Goal: Task Accomplishment & Management: Manage account settings

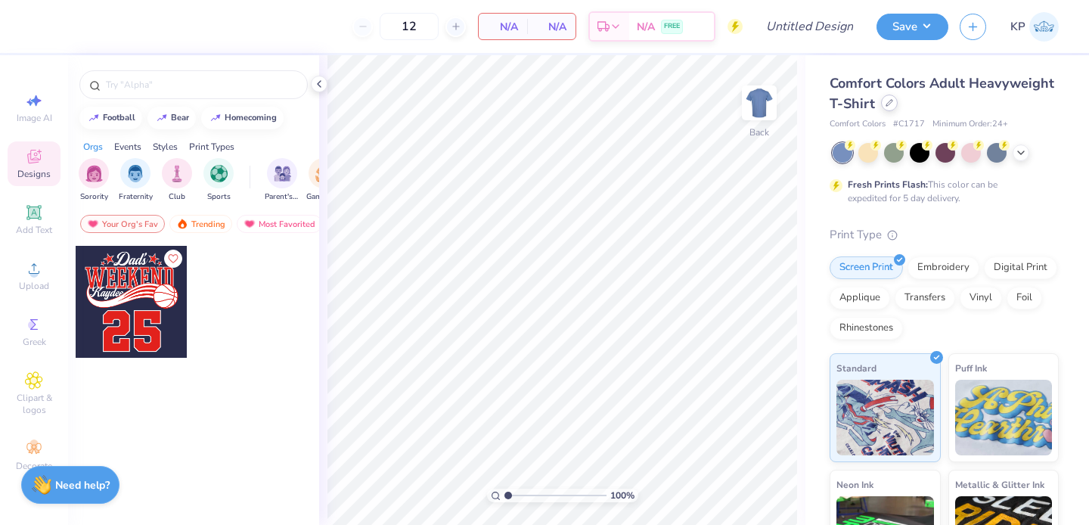
click at [898, 102] on div at bounding box center [889, 103] width 17 height 17
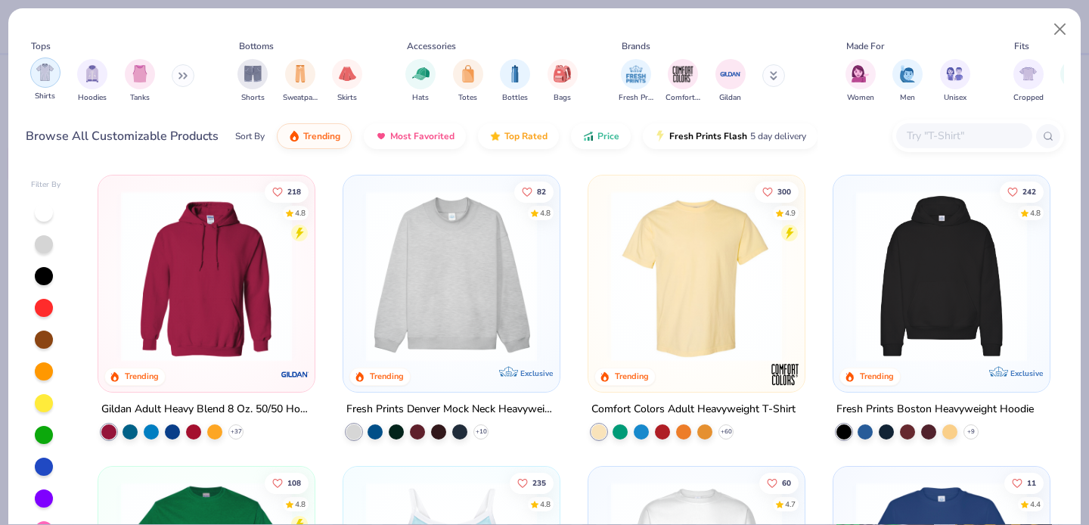
click at [40, 73] on img "filter for Shirts" at bounding box center [44, 72] width 17 height 17
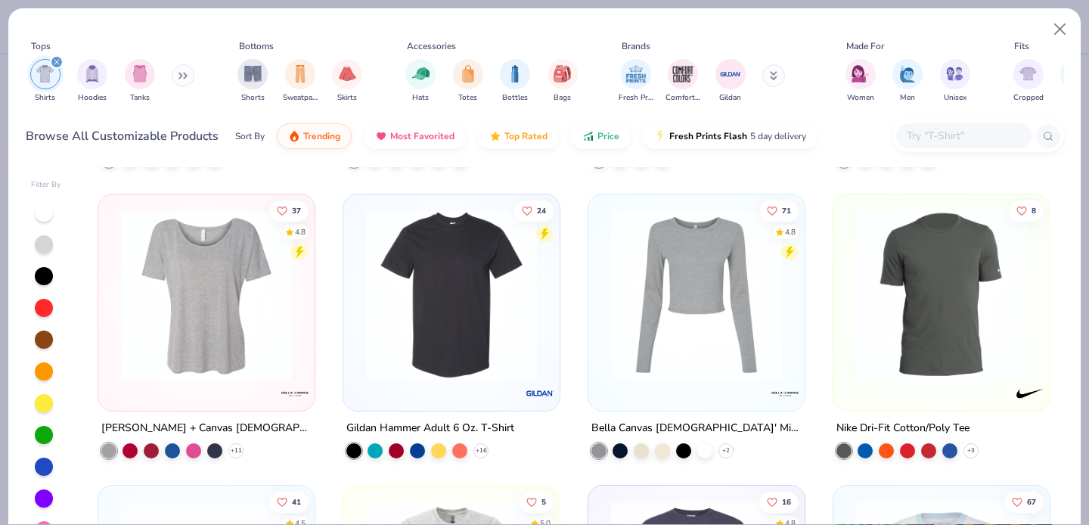
scroll to position [1436, 0]
click at [210, 271] on img at bounding box center [206, 295] width 186 height 171
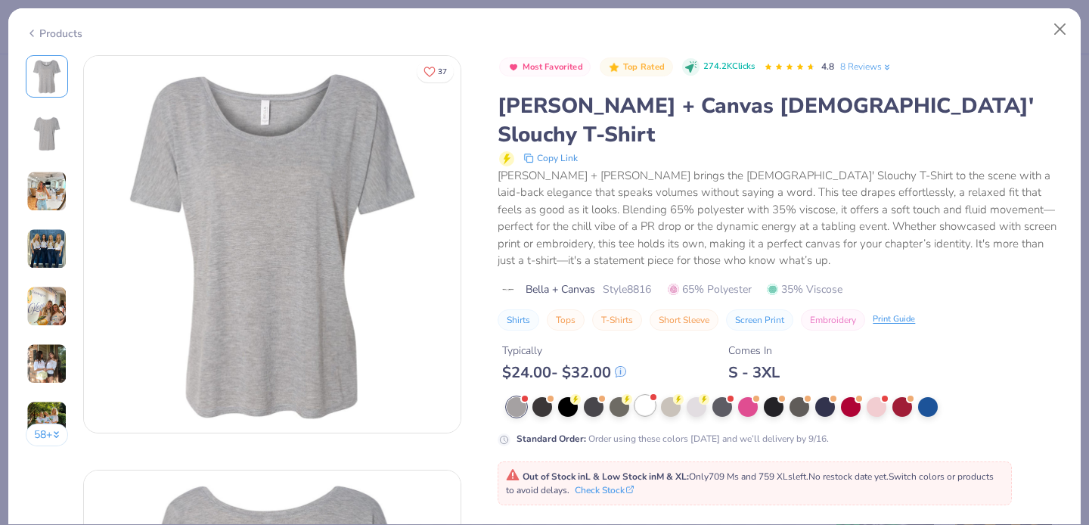
click at [644, 396] on div at bounding box center [645, 406] width 20 height 20
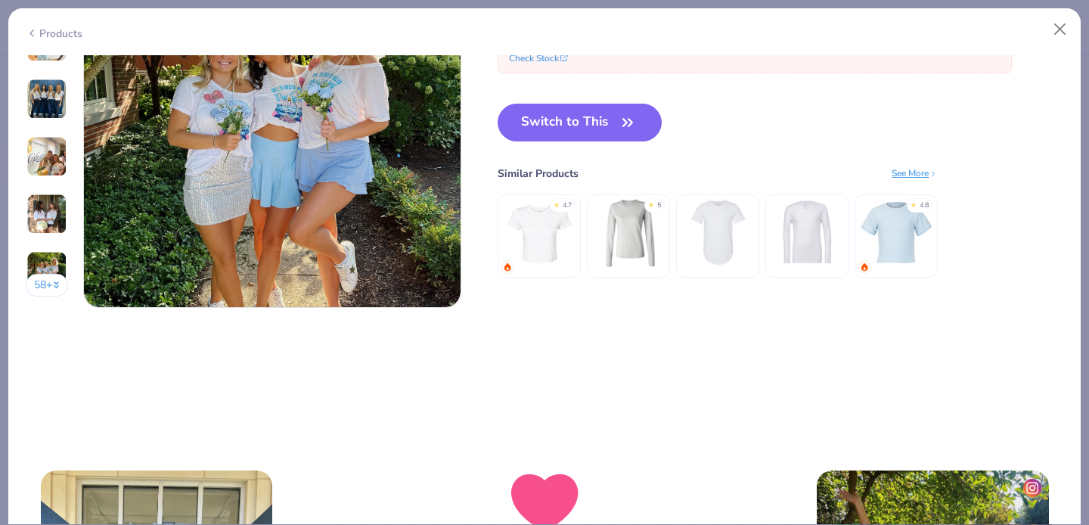
scroll to position [2457, 0]
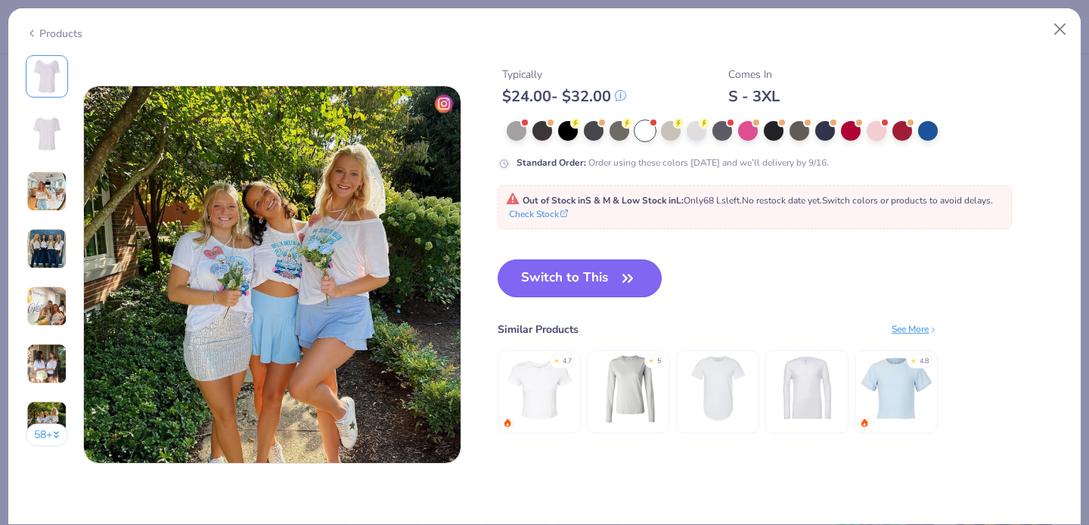
click at [573, 284] on button "Switch to This" at bounding box center [580, 278] width 164 height 38
click at [625, 266] on button "Switch to This" at bounding box center [580, 278] width 164 height 38
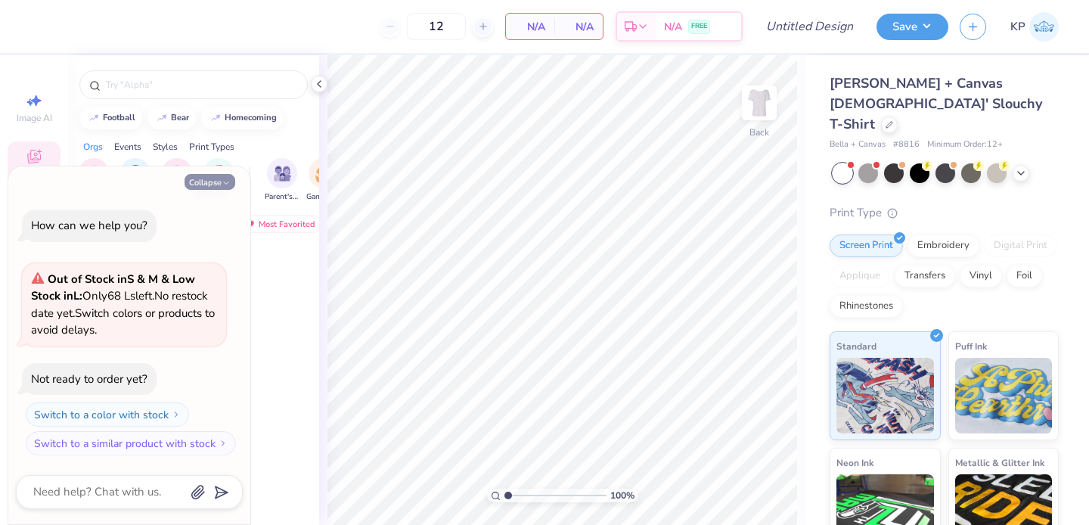
click at [214, 183] on button "Collapse" at bounding box center [210, 182] width 51 height 16
type textarea "x"
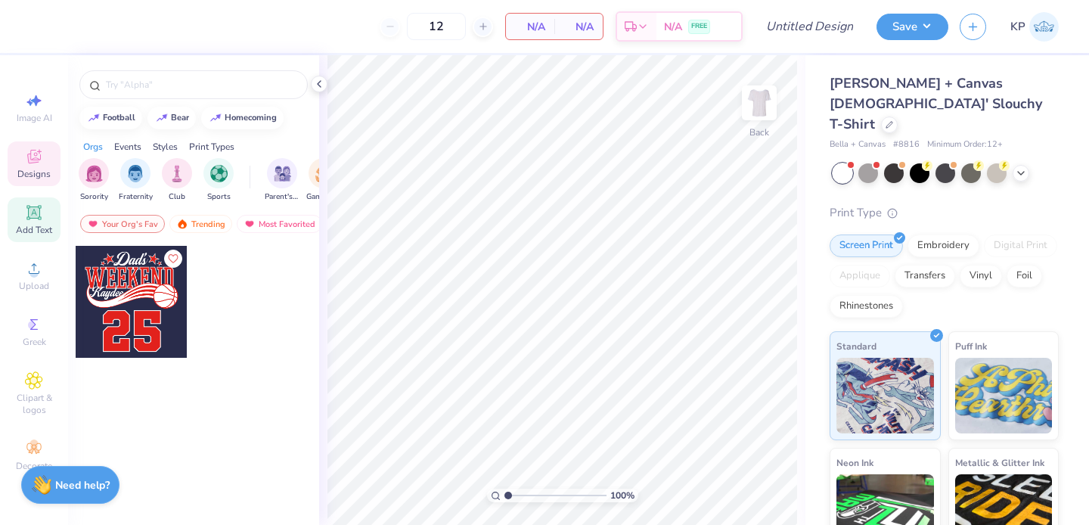
click at [33, 216] on icon at bounding box center [33, 212] width 11 height 11
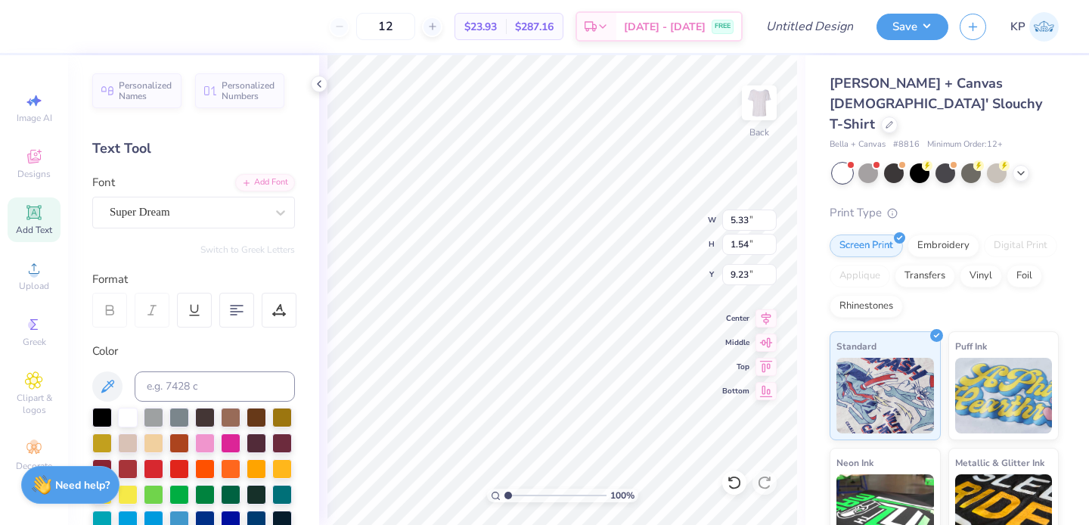
scroll to position [12, 4]
type textarea "ZETA TAU"
click at [200, 203] on div at bounding box center [188, 212] width 156 height 20
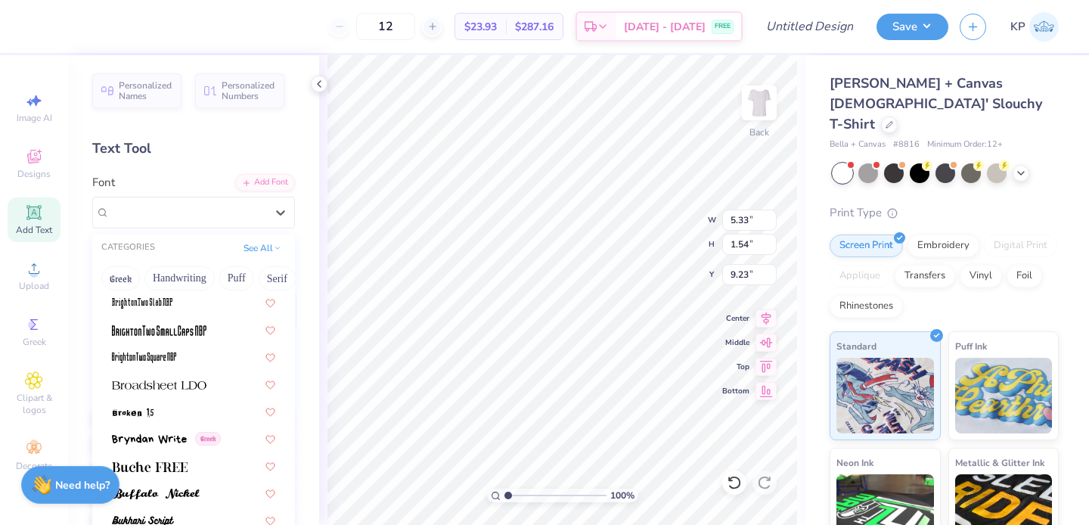
scroll to position [1232, 0]
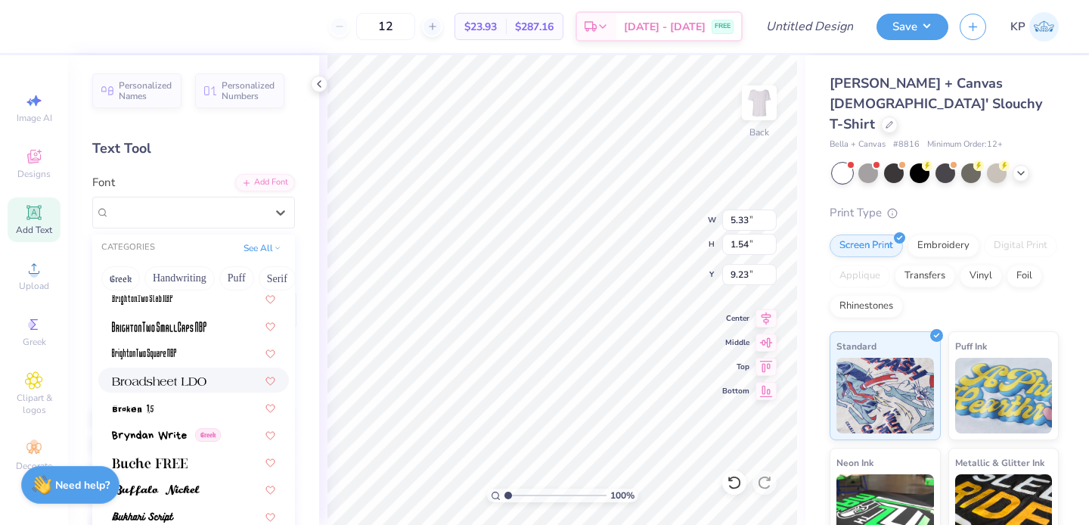
click at [207, 378] on div at bounding box center [193, 380] width 163 height 16
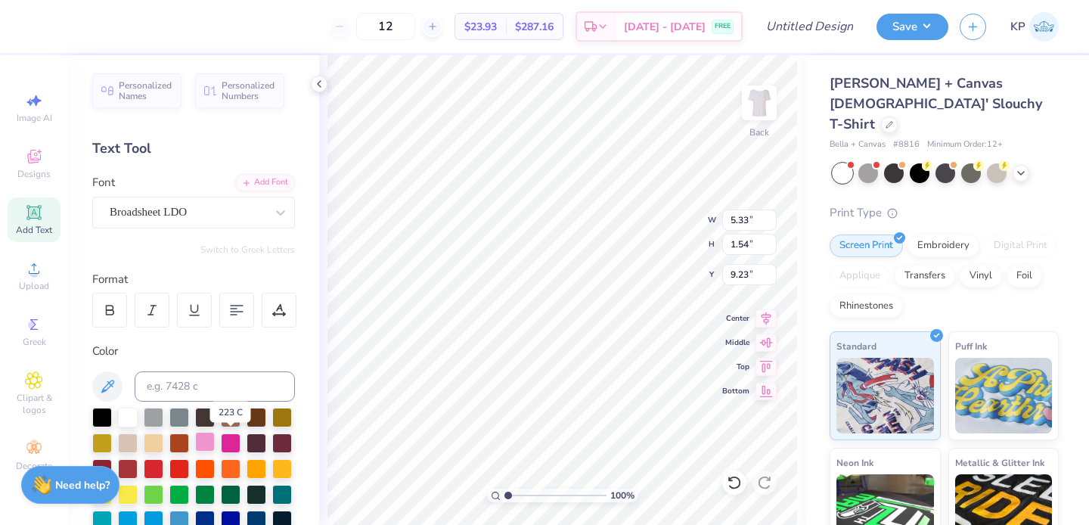
click at [215, 436] on div at bounding box center [205, 442] width 20 height 20
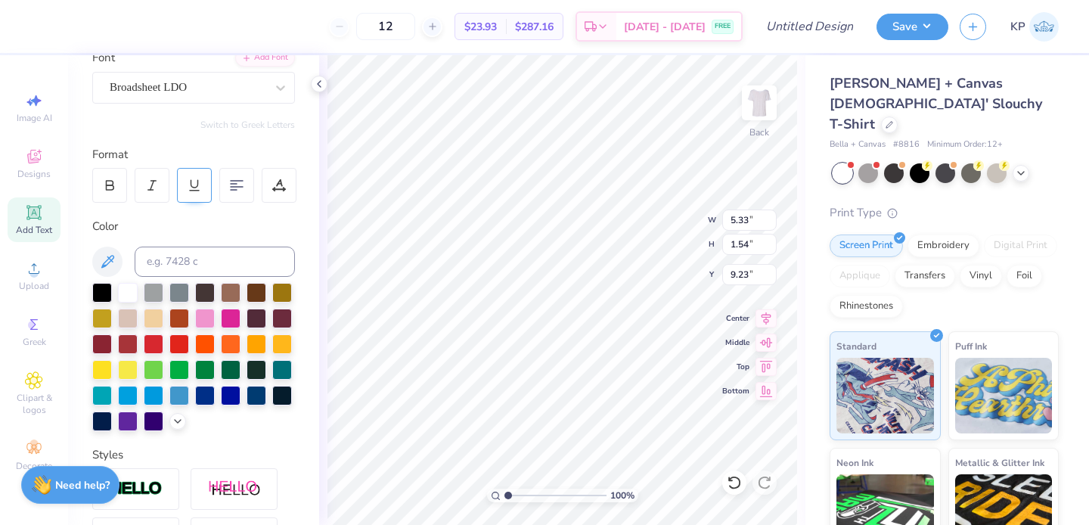
scroll to position [380, 0]
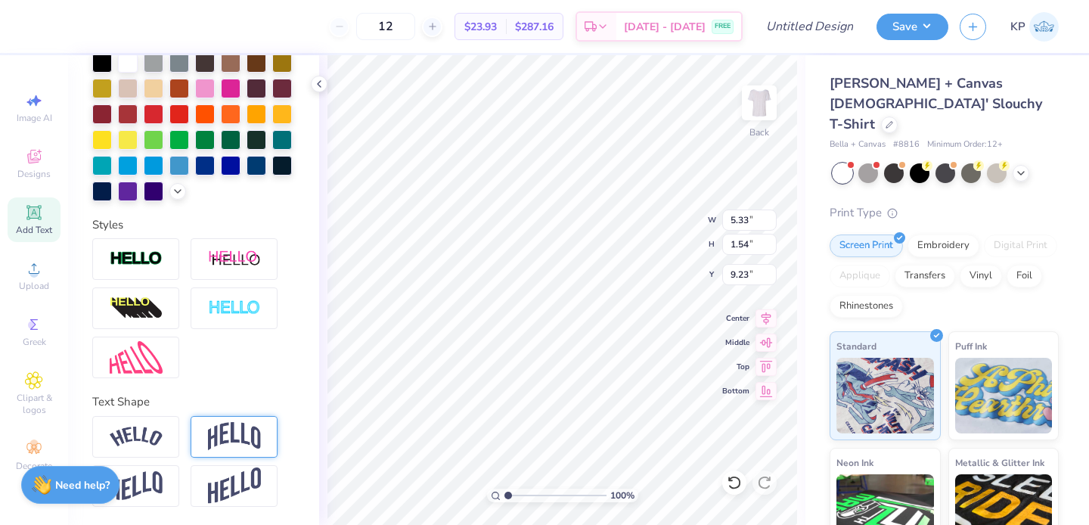
click at [214, 417] on div at bounding box center [234, 437] width 87 height 42
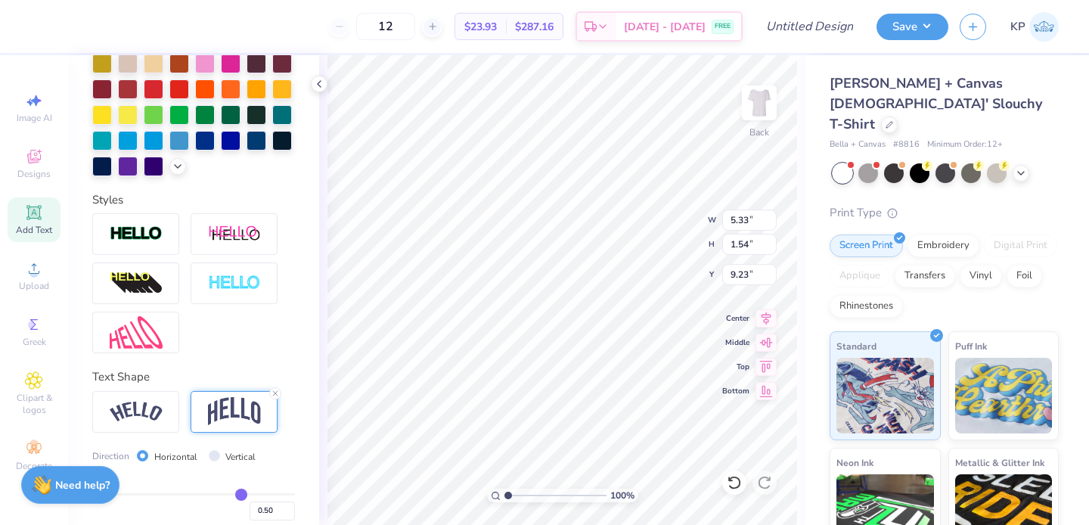
scroll to position [468, 0]
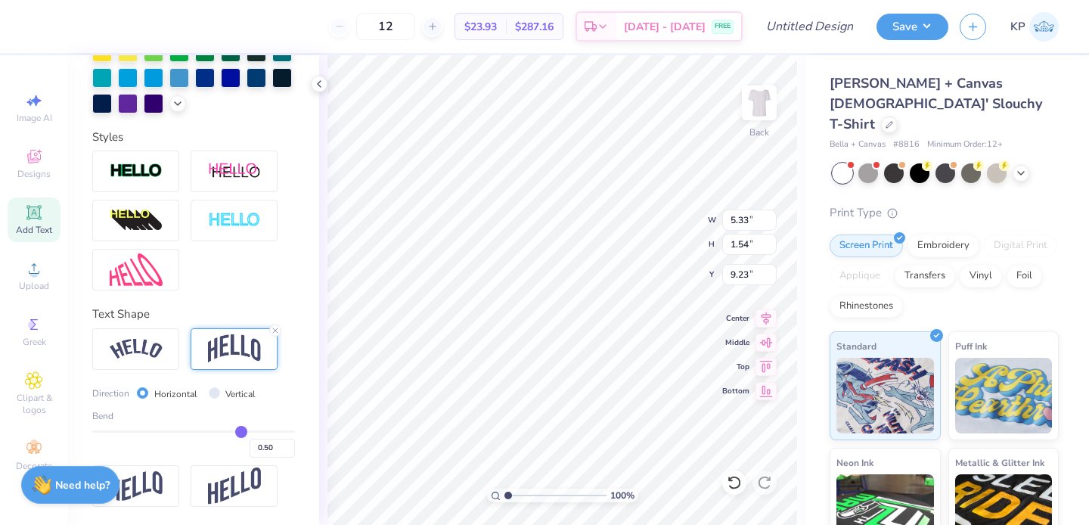
type input "0.49"
type input "0.48"
type input "0.45"
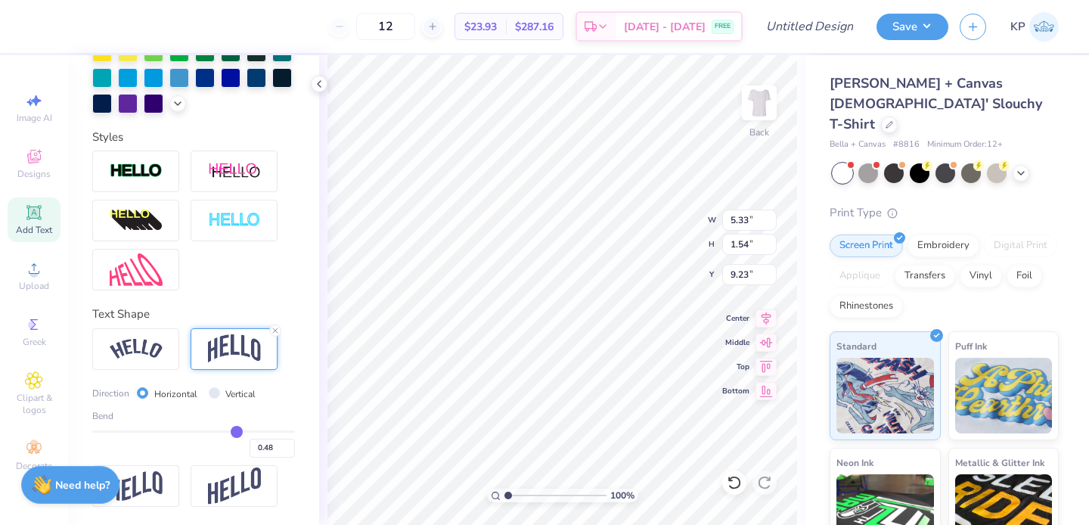
type input "0.45"
type input "0.4"
type input "0.40"
type input "0.38"
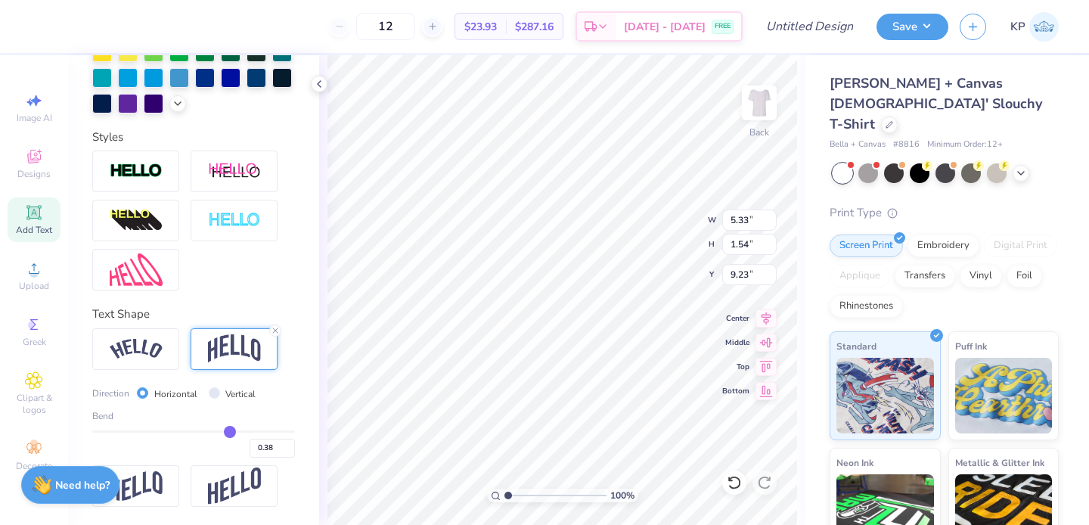
type input "0.34"
type input "0.31"
type input "0.28"
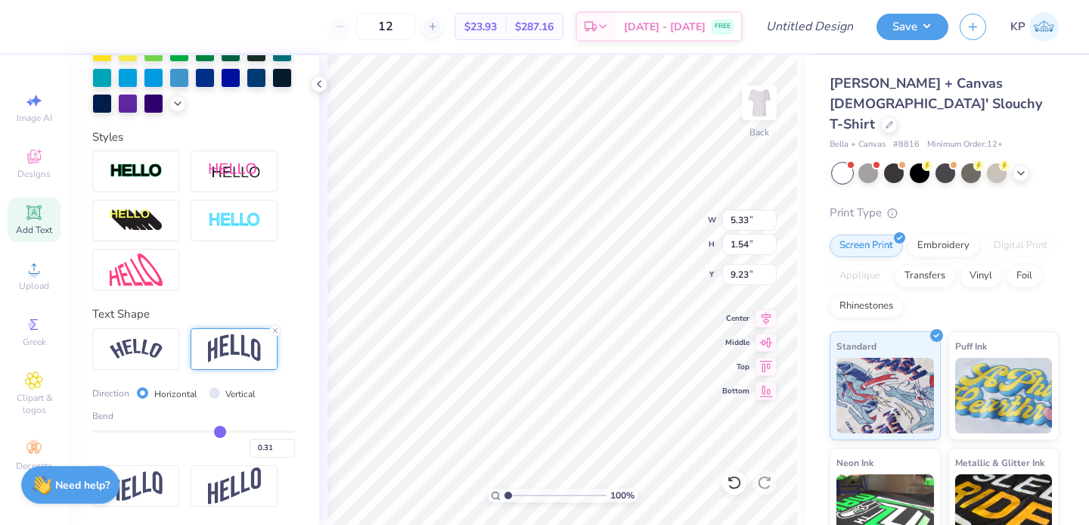
type input "0.28"
type input "0.26"
type input "0.25"
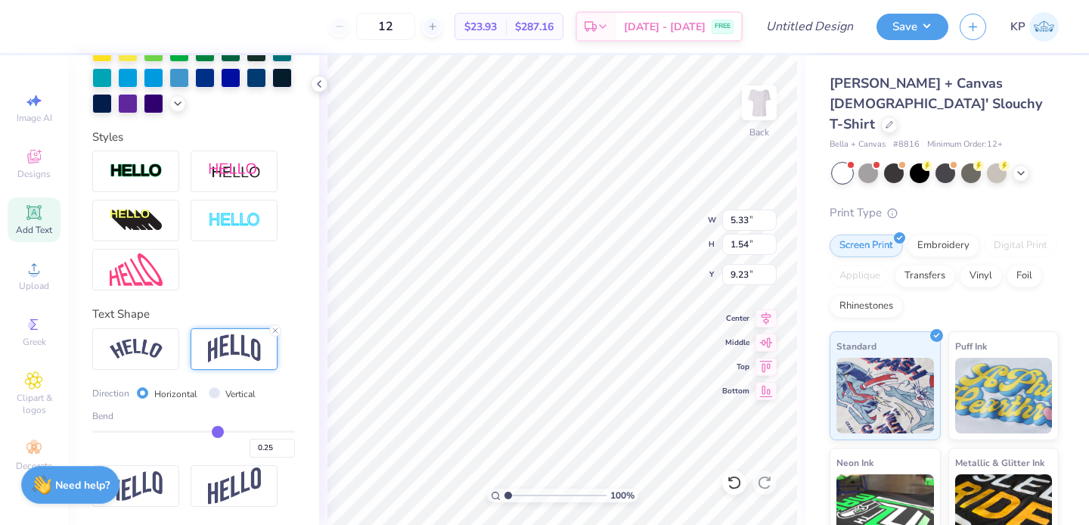
type input "0.24"
type input "0.23"
type input "0.22"
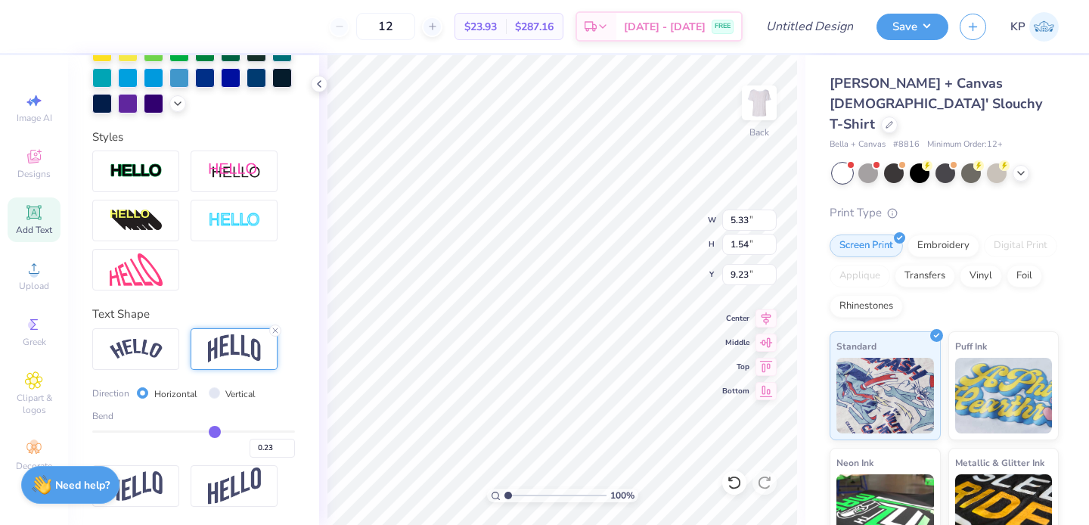
type input "0.22"
type input "0.21"
type input "0.2"
type input "0.20"
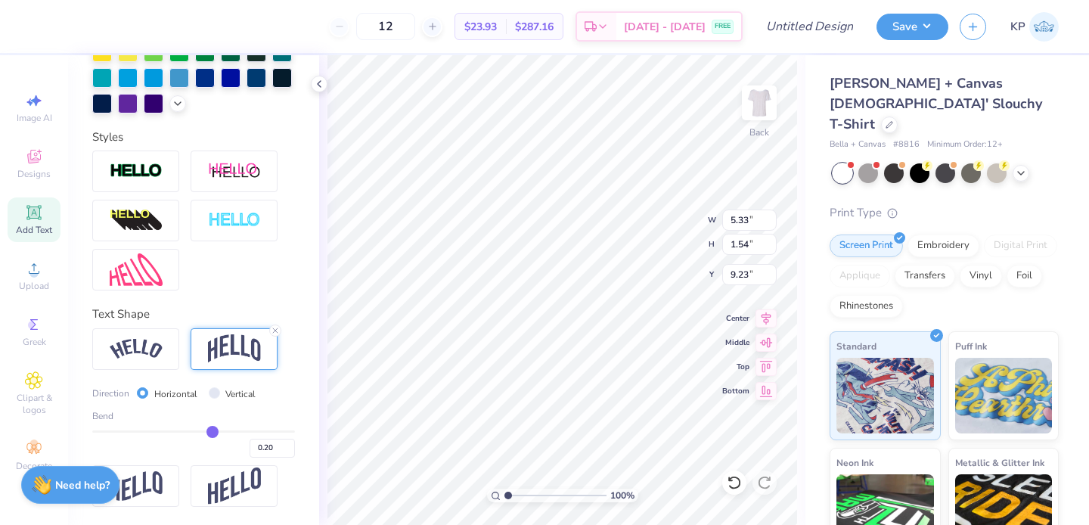
type input "0.19"
type input "0.18"
type input "0.17"
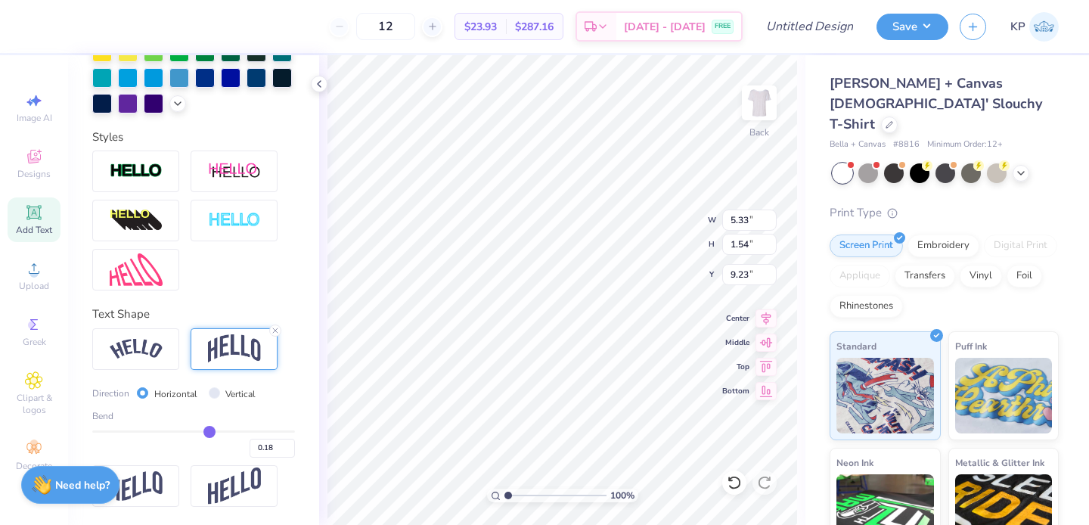
type input "0.17"
type input "0.16"
type input "0.15"
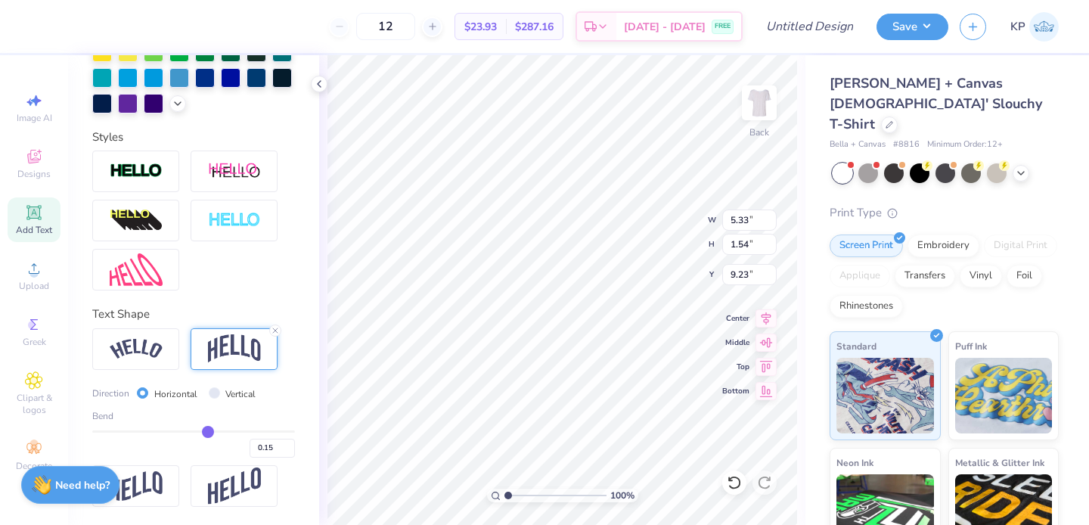
type input "0.14"
type input "0.13"
type input "0.12"
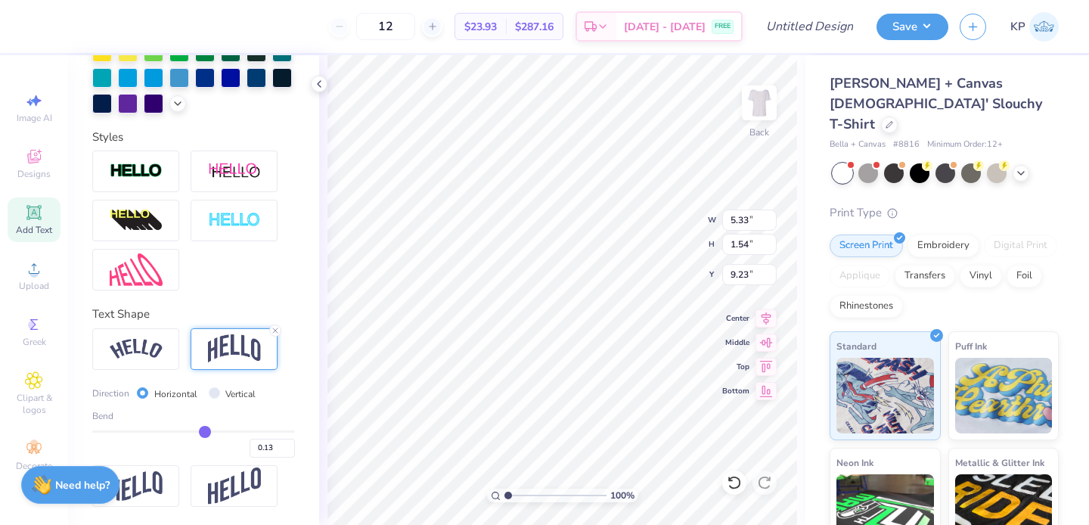
type input "0.12"
type input "0.11"
type input "0.1"
type input "0.10"
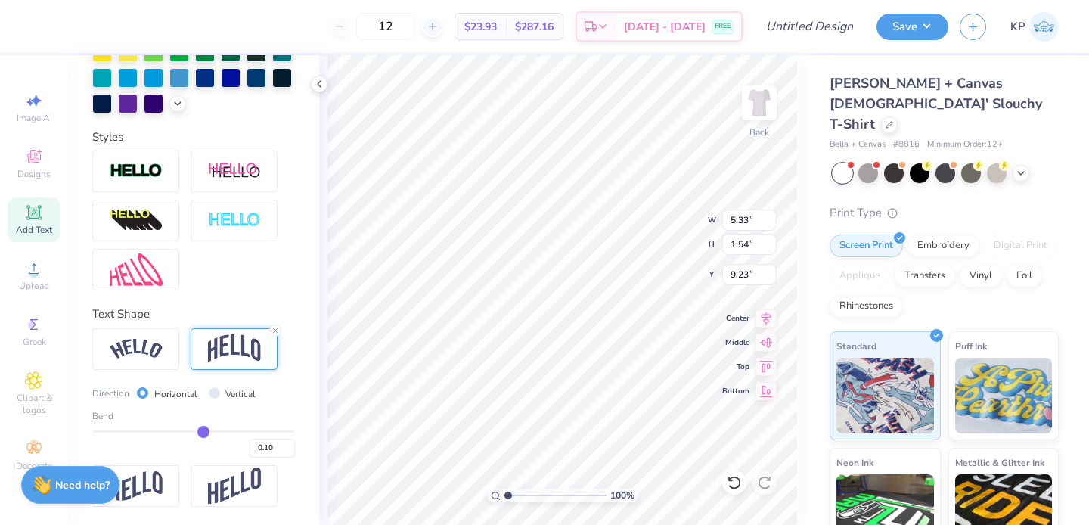
type input "0.08"
type input "0.05"
type input "0.02"
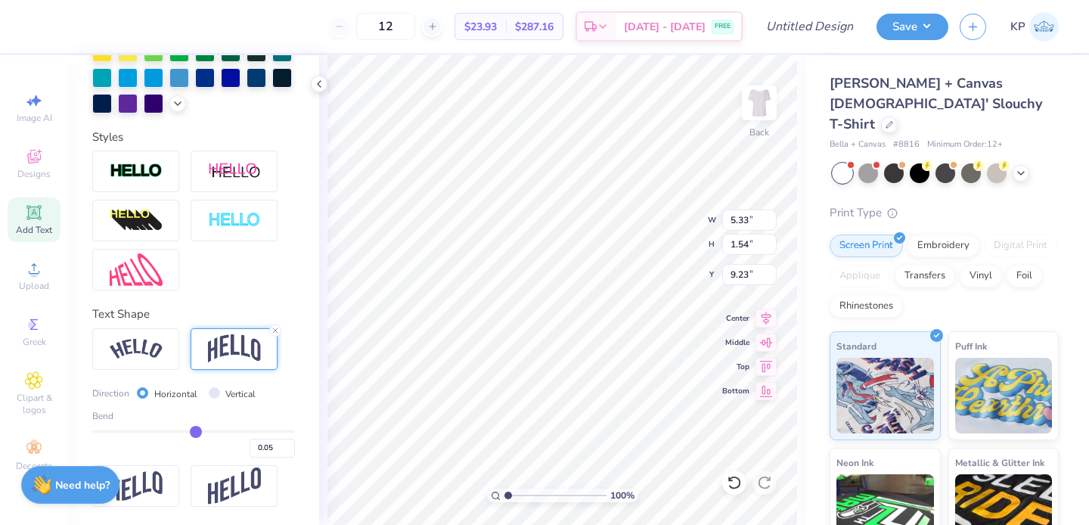
type input "0.02"
type input "-0.01"
type input "-0.04"
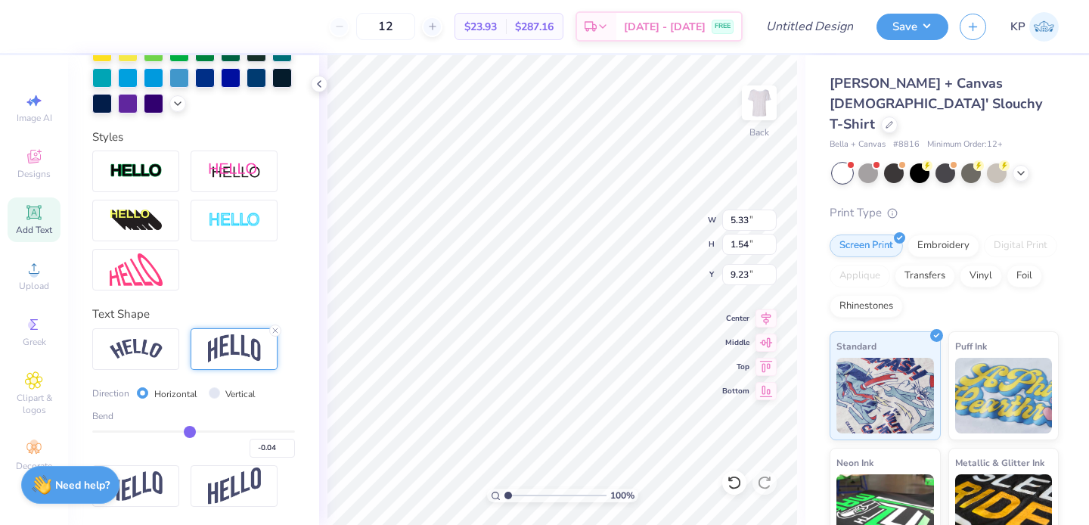
type input "-0.07"
type input "-0.09"
type input "-0.1"
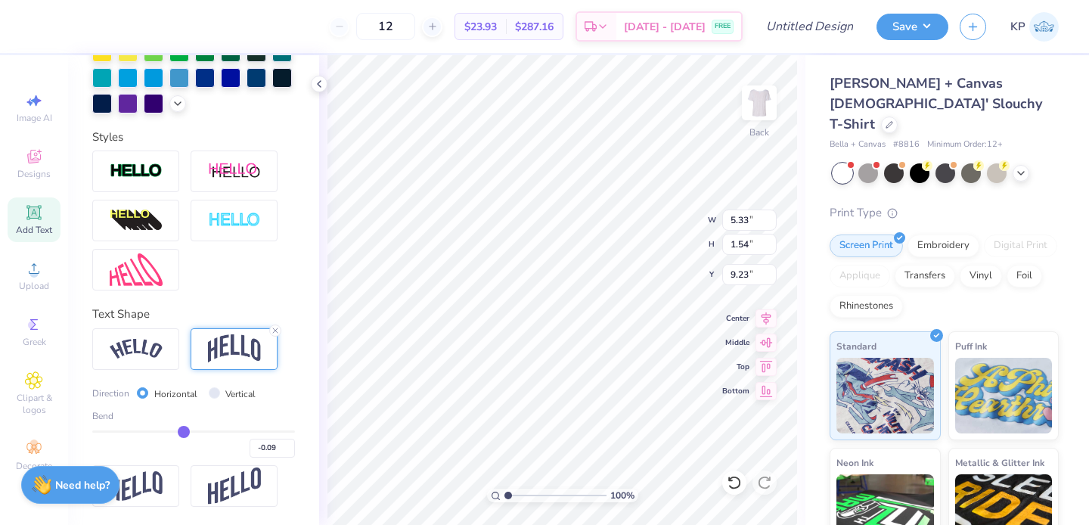
type input "-0.10"
type input "-0.11"
drag, startPoint x: 231, startPoint y: 430, endPoint x: 178, endPoint y: 432, distance: 53.7
click at [178, 432] on input "range" at bounding box center [193, 431] width 203 height 2
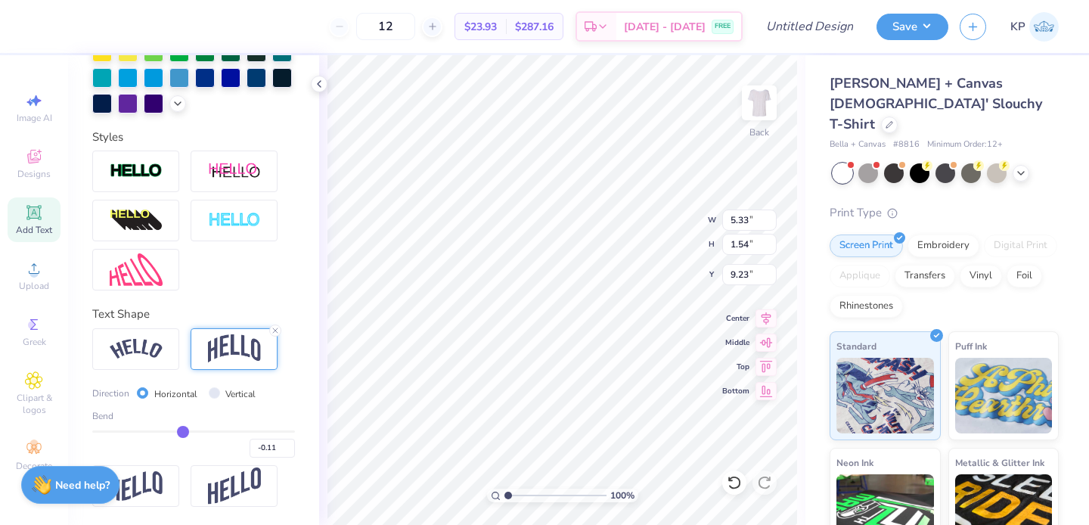
type input "-0.05"
type input "-0.04"
type input "-0.02"
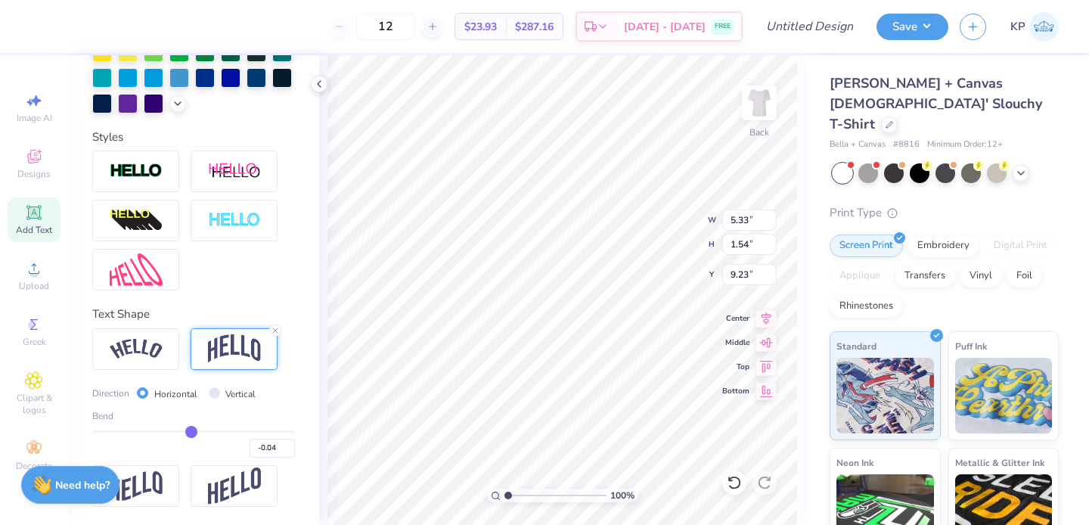
type input "-0.02"
type input "-0.01"
type input "0.01"
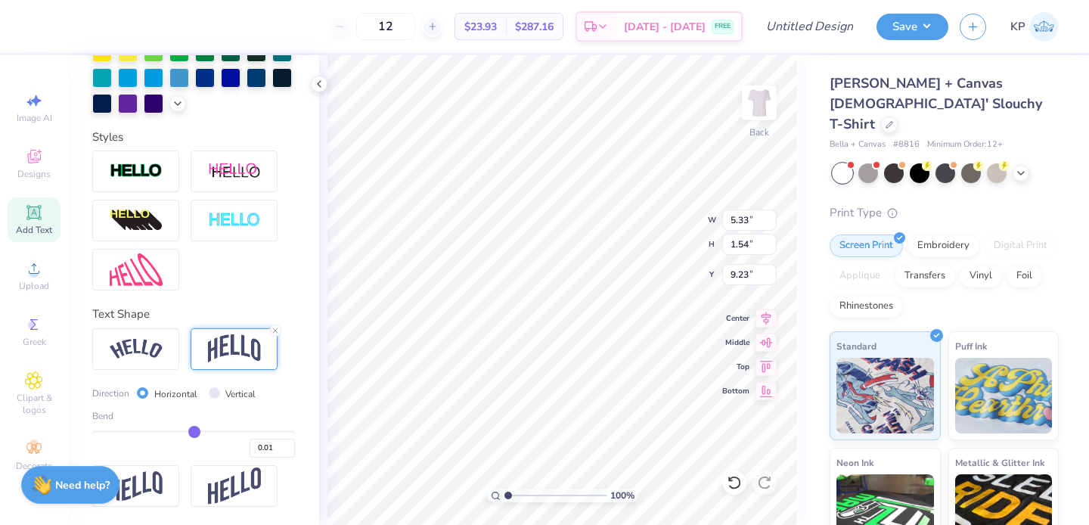
type input "0.03"
type input "0.04"
type input "0.06"
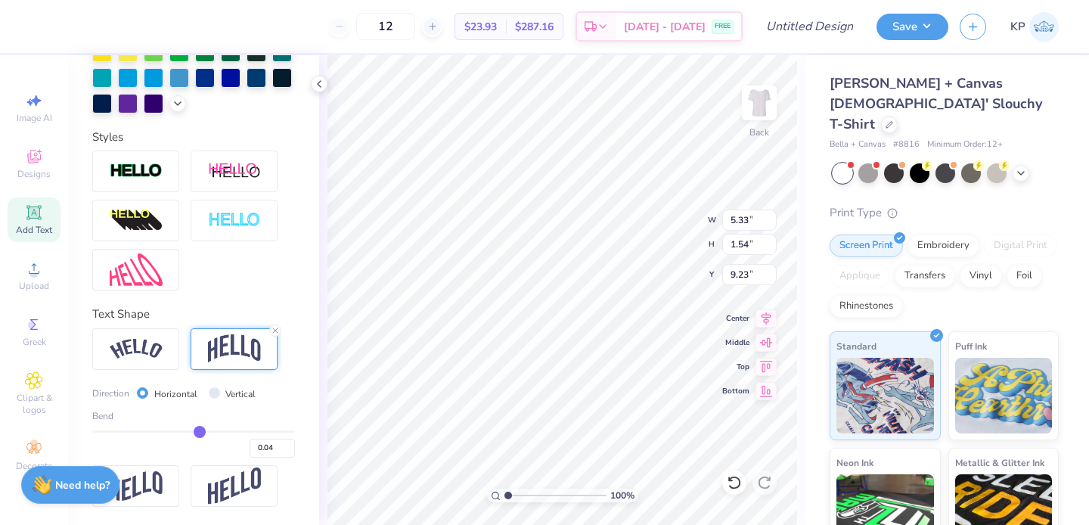
type input "0.06"
type input "0.07"
type input "0.09"
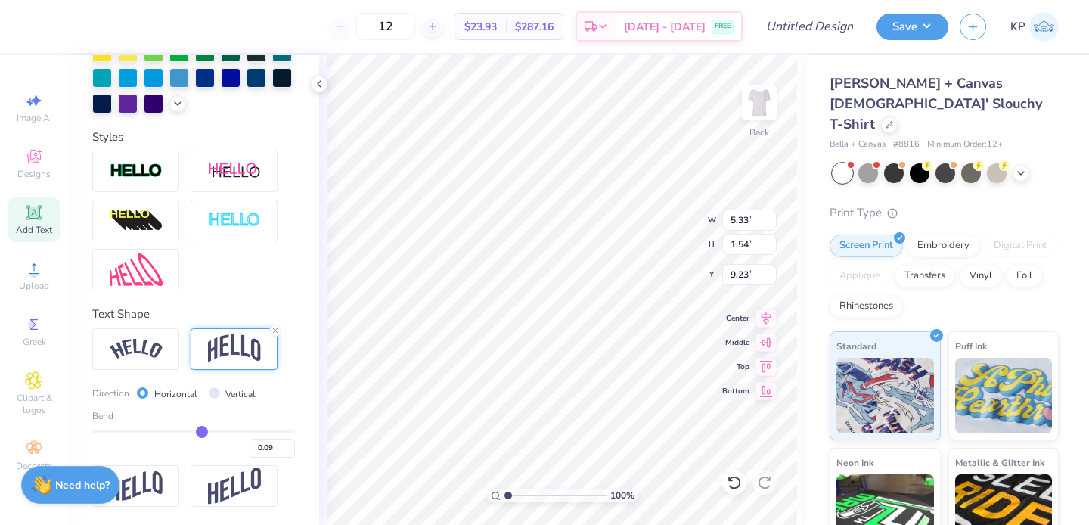
type input "0.1"
type input "0.10"
type input "0.11"
type input "0.12"
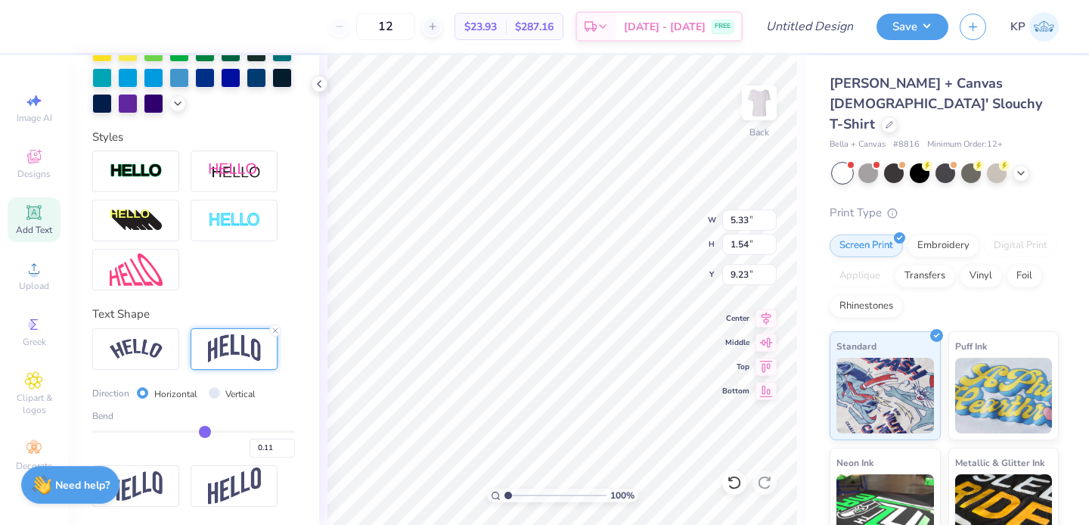
type input "0.12"
type input "0.13"
type input "0.14"
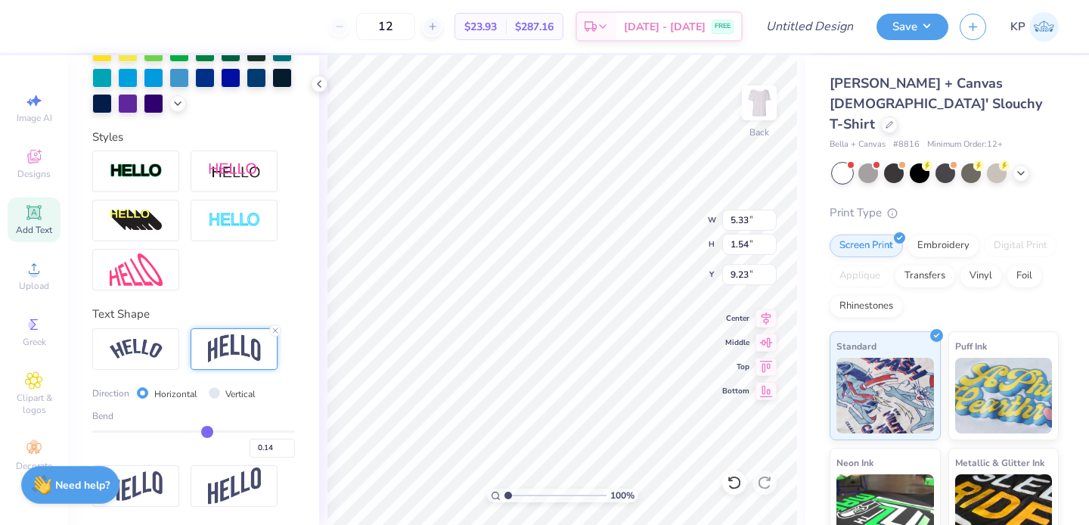
type input "0.15"
drag, startPoint x: 183, startPoint y: 432, endPoint x: 201, endPoint y: 435, distance: 18.4
click at [201, 433] on input "range" at bounding box center [193, 431] width 203 height 2
type input "0.18"
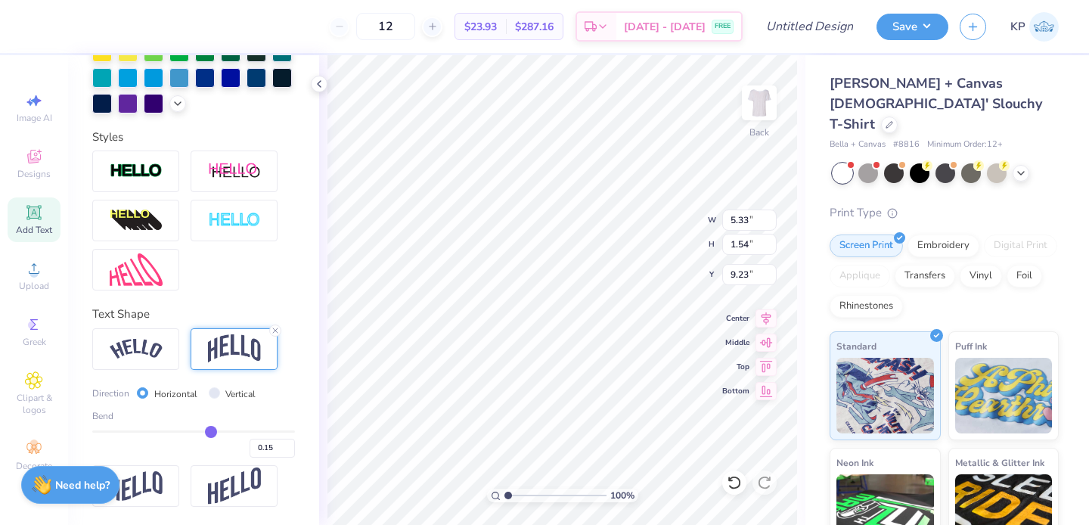
type input "0.18"
type input "0.19"
type input "0.2"
type input "0.20"
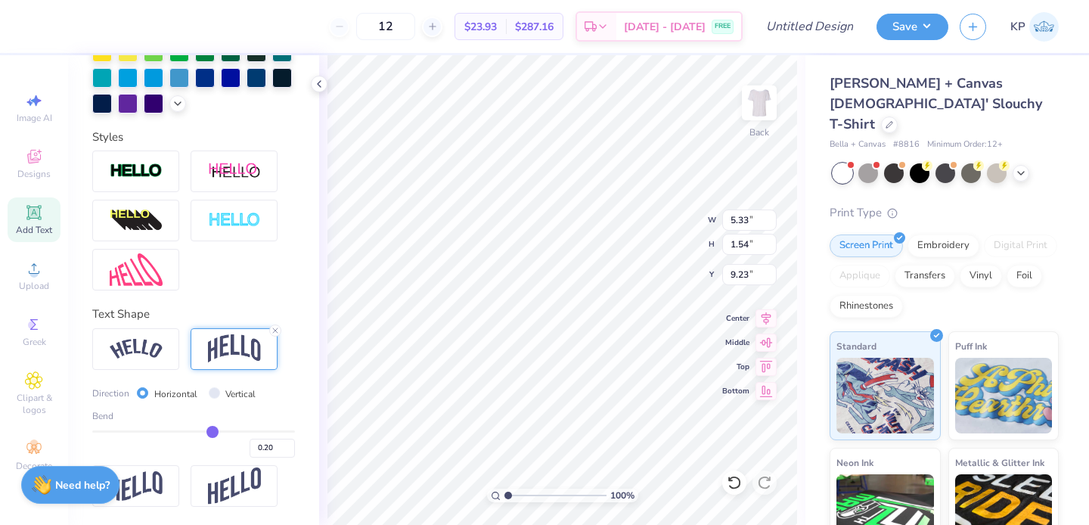
type input "0.22"
type input "0.23"
type input "0.24"
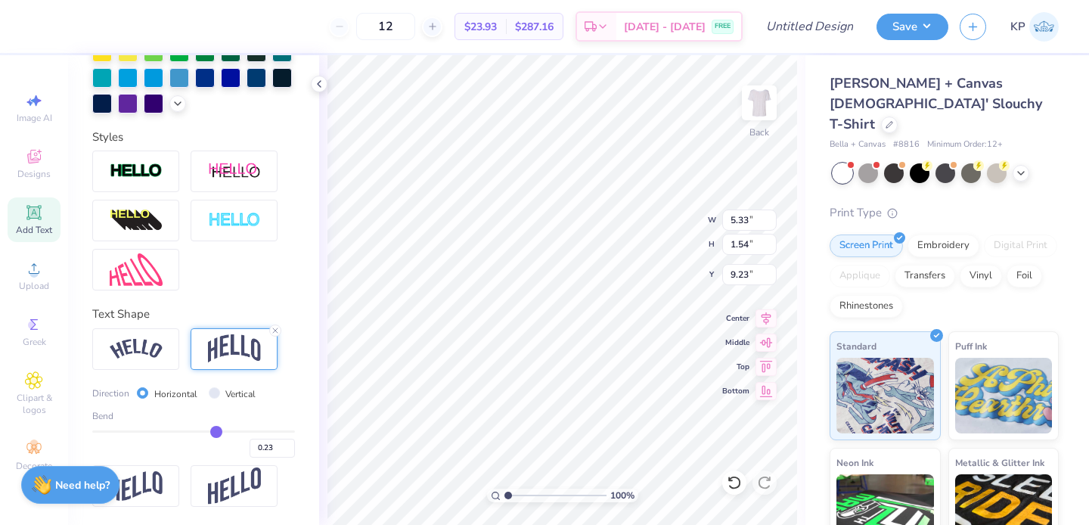
type input "0.24"
type input "0.26"
type input "0.27"
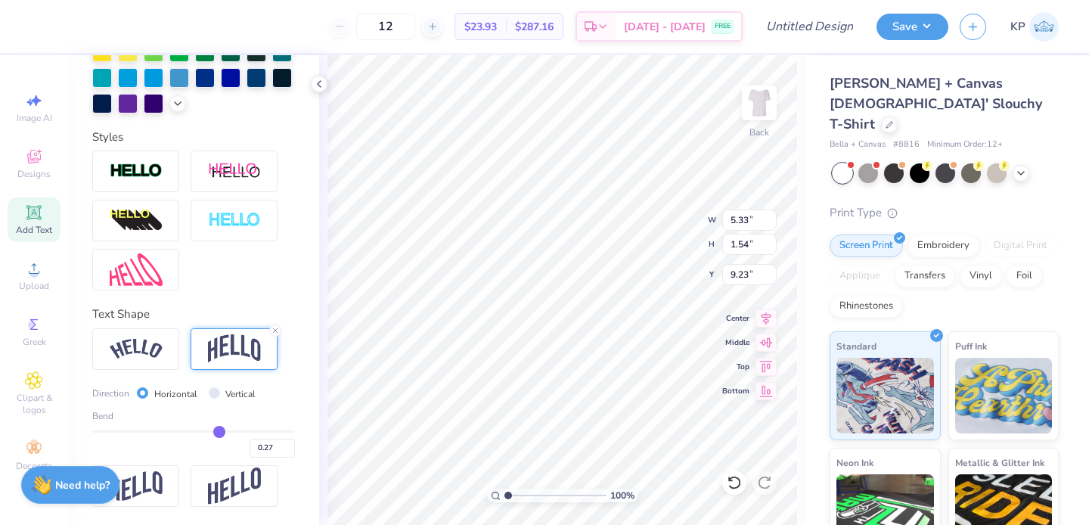
type input "0.28"
type input "0.29"
type input "0.3"
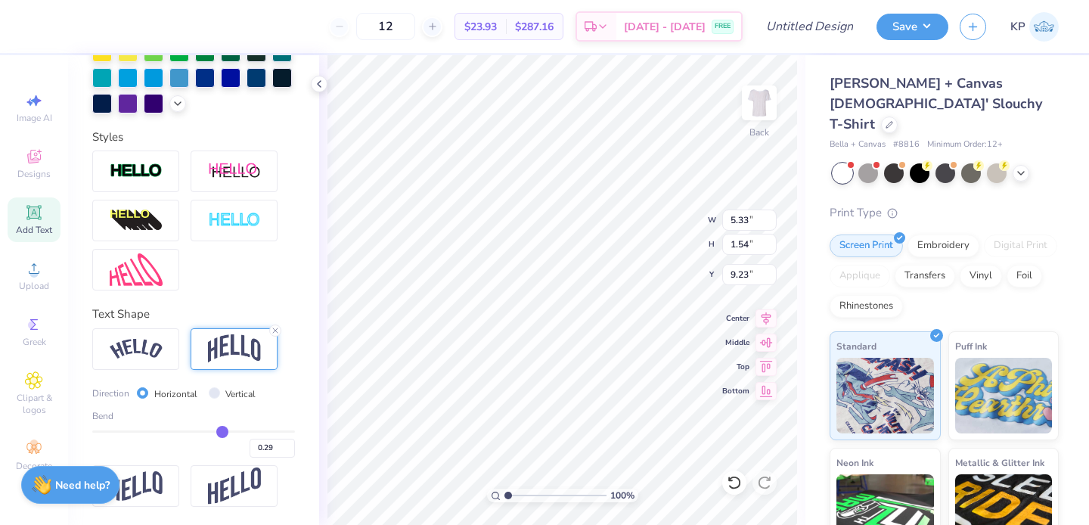
type input "0.30"
type input "0.31"
type input "0.32"
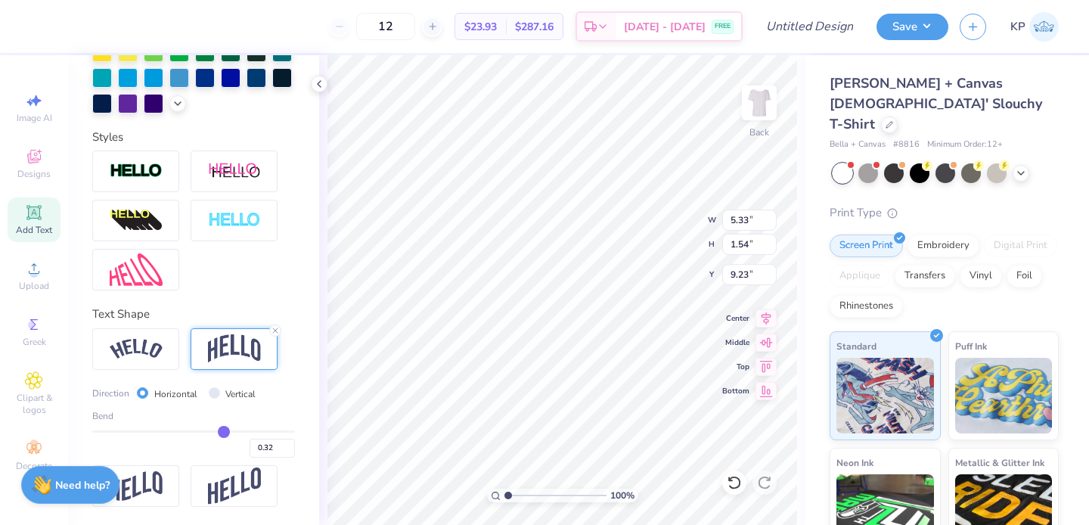
type input "0.33"
drag, startPoint x: 203, startPoint y: 427, endPoint x: 217, endPoint y: 426, distance: 13.6
type input "0.33"
click at [217, 430] on input "range" at bounding box center [193, 431] width 203 height 2
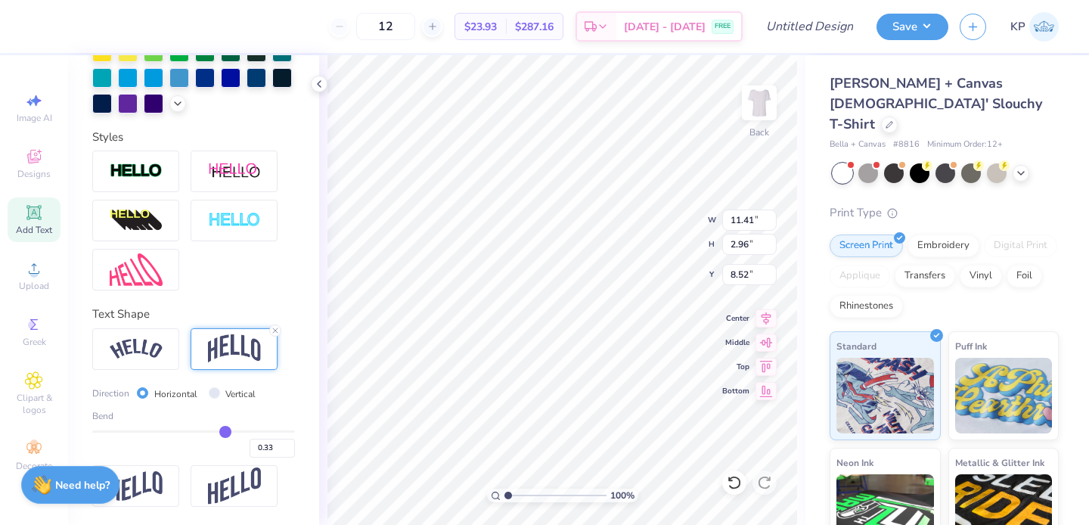
type input "8.41"
type input "2.18"
type input "4.45"
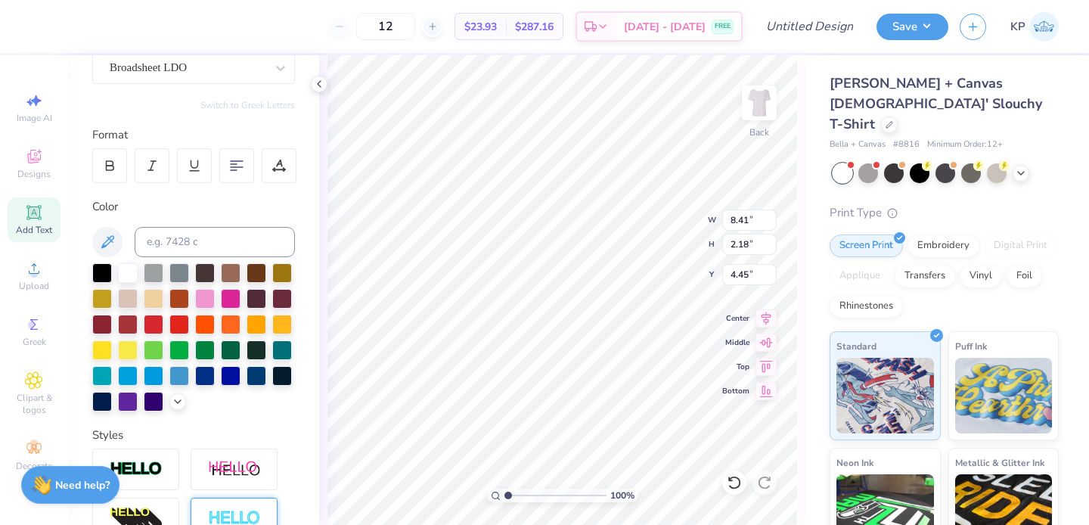
scroll to position [0, 0]
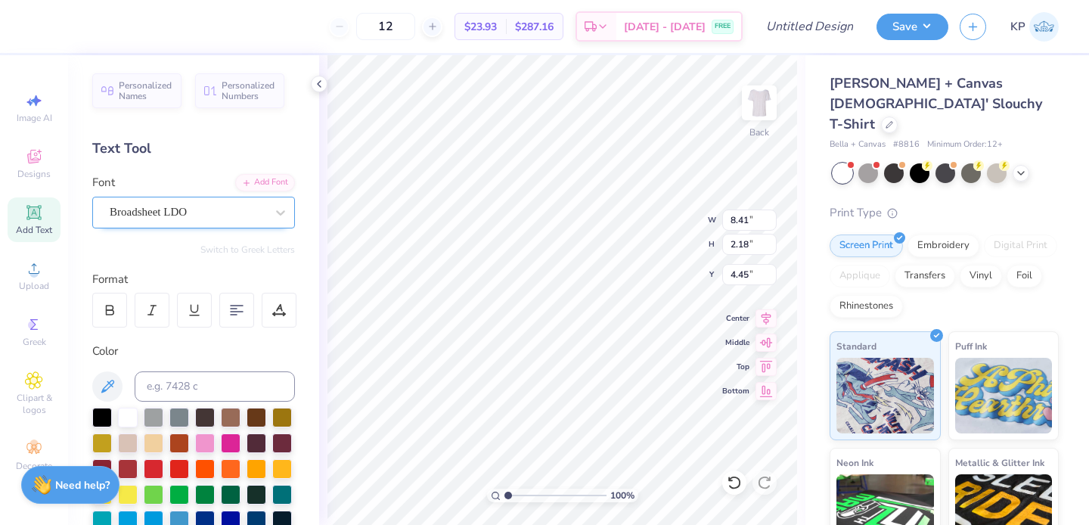
click at [215, 218] on div "Broadsheet LDO" at bounding box center [187, 211] width 159 height 23
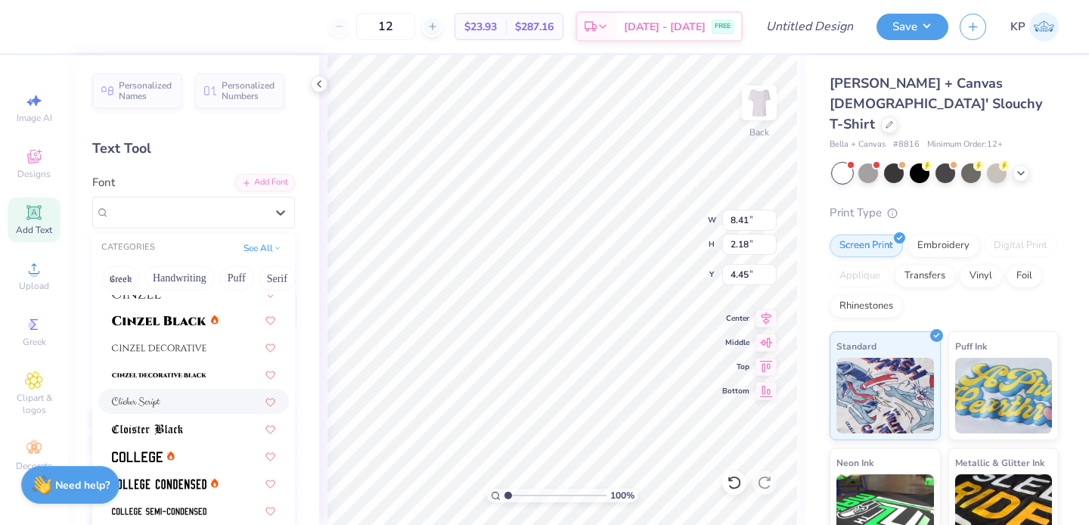
scroll to position [1839, 0]
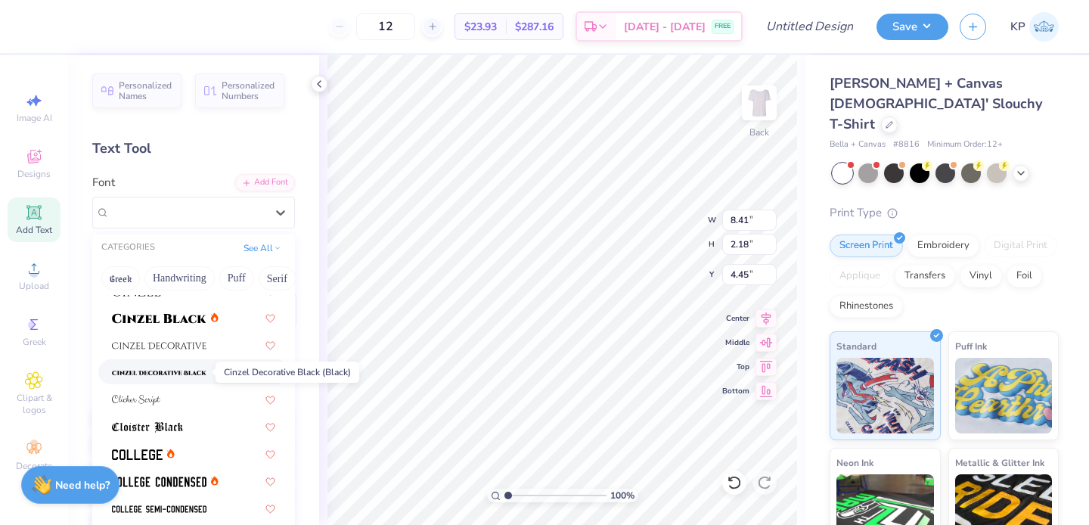
click at [200, 374] on img at bounding box center [159, 373] width 95 height 11
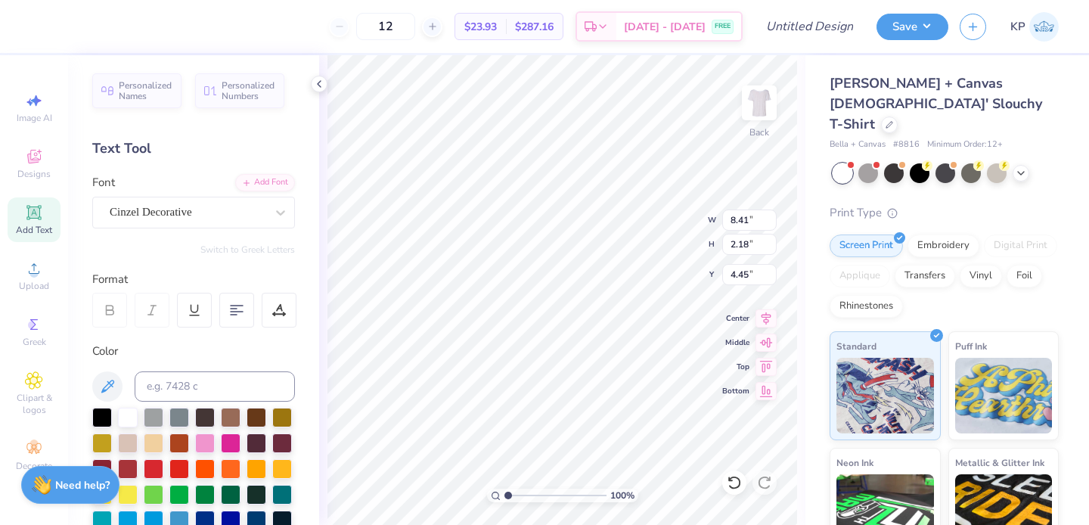
type input "8.50"
type input "2.33"
type input "4.38"
click at [248, 212] on div "Cinzel Decorative" at bounding box center [187, 211] width 159 height 23
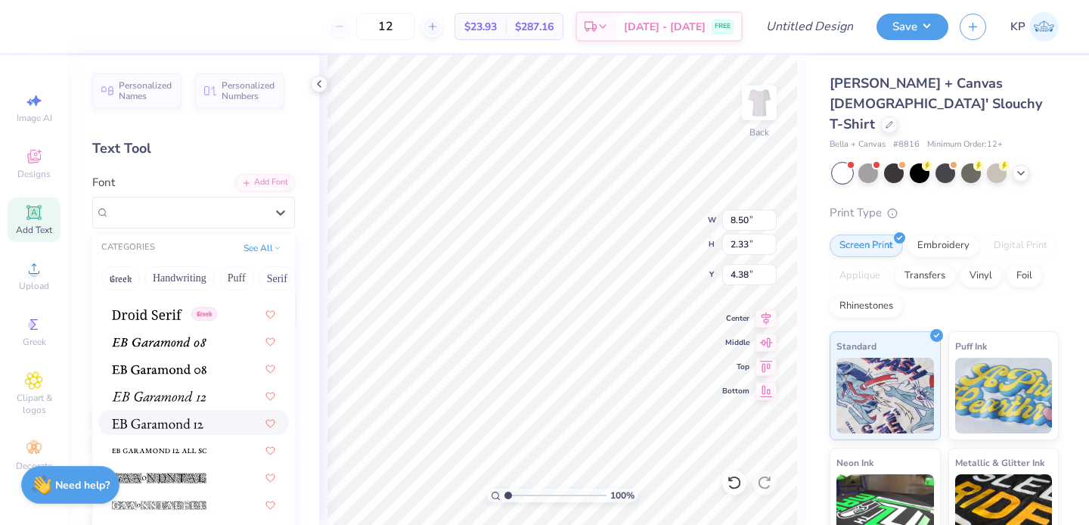
scroll to position [2713, 0]
click at [194, 368] on img at bounding box center [159, 370] width 95 height 11
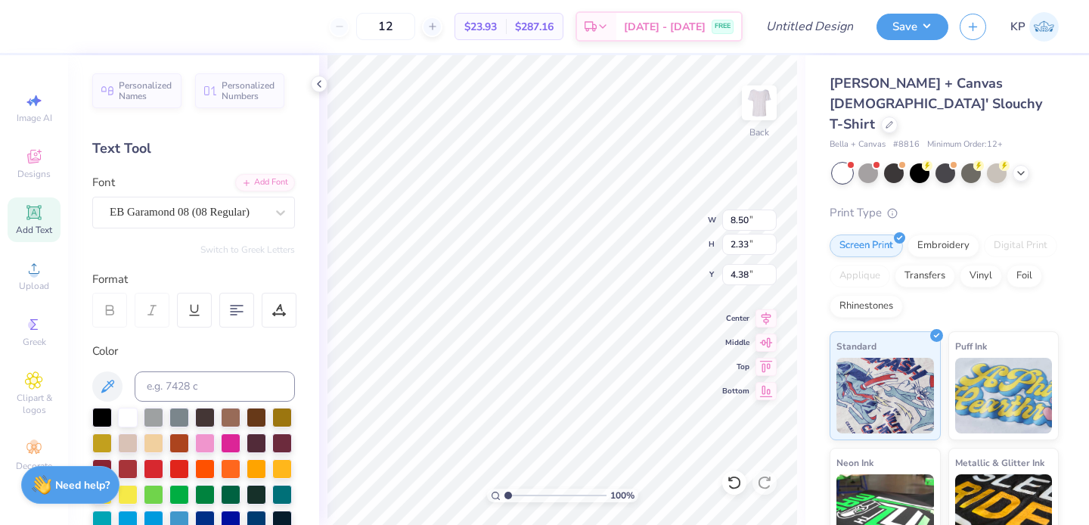
type input "7.21"
type input "1.94"
type input "4.57"
click at [273, 207] on icon at bounding box center [280, 212] width 15 height 15
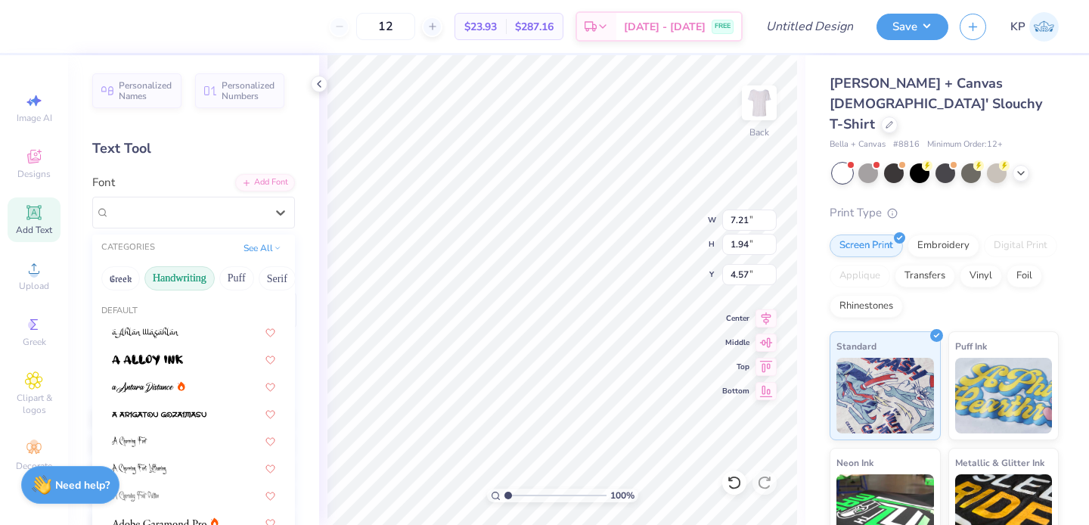
click at [176, 269] on button "Handwriting" at bounding box center [179, 278] width 70 height 24
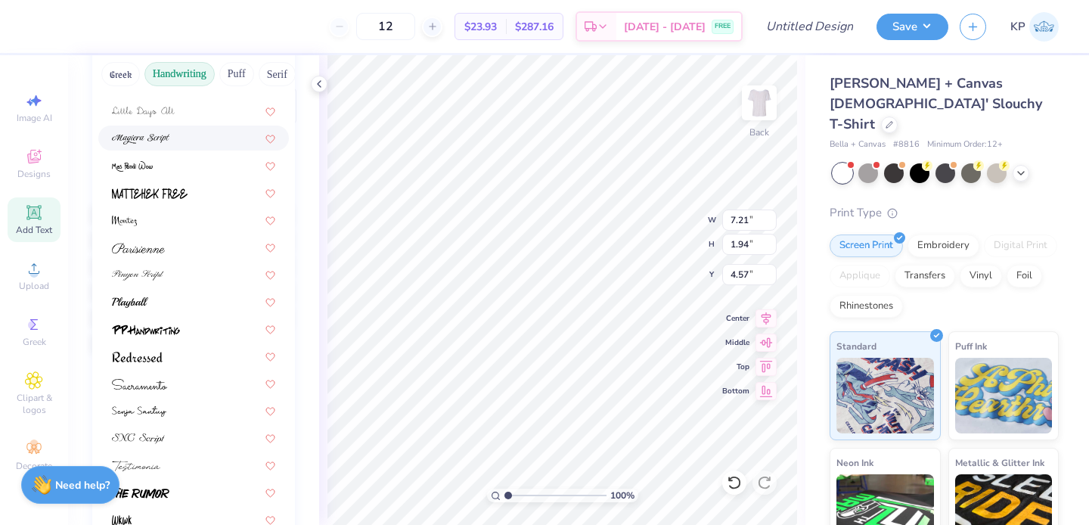
scroll to position [0, 0]
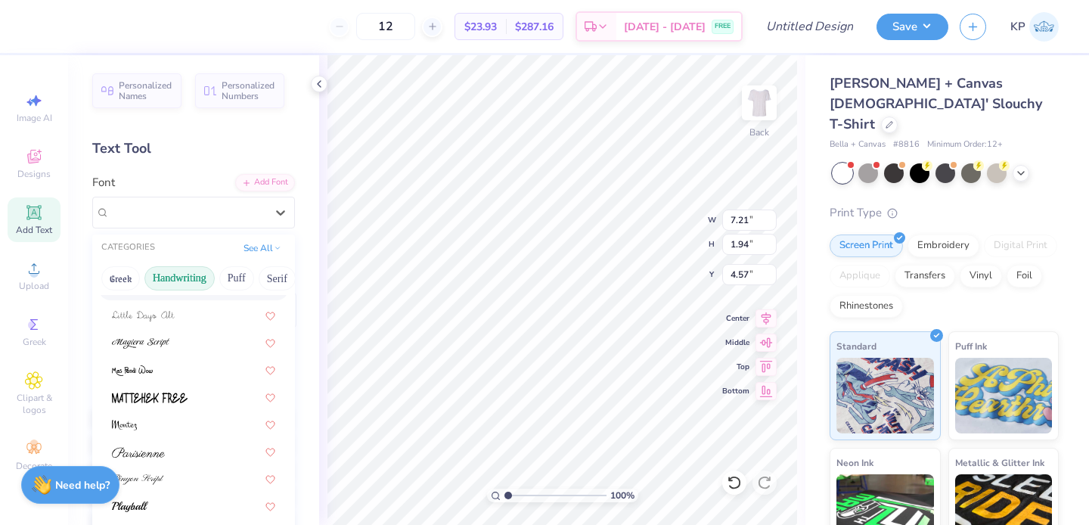
click at [191, 279] on button "Handwriting" at bounding box center [179, 278] width 70 height 24
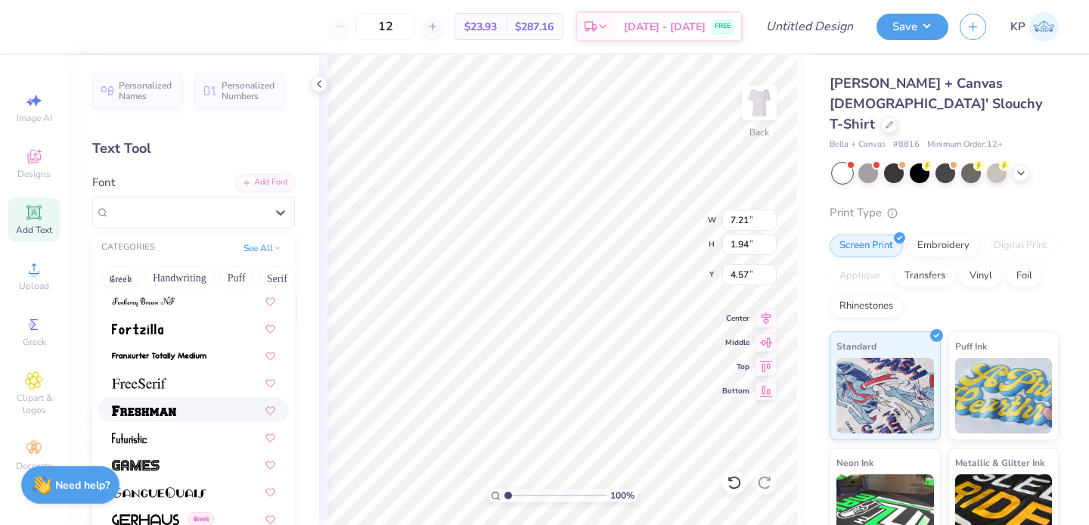
scroll to position [3291, 0]
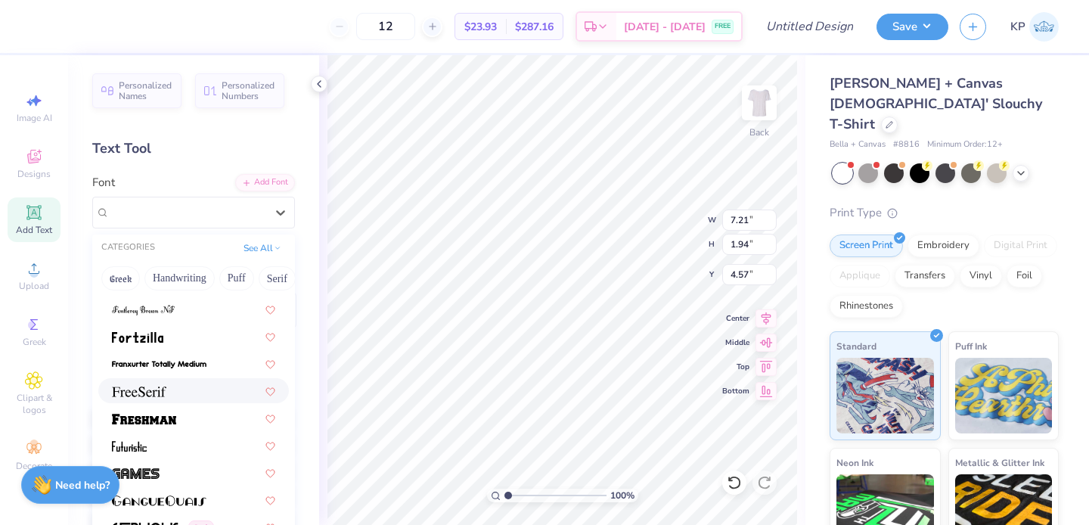
click at [204, 387] on div at bounding box center [193, 391] width 163 height 16
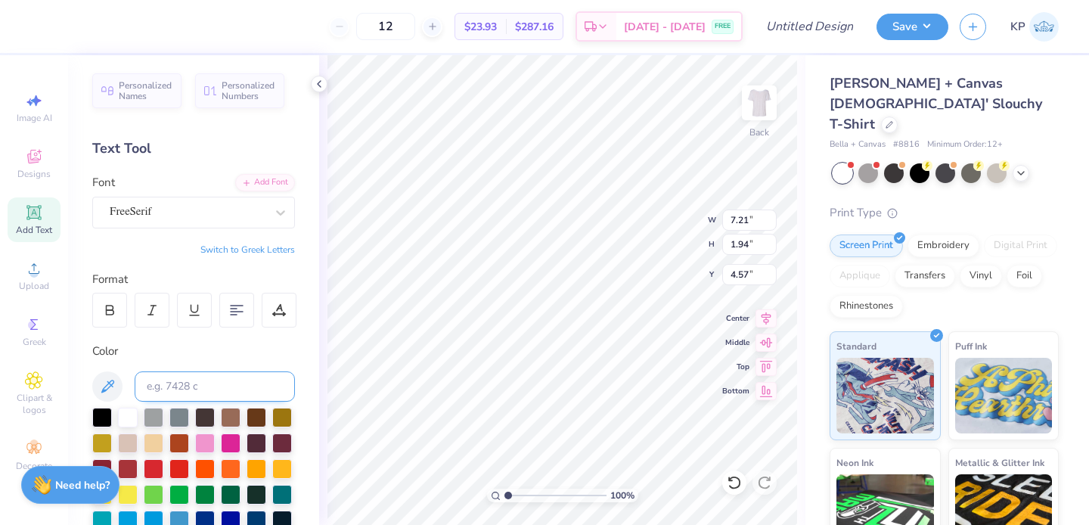
type input "7.37"
type input "2.06"
type input "4.51"
click at [41, 213] on icon at bounding box center [34, 212] width 18 height 18
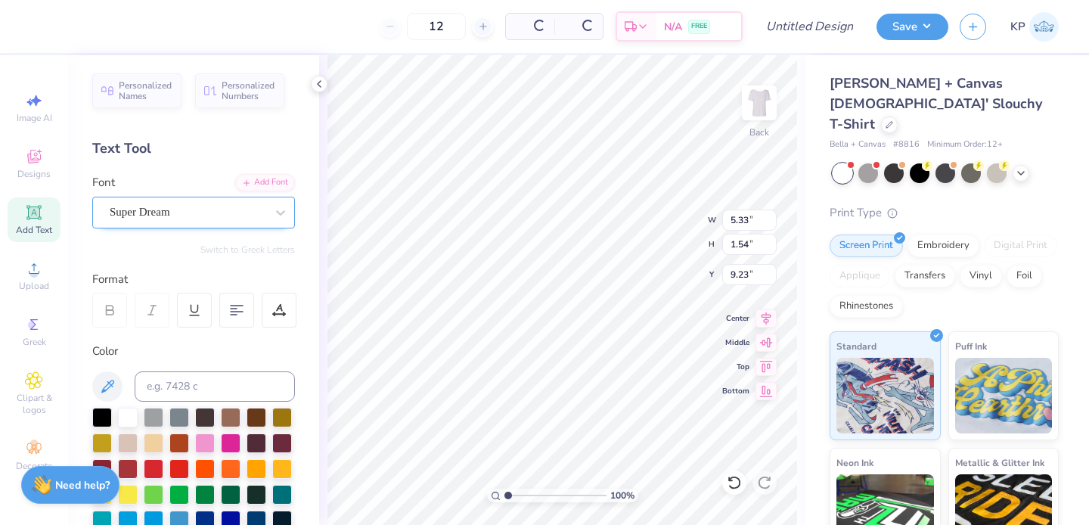
type input "5.33"
type input "1.54"
type input "9.23"
type textarea "ALPHA"
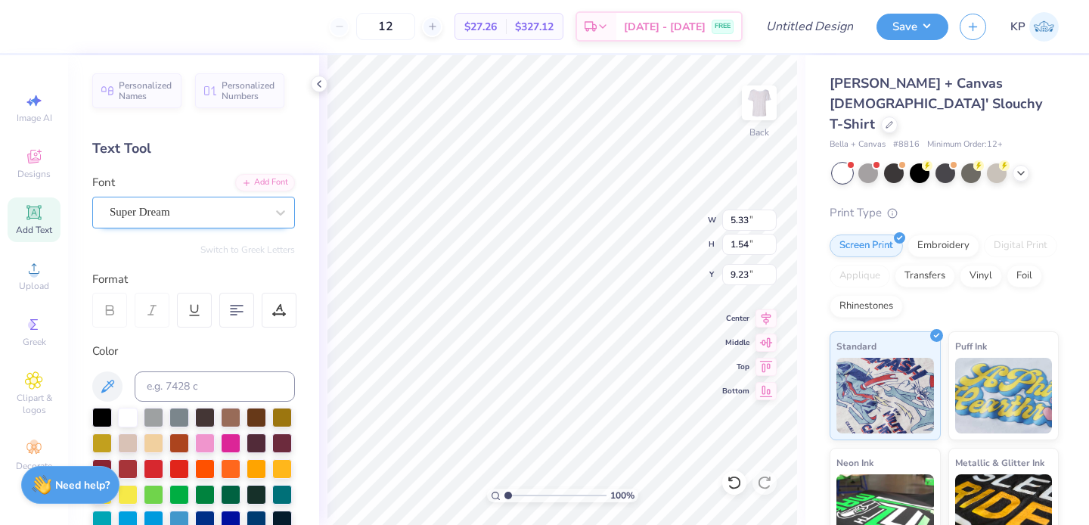
scroll to position [12, 2]
type input "7.37"
type input "2.06"
type input "4.51"
type input "6.63"
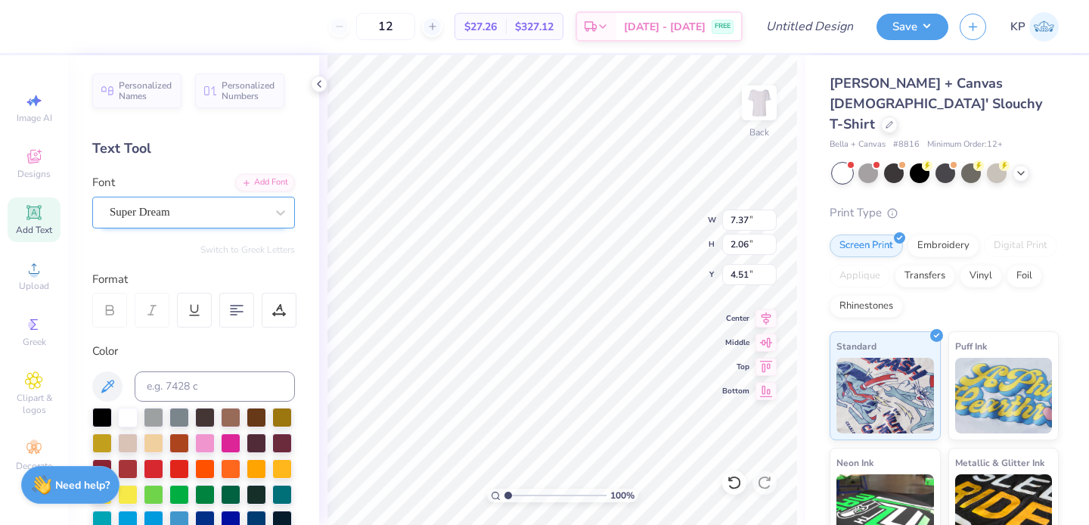
type input "1.55"
type input "9.23"
click at [242, 222] on div at bounding box center [188, 212] width 156 height 20
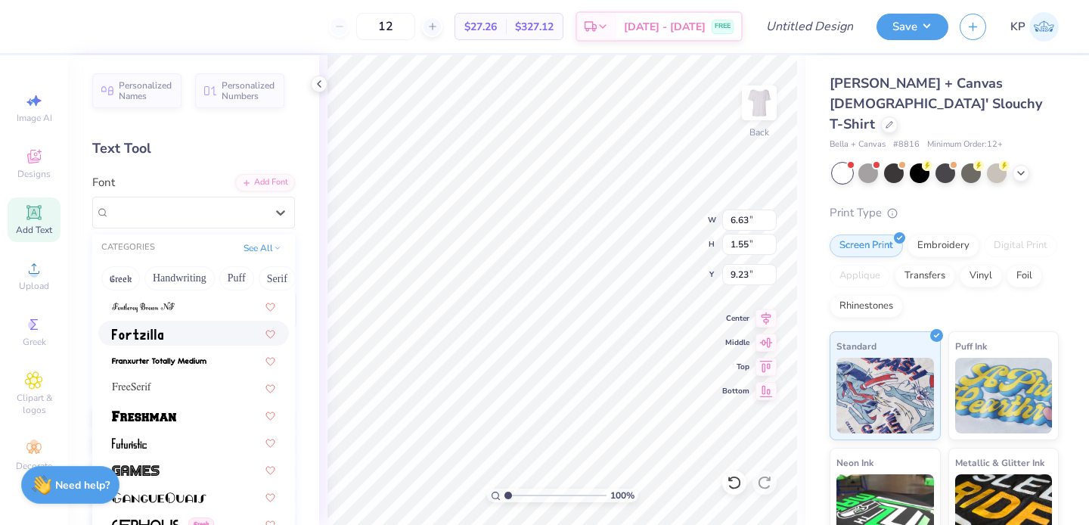
scroll to position [3297, 0]
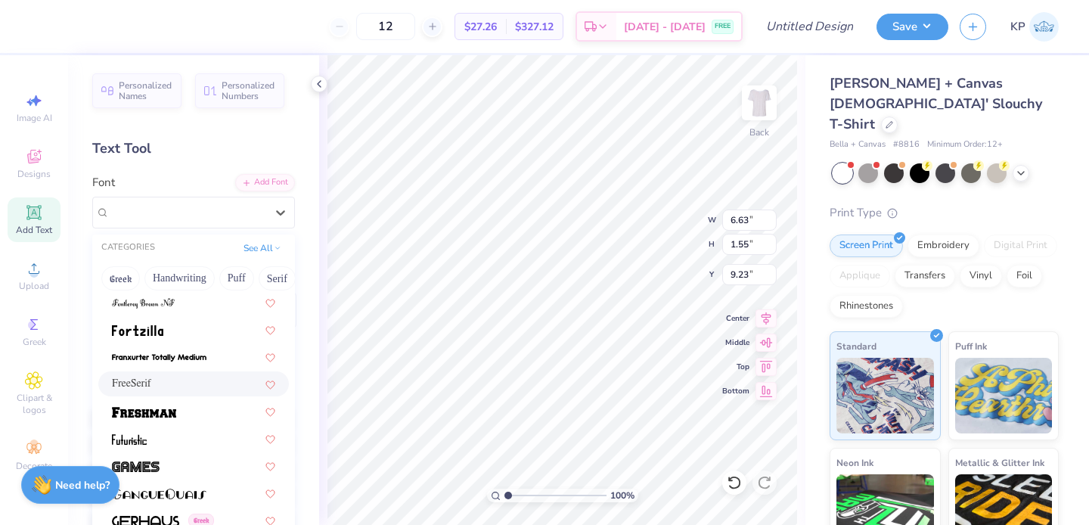
click at [210, 384] on div "FreeSerif" at bounding box center [193, 384] width 163 height 16
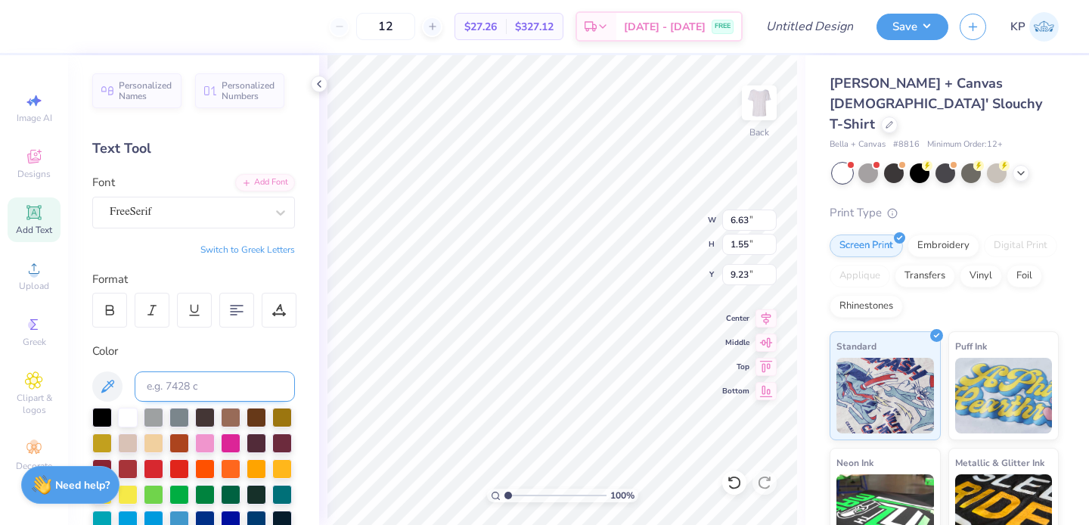
type input "7.16"
type input "1.48"
type input "9.26"
click at [215, 446] on div at bounding box center [205, 442] width 20 height 20
type input "4.44"
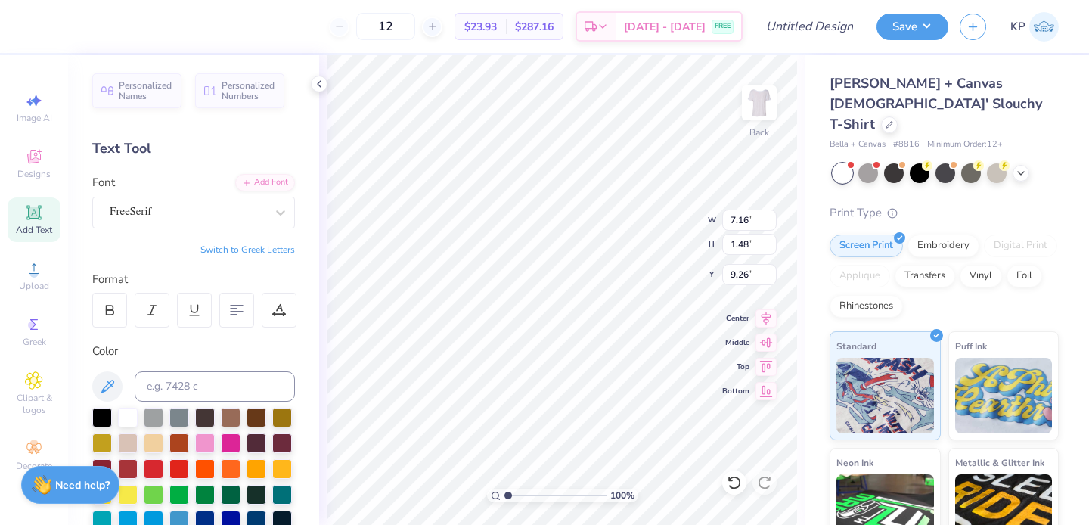
type input "0.92"
type input "6.57"
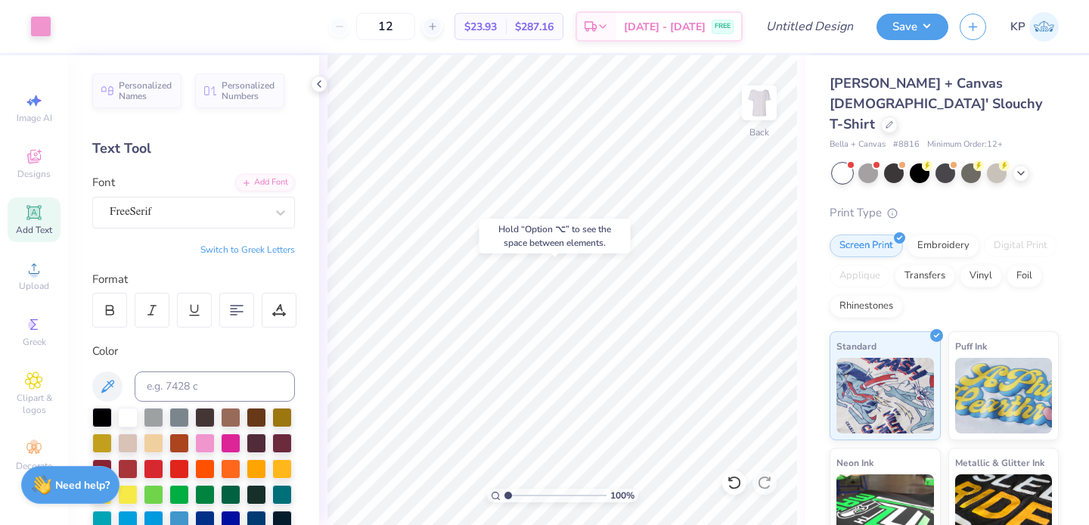
click at [622, 214] on div "Hold “Option ⌥” to see the space between elements." at bounding box center [555, 236] width 160 height 44
type input "9.12"
type input "3.69"
type input "4.26"
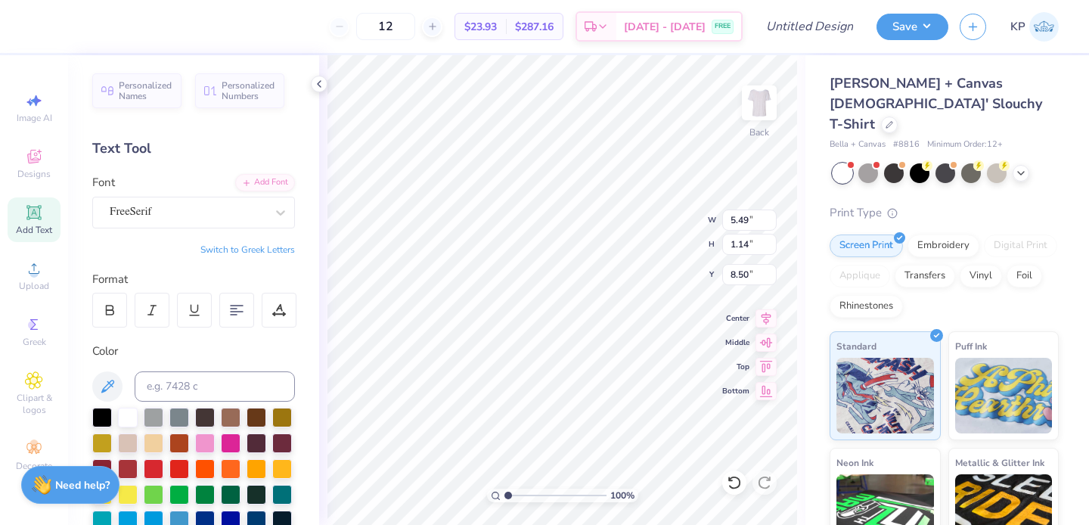
type input "8.50"
type textarea "F"
type textarea "for the 1 in 8"
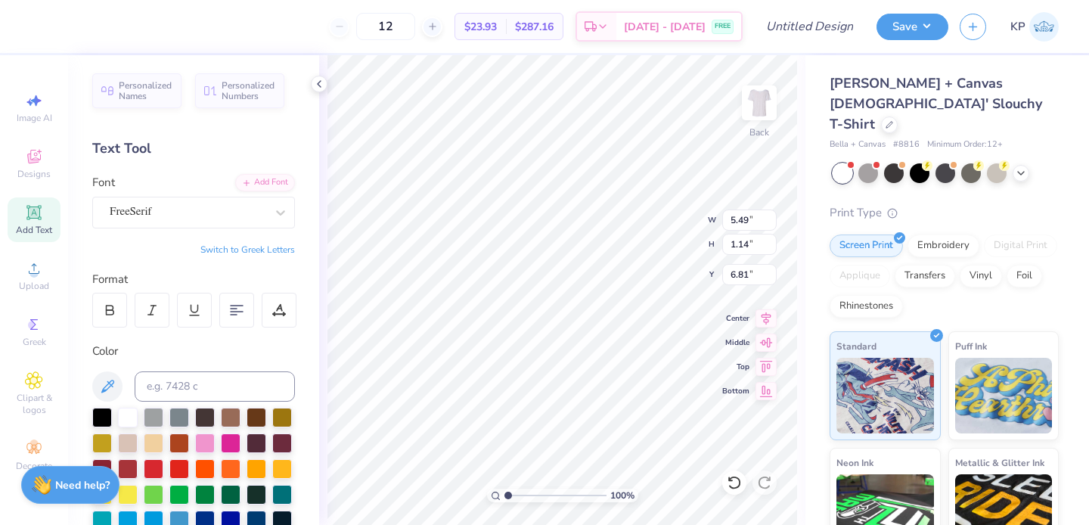
type input "6.56"
type input "3.82"
type input "0.53"
type input "8.63"
click at [241, 206] on div "FreeSerif" at bounding box center [187, 211] width 159 height 23
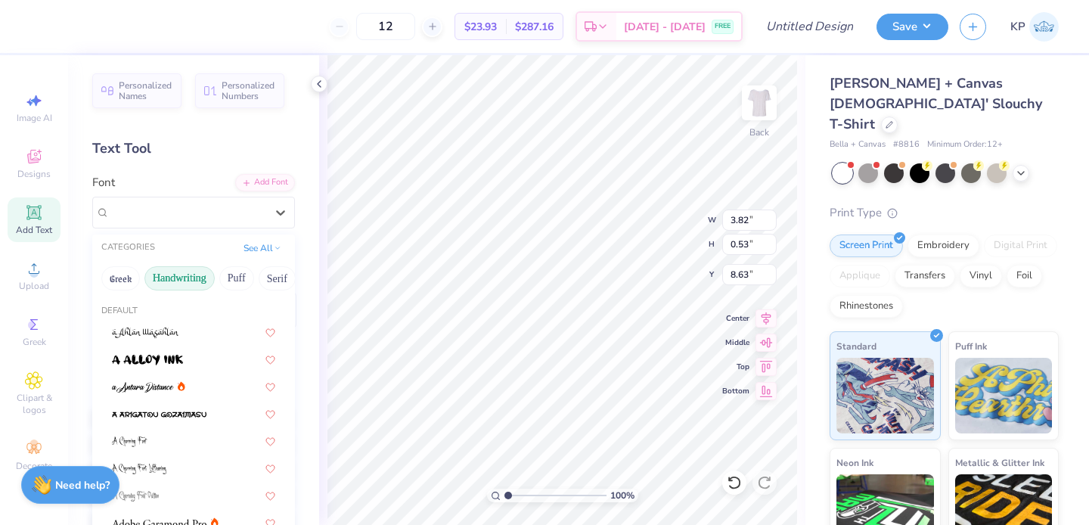
click at [181, 283] on button "Handwriting" at bounding box center [179, 278] width 70 height 24
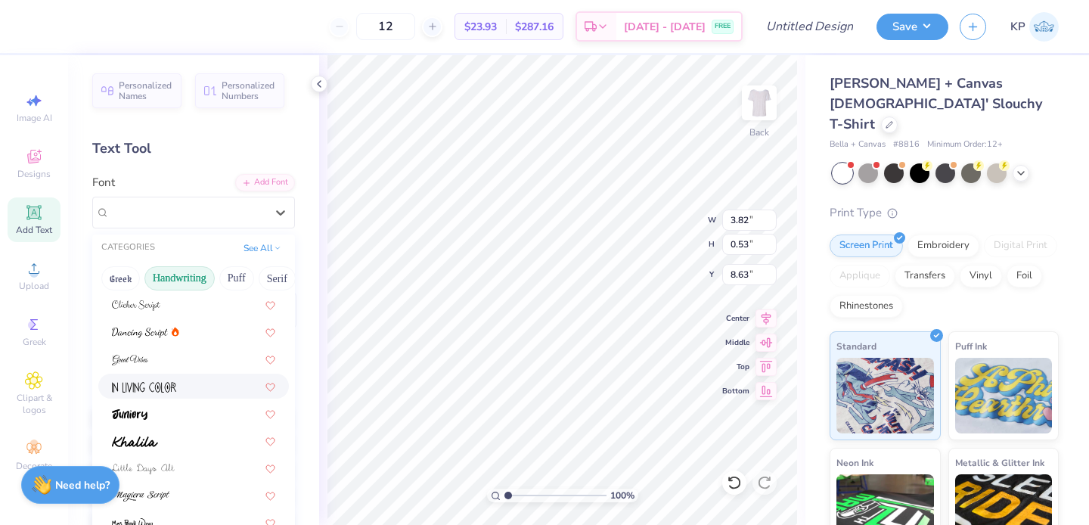
scroll to position [191, 0]
click at [187, 329] on div at bounding box center [193, 331] width 163 height 16
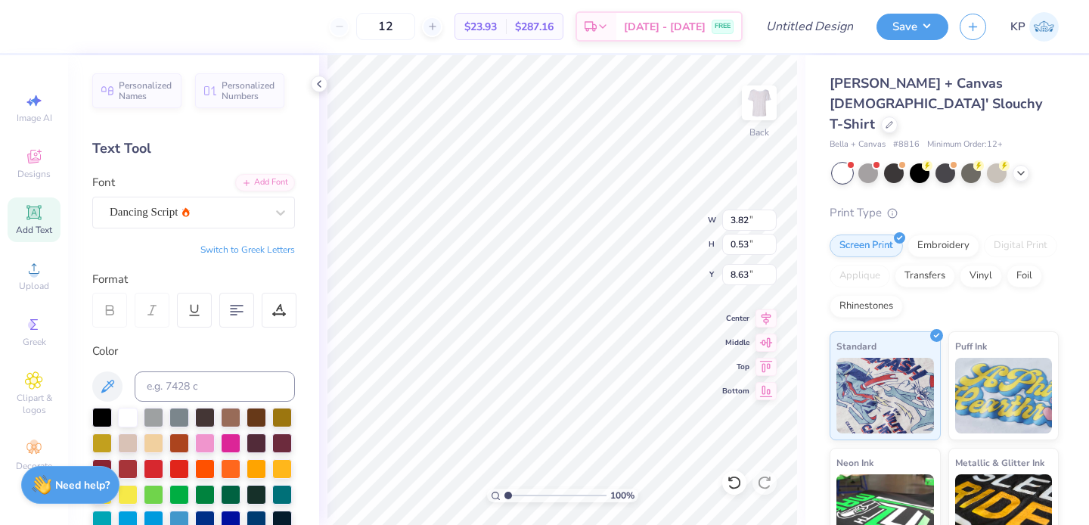
type input "3.62"
type input "0.76"
type input "8.51"
click at [220, 213] on div "Dancing Script" at bounding box center [187, 211] width 159 height 23
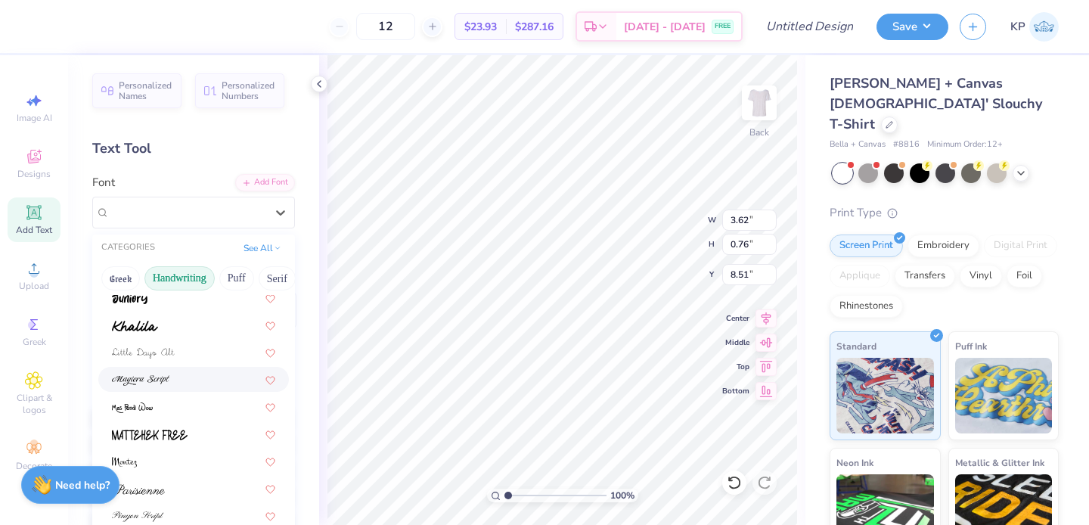
scroll to position [308, 0]
click at [189, 381] on div at bounding box center [193, 378] width 163 height 16
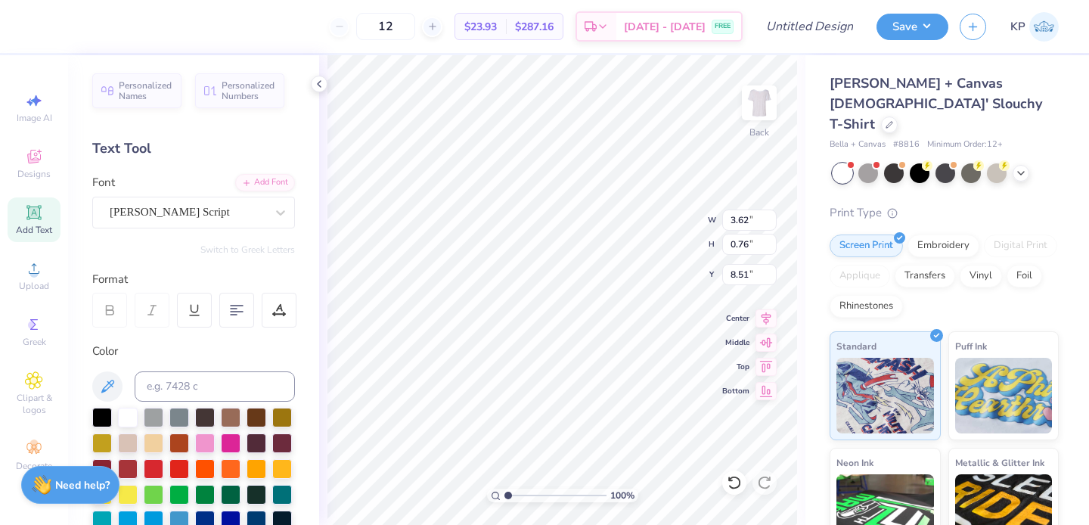
type input "4.94"
type input "0.83"
type input "8.47"
click at [241, 197] on div "[PERSON_NAME] Script" at bounding box center [193, 213] width 203 height 32
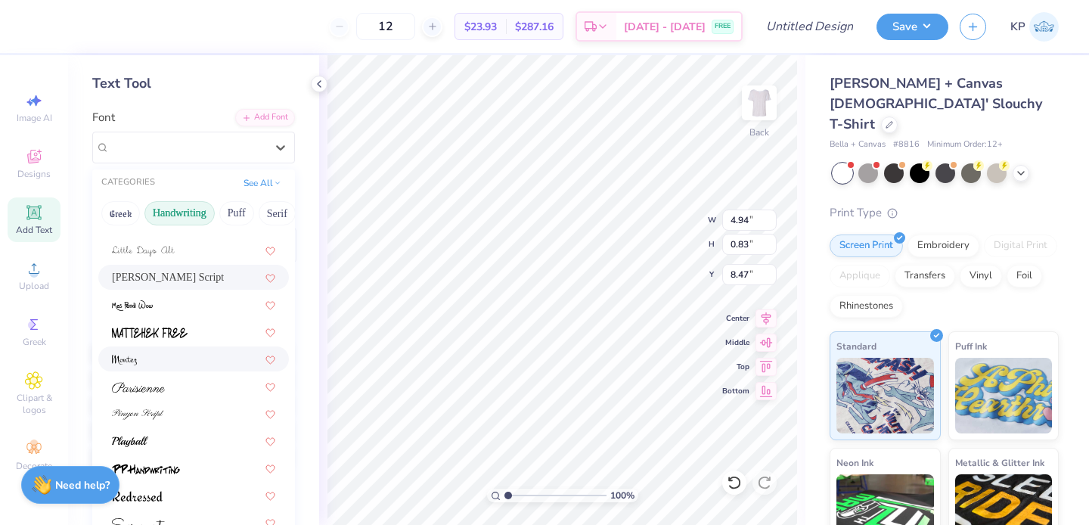
scroll to position [71, 0]
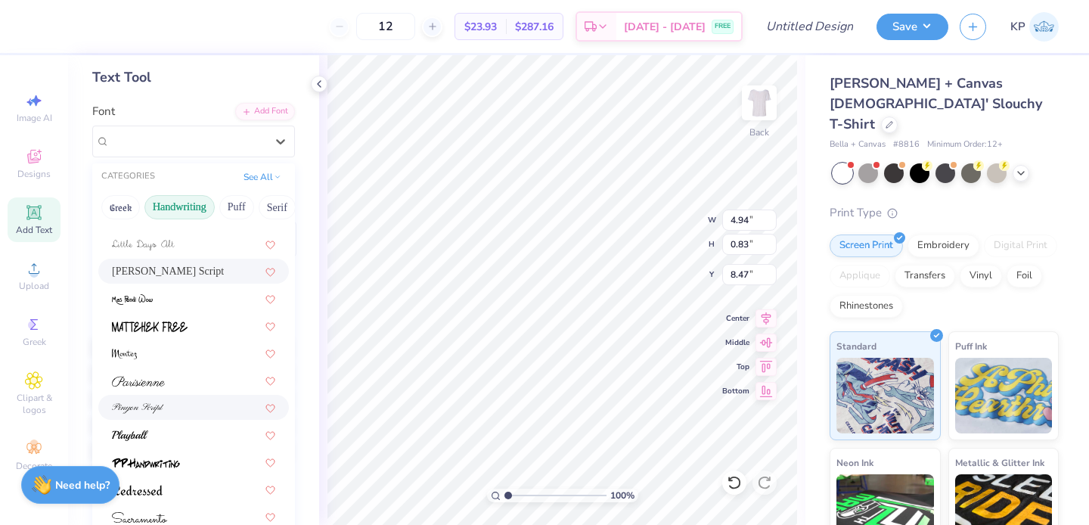
click at [196, 403] on div at bounding box center [193, 407] width 163 height 16
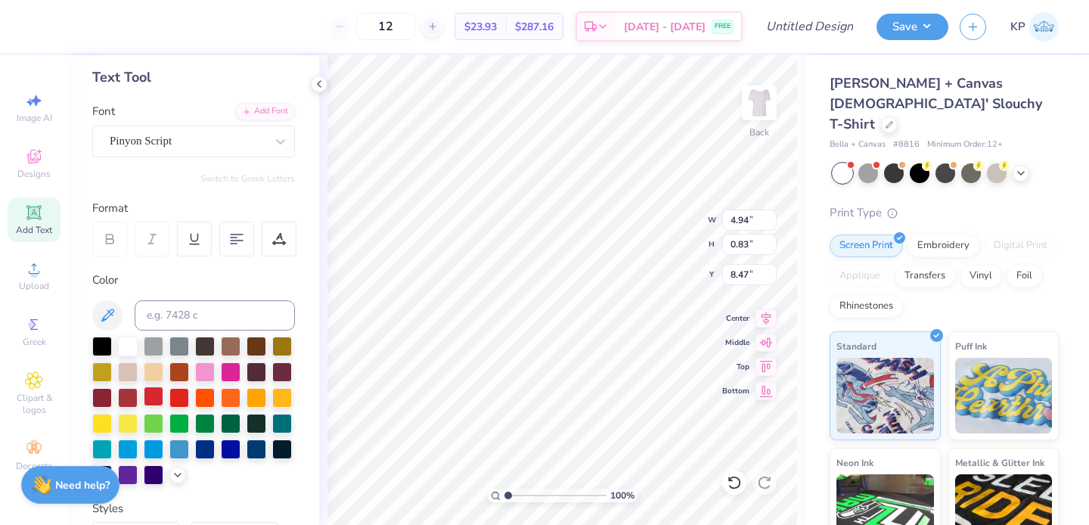
type input "4.14"
type input "0.88"
type input "8.45"
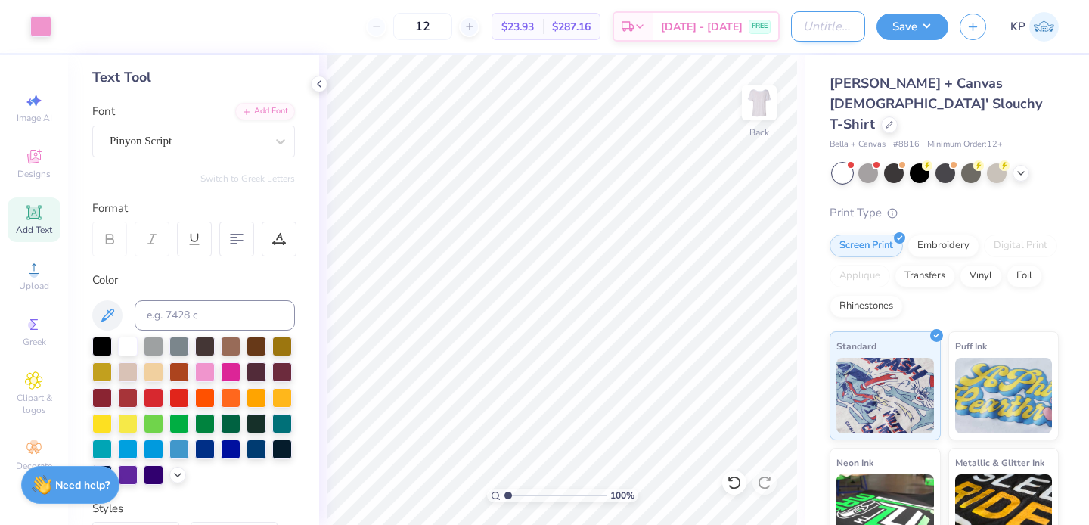
click at [835, 29] on input "Design Title" at bounding box center [828, 26] width 74 height 30
type input "Z"
type input "IU ZTA [PERSON_NAME]"
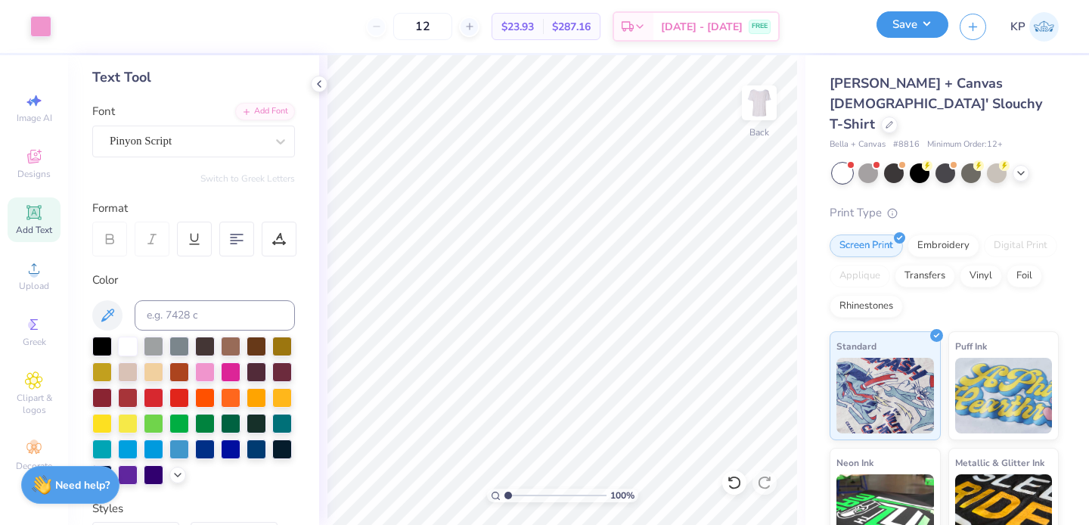
click at [943, 22] on button "Save" at bounding box center [913, 24] width 72 height 26
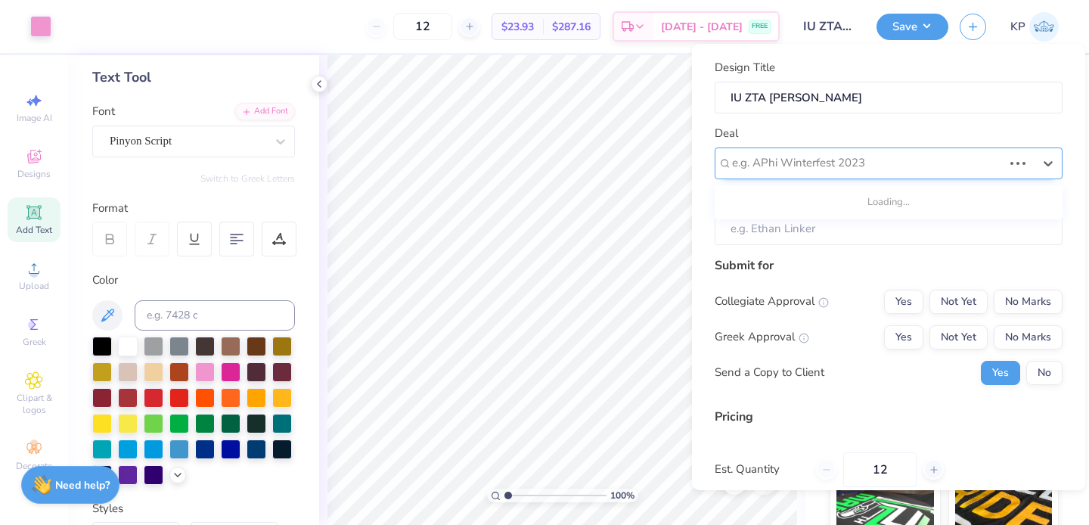
click at [877, 152] on div "e.g. APhi Winterfest 2023" at bounding box center [868, 162] width 274 height 23
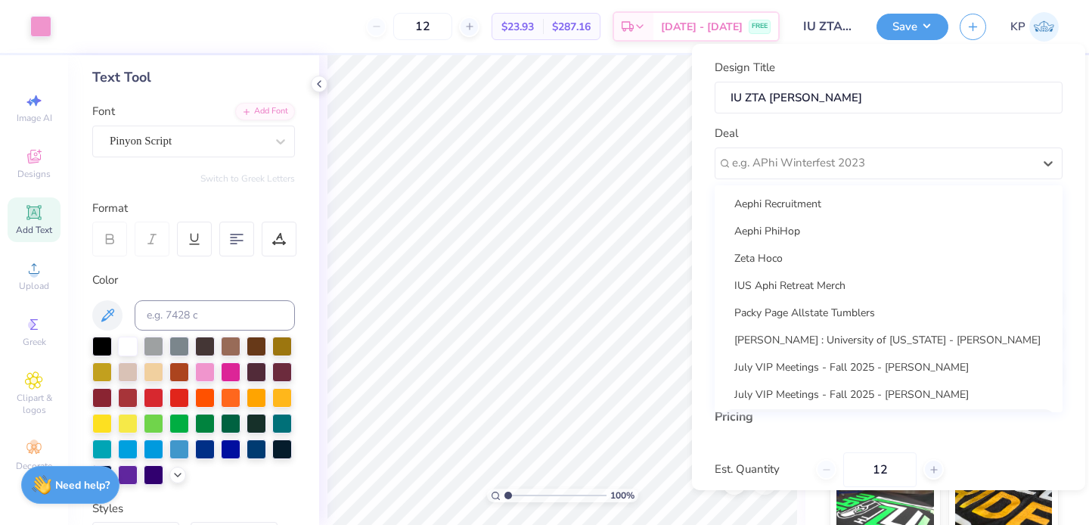
click at [809, 424] on div "Pricing" at bounding box center [889, 417] width 348 height 18
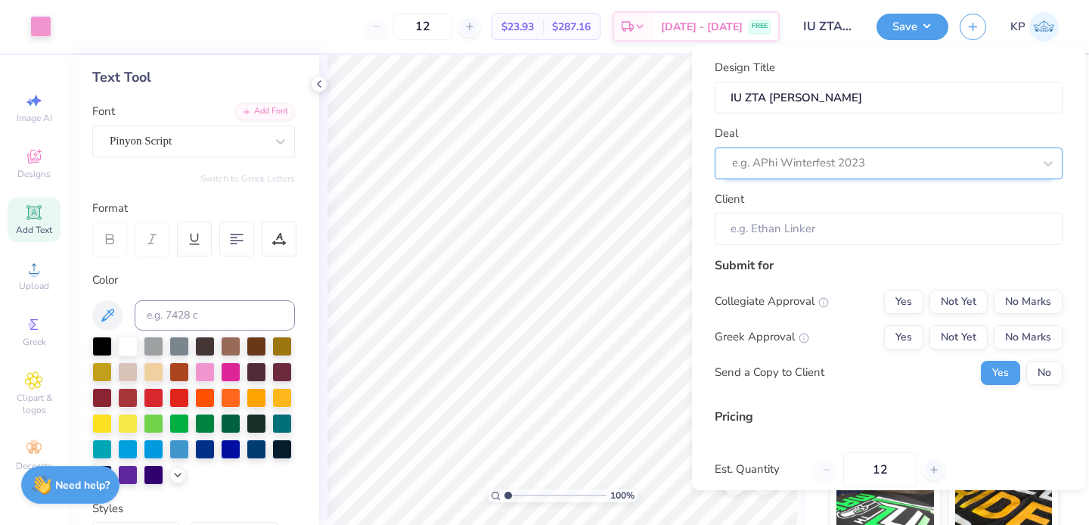
click at [858, 164] on div at bounding box center [882, 163] width 301 height 20
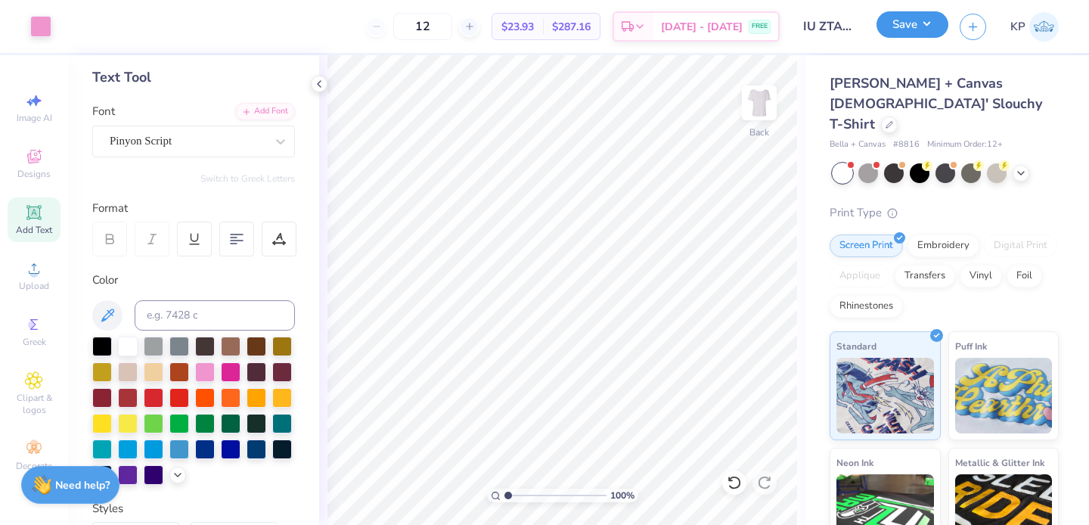
click at [924, 25] on button "Save" at bounding box center [913, 24] width 72 height 26
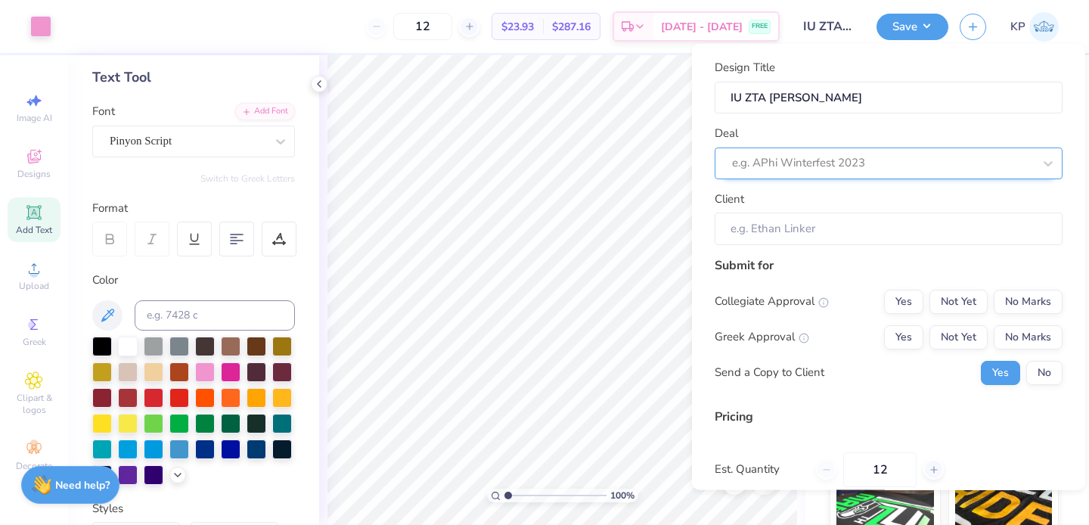
click at [871, 156] on div at bounding box center [882, 163] width 301 height 20
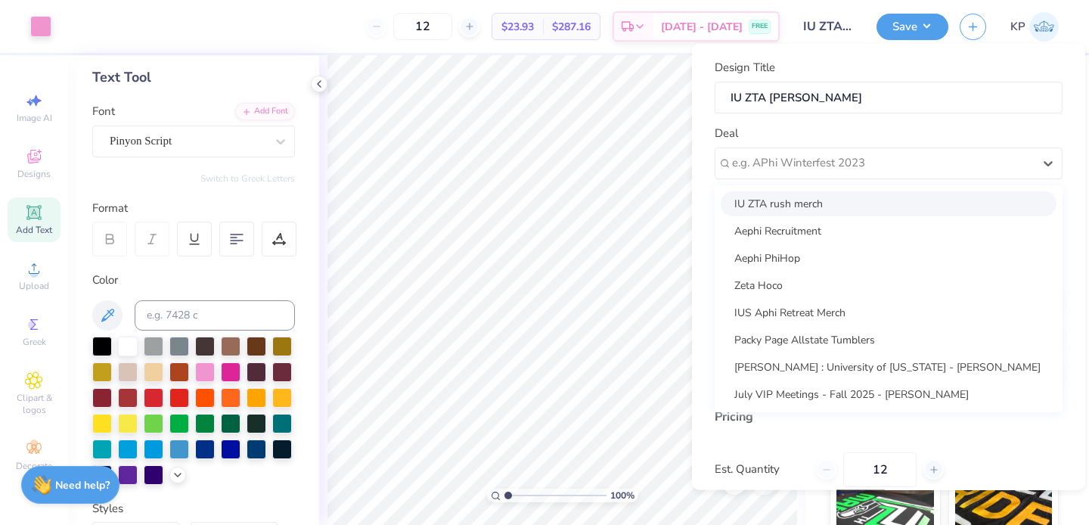
click at [853, 198] on div "IU ZTA rush merch" at bounding box center [889, 203] width 336 height 25
type input "Keely Page"
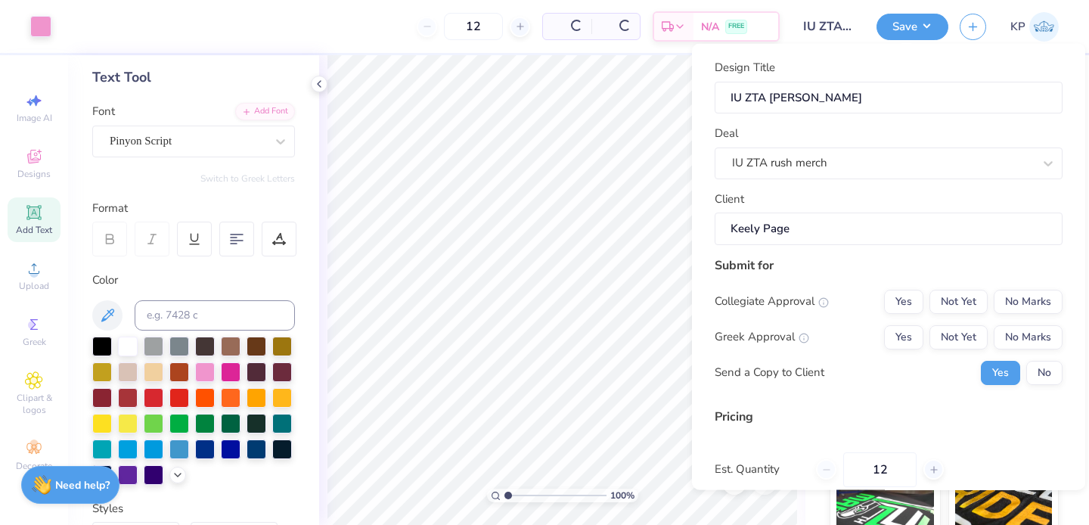
type input "$28.38"
click at [936, 299] on button "Not Yet" at bounding box center [959, 301] width 58 height 24
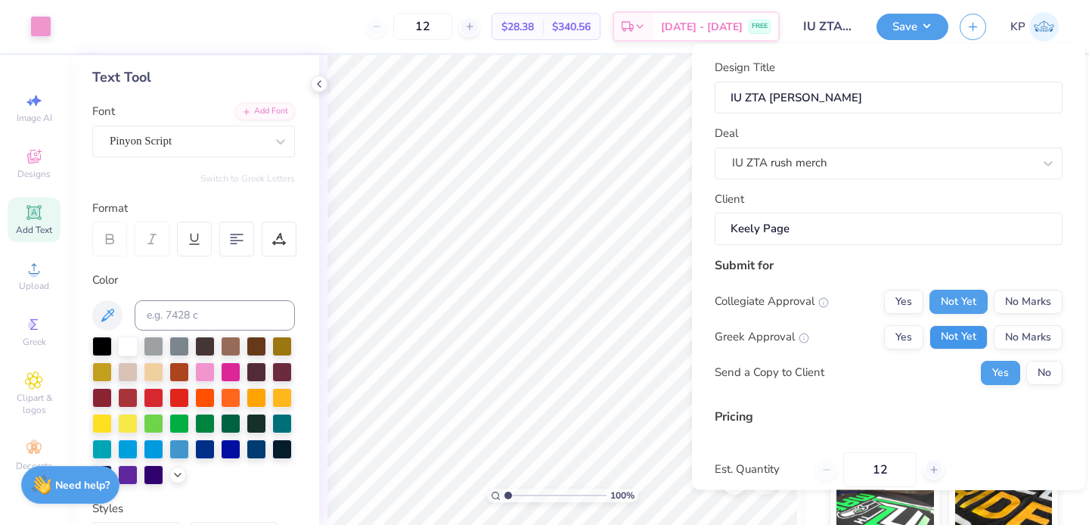
click at [934, 325] on button "Not Yet" at bounding box center [959, 337] width 58 height 24
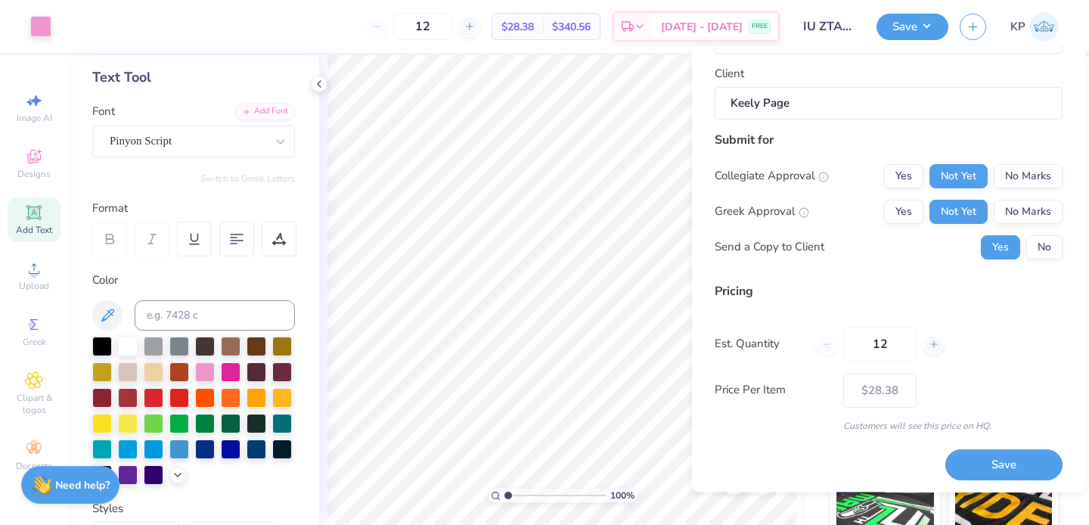
scroll to position [130, 0]
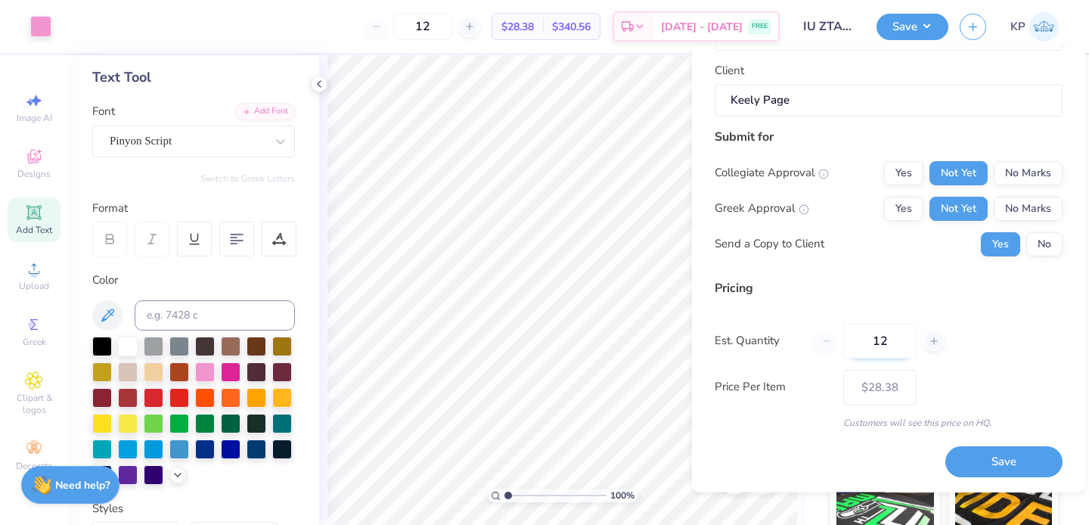
click at [887, 333] on input "12" at bounding box center [879, 341] width 73 height 35
click at [887, 334] on input "12" at bounding box center [879, 341] width 73 height 35
type input "1"
type input "75"
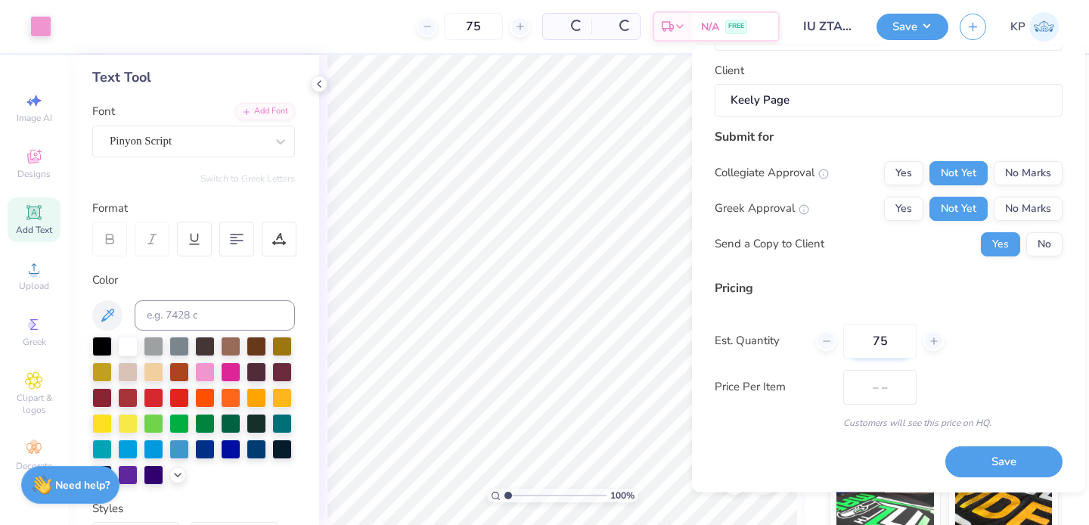
type input "$18.07"
type input "7"
type input "0"
type input "08"
type input "8"
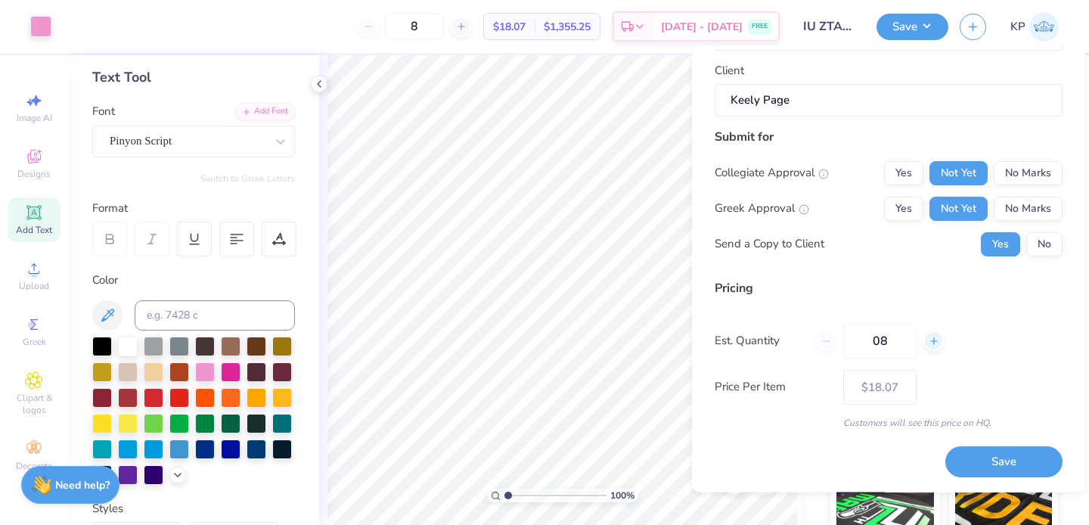
type input "0"
type input "7"
type input "75"
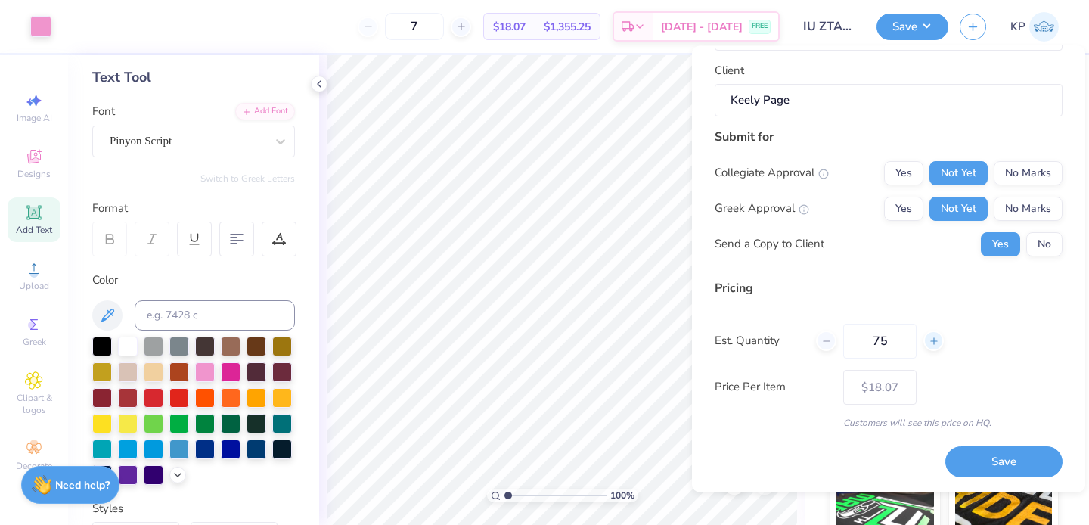
type input "75"
type input "$18.07"
type input "7"
click at [995, 460] on button "Save" at bounding box center [1004, 462] width 117 height 31
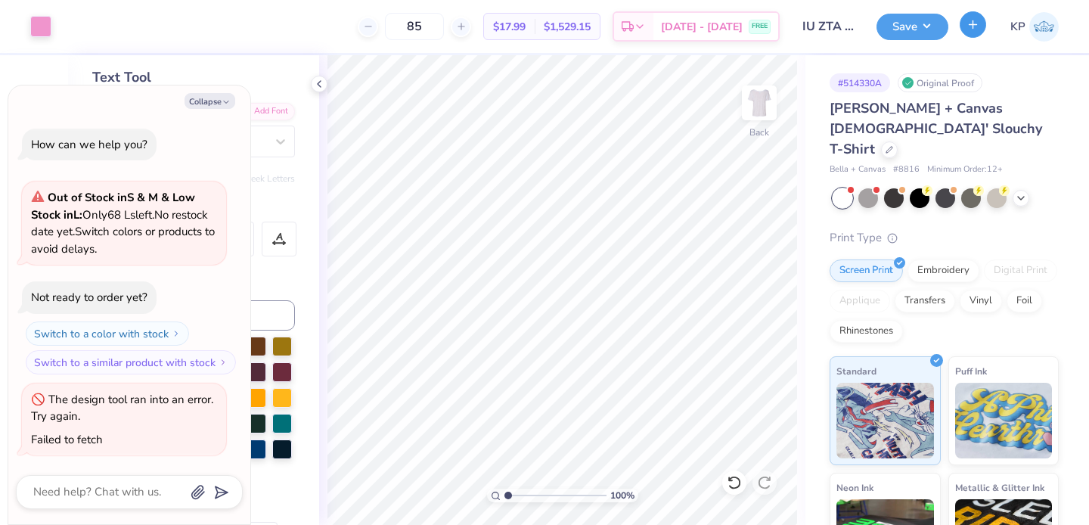
click at [968, 29] on icon "button" at bounding box center [973, 24] width 13 height 13
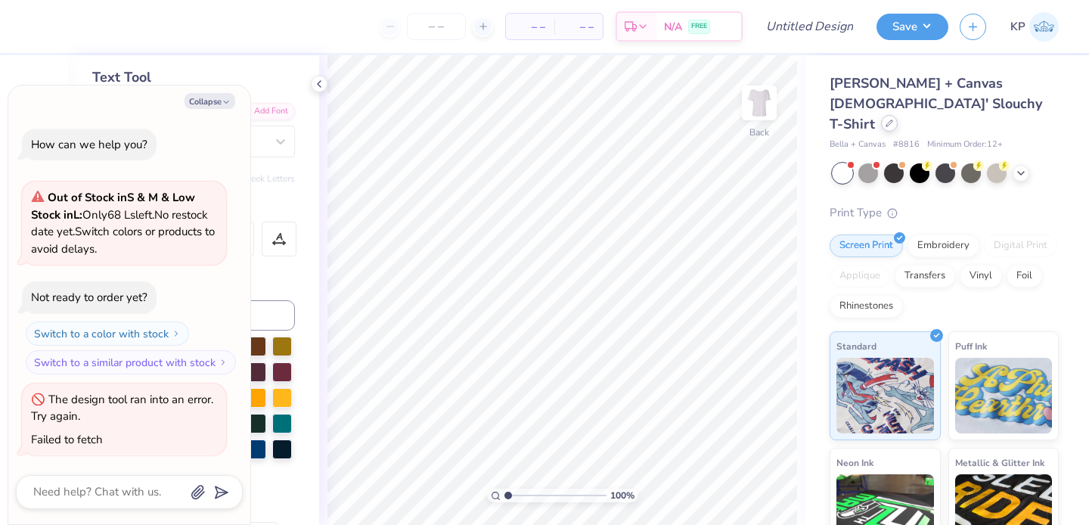
click at [886, 120] on icon at bounding box center [890, 124] width 8 height 8
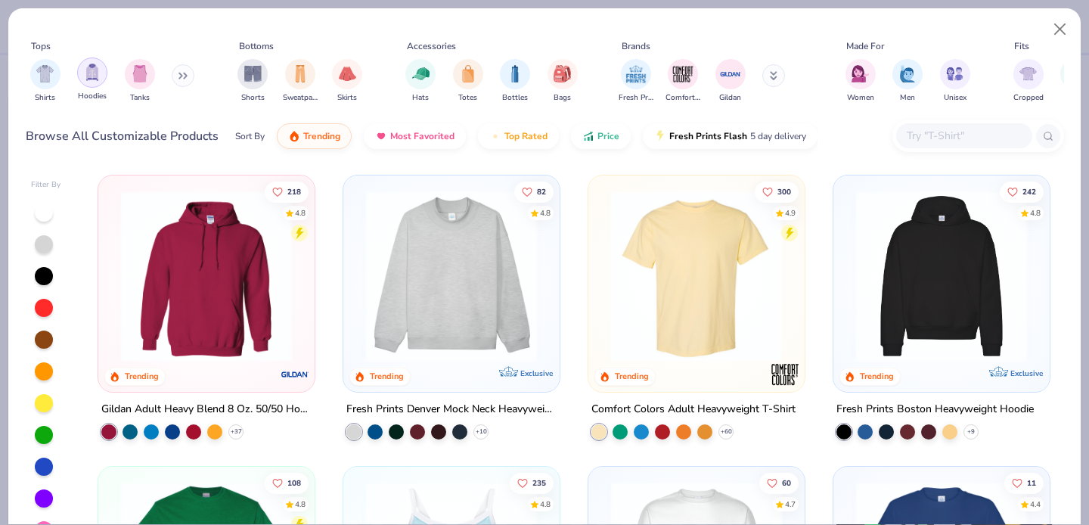
click at [134, 81] on div "filter for Tanks" at bounding box center [140, 74] width 30 height 30
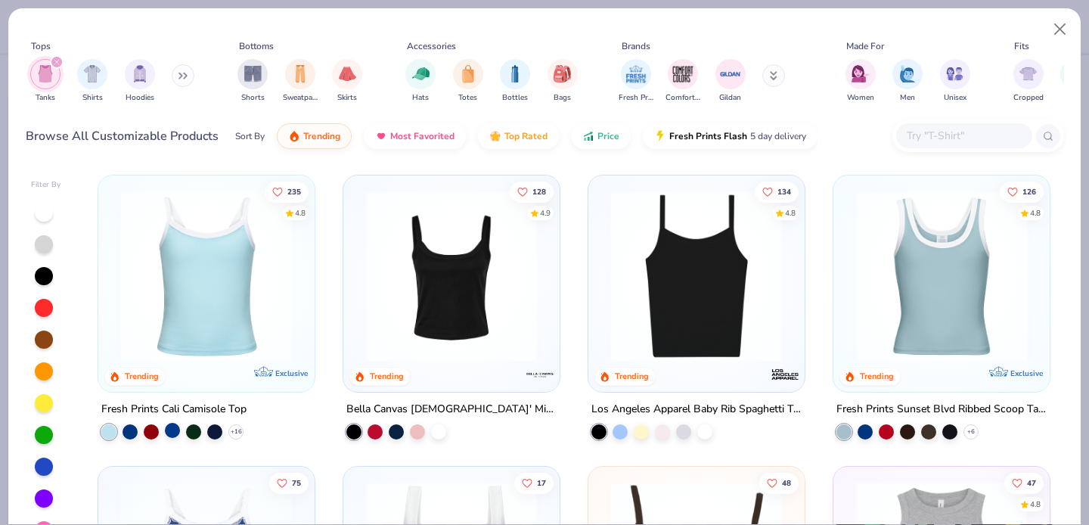
click at [166, 428] on div at bounding box center [172, 430] width 15 height 15
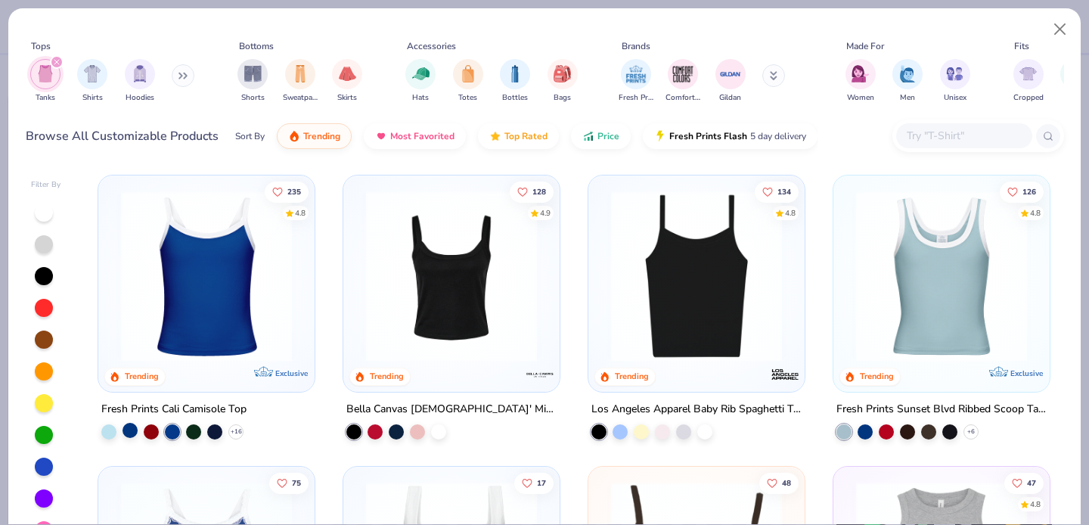
click at [125, 423] on div at bounding box center [130, 430] width 15 height 15
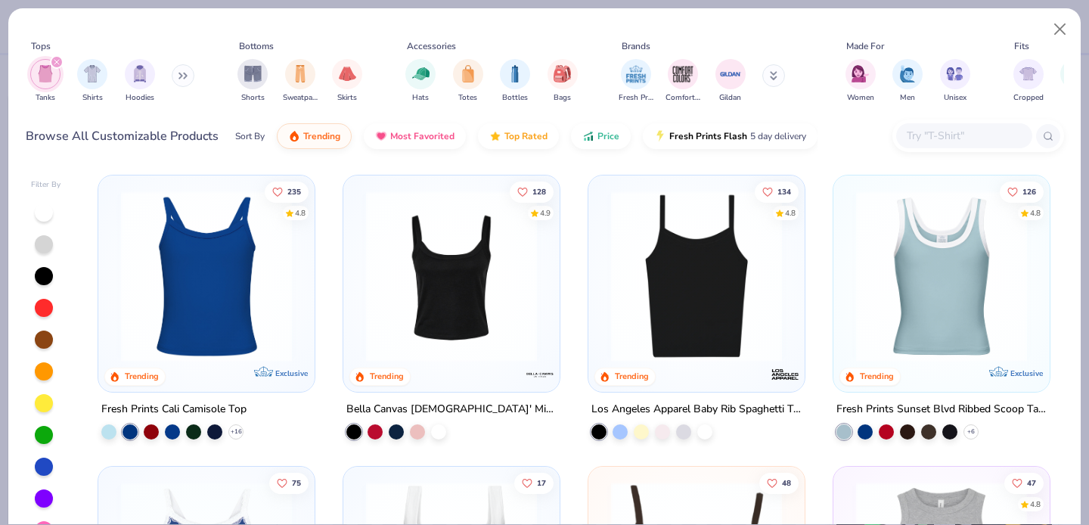
click at [225, 325] on img at bounding box center [206, 276] width 186 height 171
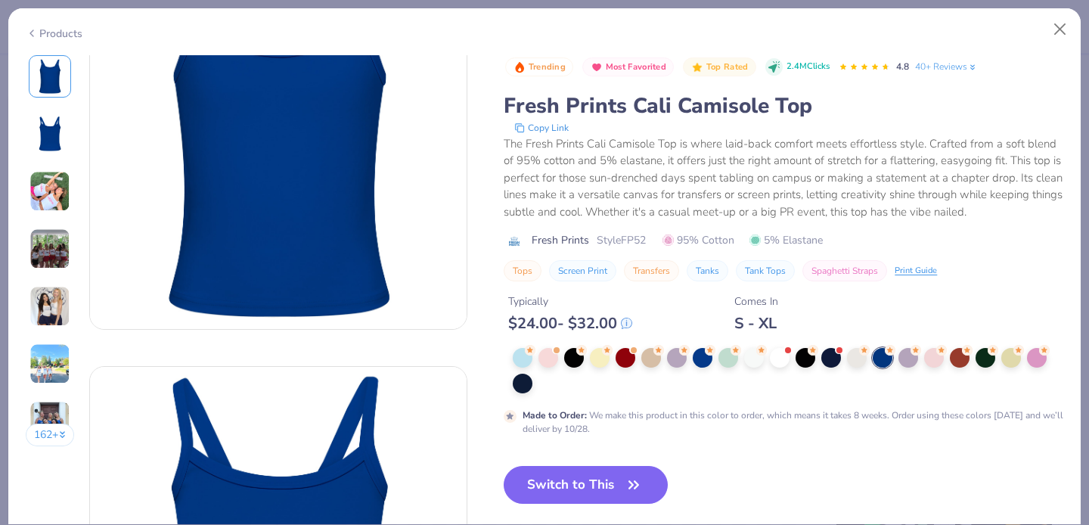
scroll to position [106, 0]
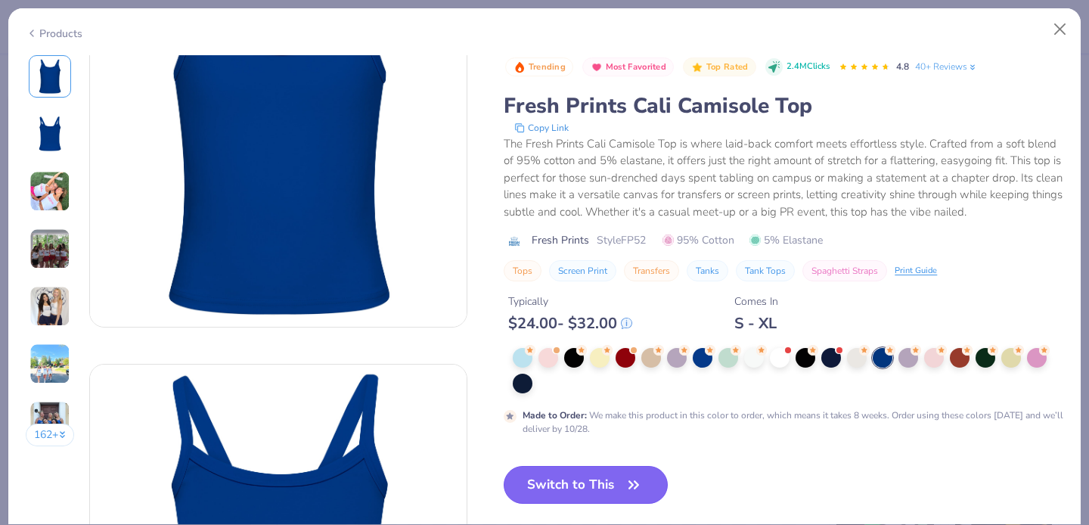
click at [598, 502] on button "Switch to This" at bounding box center [586, 485] width 164 height 38
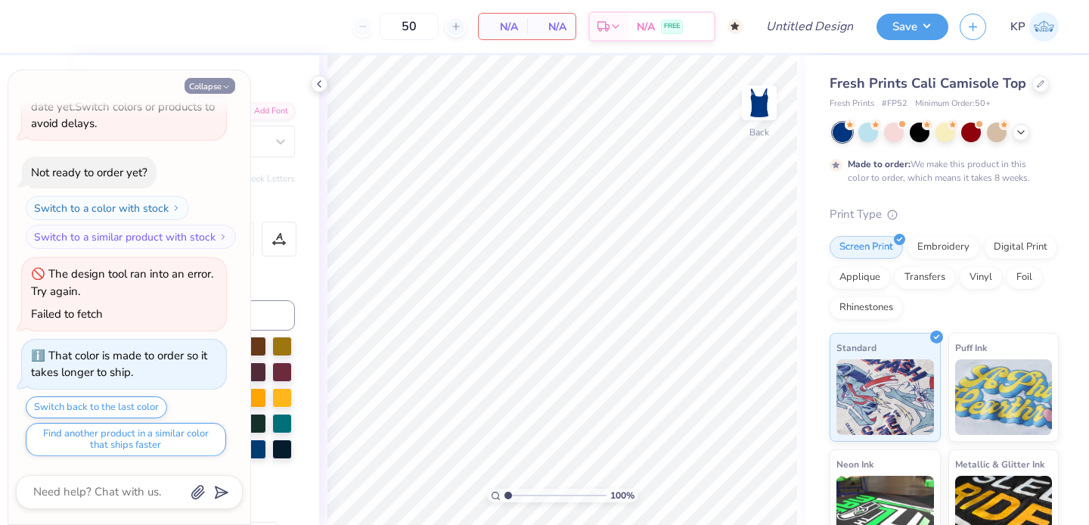
click at [222, 84] on icon "button" at bounding box center [226, 86] width 9 height 9
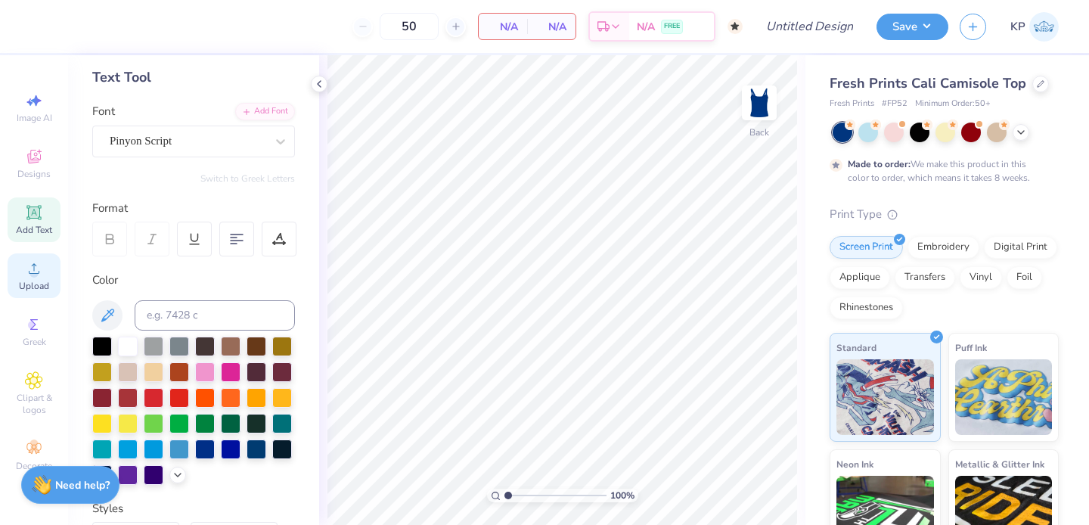
click at [47, 253] on div "Upload" at bounding box center [34, 275] width 53 height 45
click at [48, 216] on div "Add Text" at bounding box center [34, 219] width 53 height 45
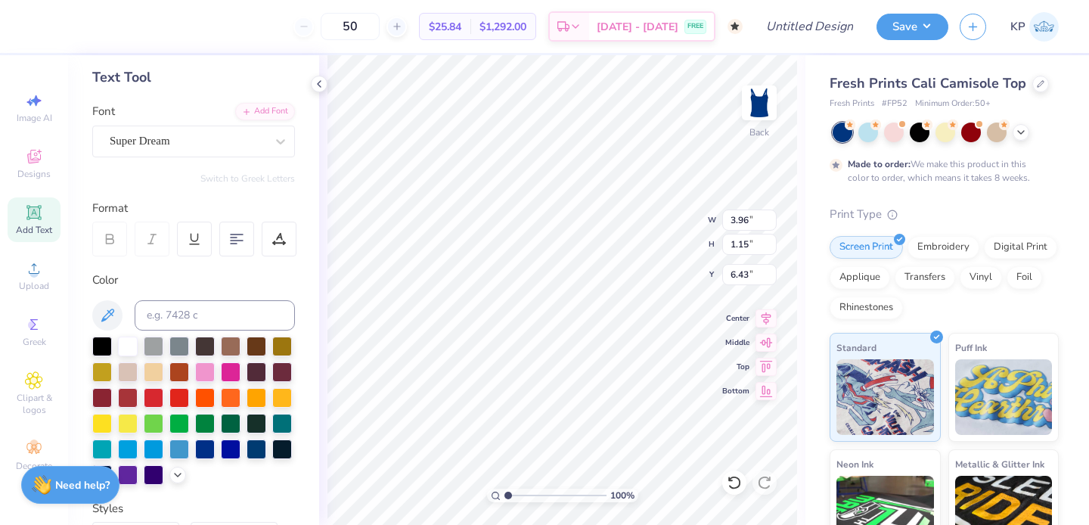
scroll to position [12, 4]
click at [222, 144] on div "Super Dream" at bounding box center [187, 140] width 159 height 23
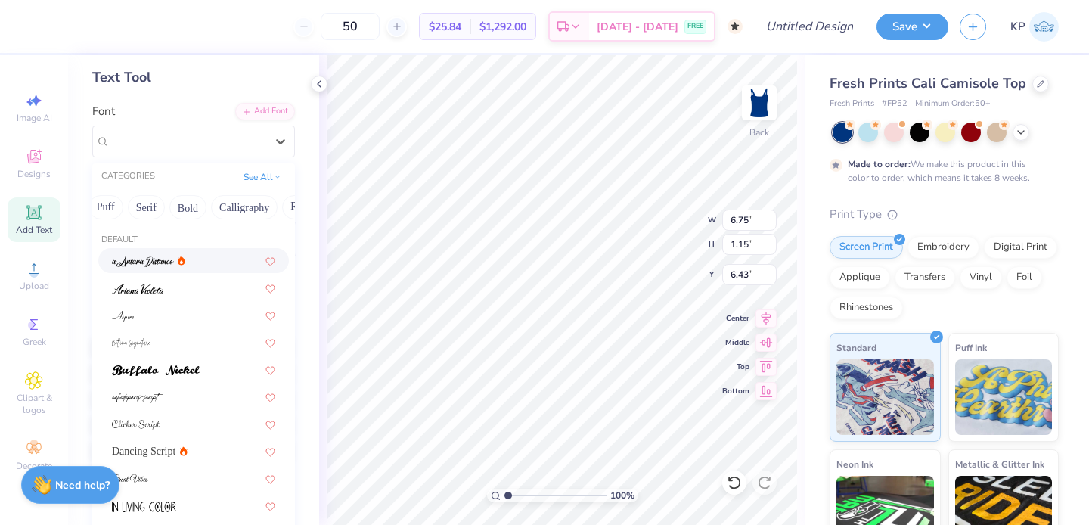
scroll to position [0, 0]
click at [178, 207] on button "Handwriting" at bounding box center [179, 207] width 70 height 24
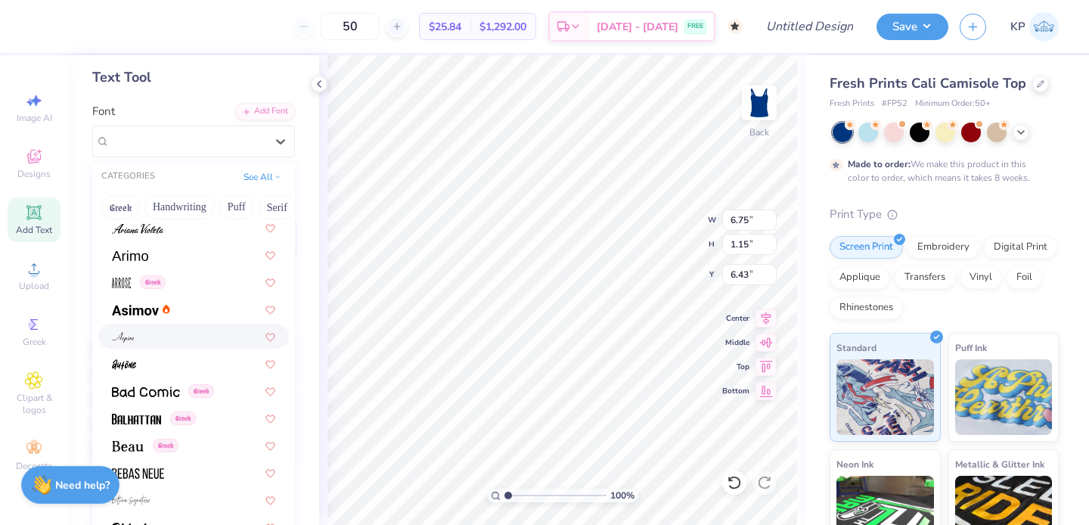
scroll to position [508, 0]
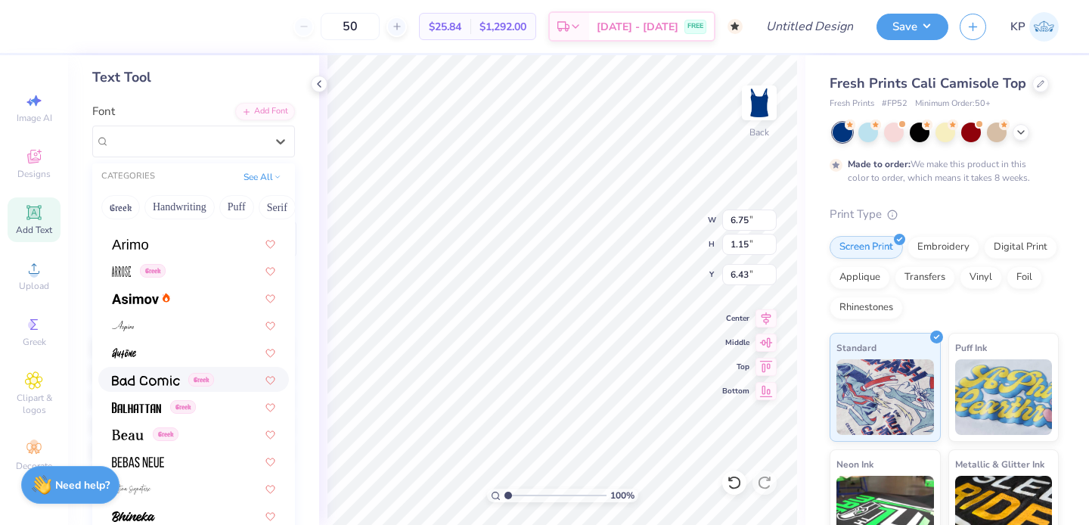
click at [163, 383] on img at bounding box center [146, 380] width 68 height 11
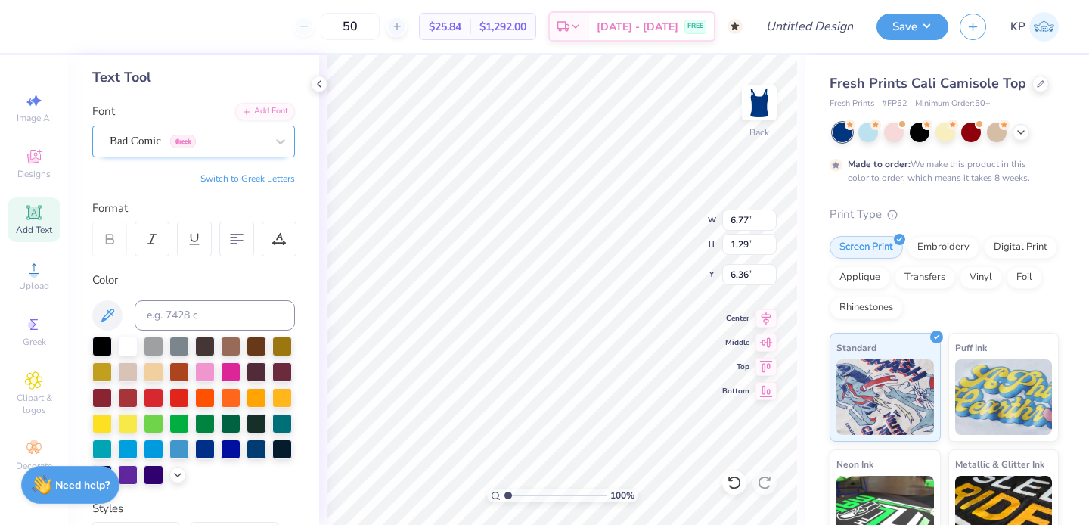
click at [214, 139] on div "Bad Comic Greek" at bounding box center [187, 140] width 159 height 23
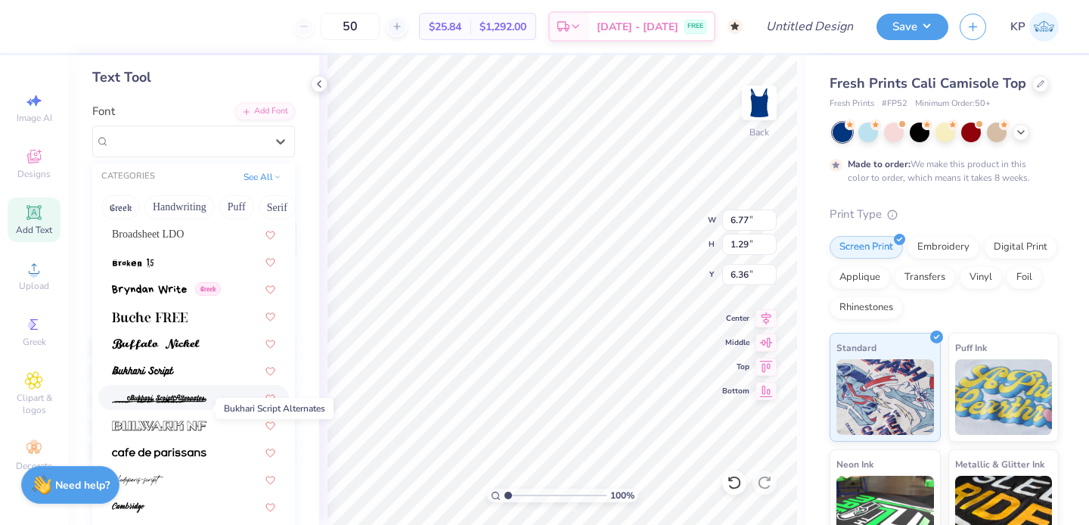
scroll to position [1287, 0]
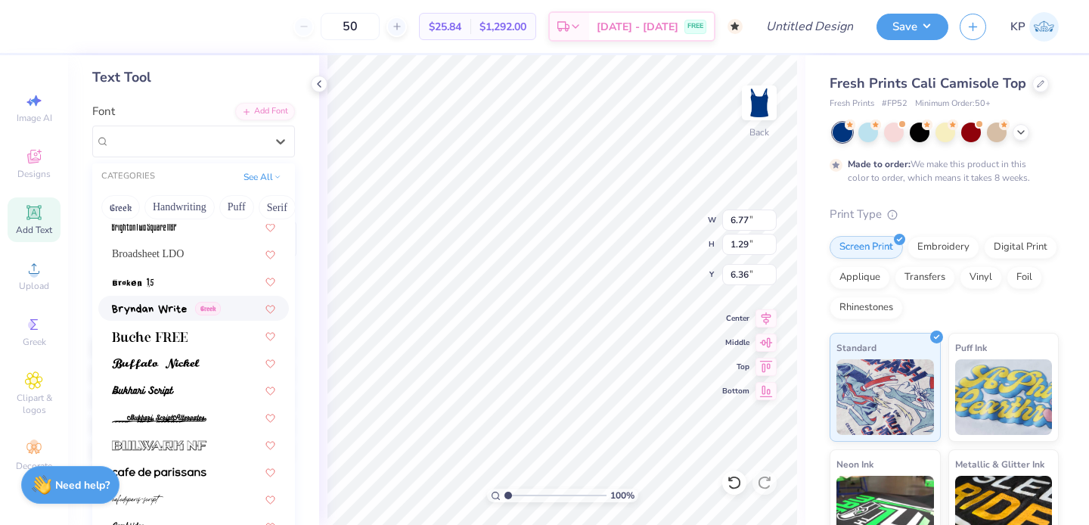
click at [151, 296] on div "Greek" at bounding box center [193, 308] width 191 height 25
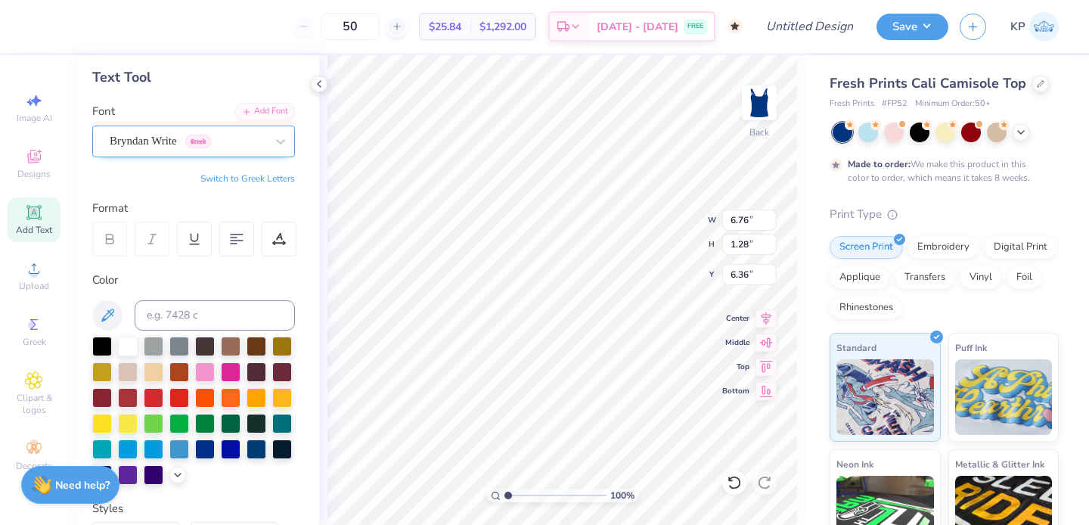
click at [249, 130] on div "Bryndan Write Greek" at bounding box center [187, 140] width 159 height 23
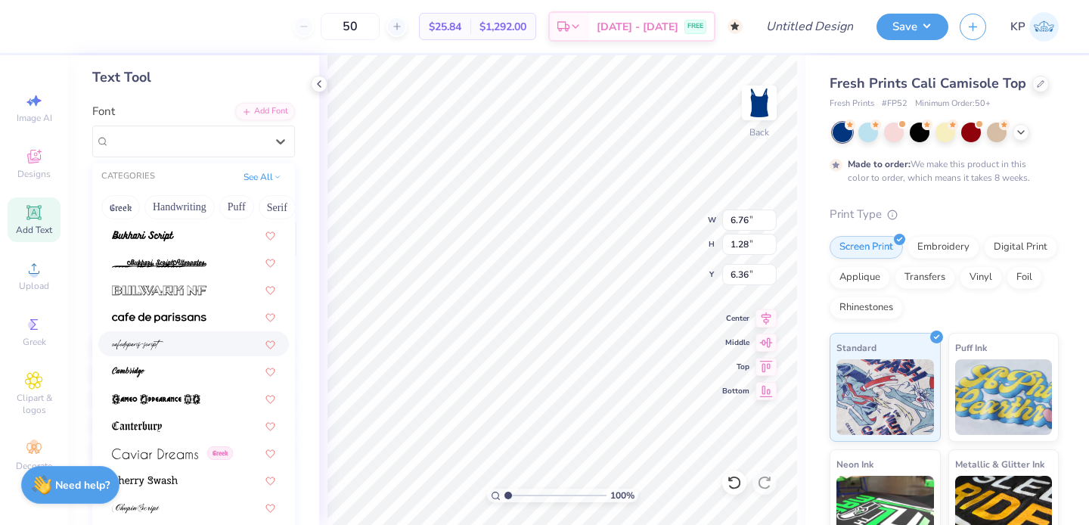
scroll to position [1443, 0]
click at [178, 232] on div at bounding box center [193, 234] width 163 height 16
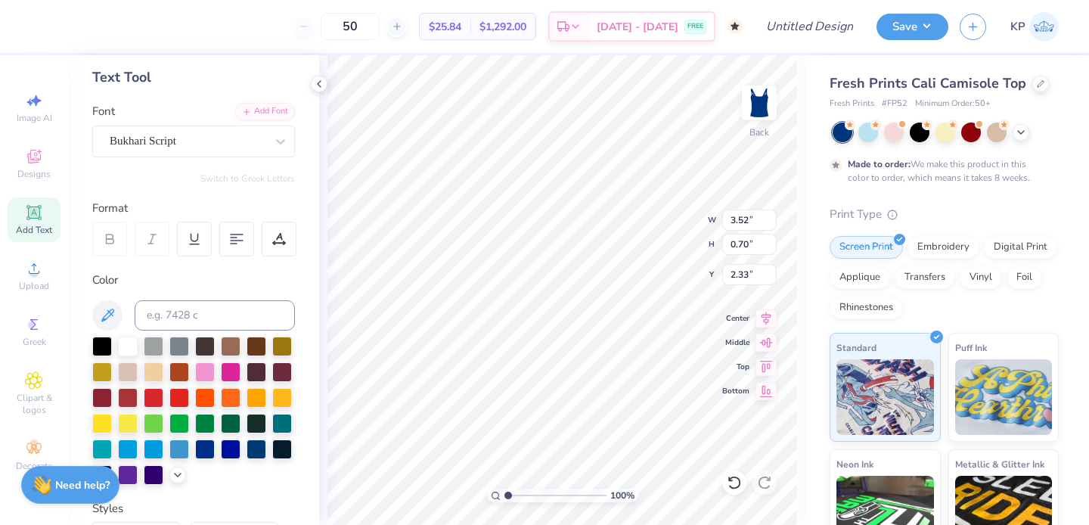
scroll to position [12, 4]
click at [26, 210] on icon at bounding box center [34, 212] width 18 height 18
click at [220, 135] on div "Super Dream" at bounding box center [187, 140] width 159 height 23
click at [35, 380] on icon at bounding box center [34, 381] width 8 height 8
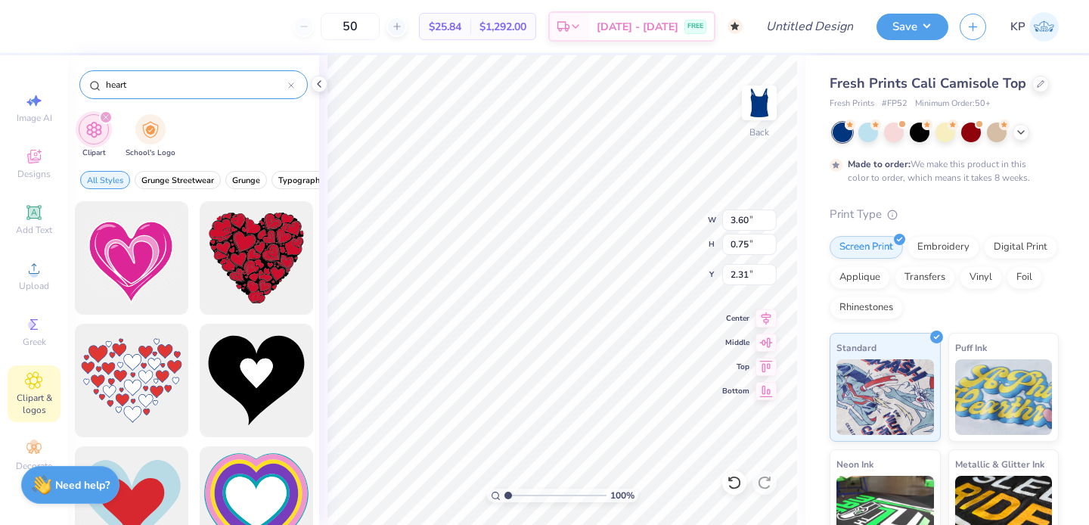
click at [106, 85] on input "heart" at bounding box center [196, 84] width 184 height 15
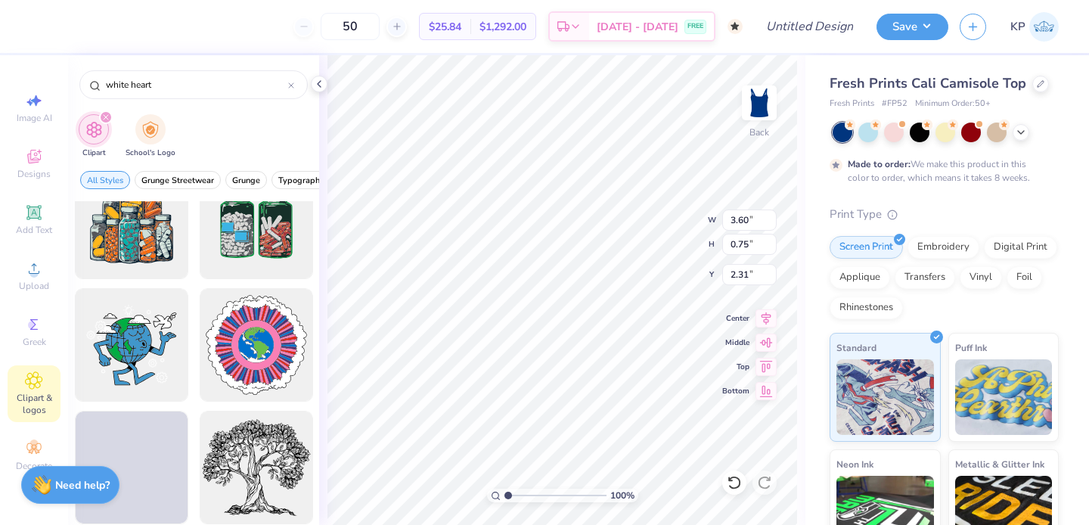
scroll to position [2862, 0]
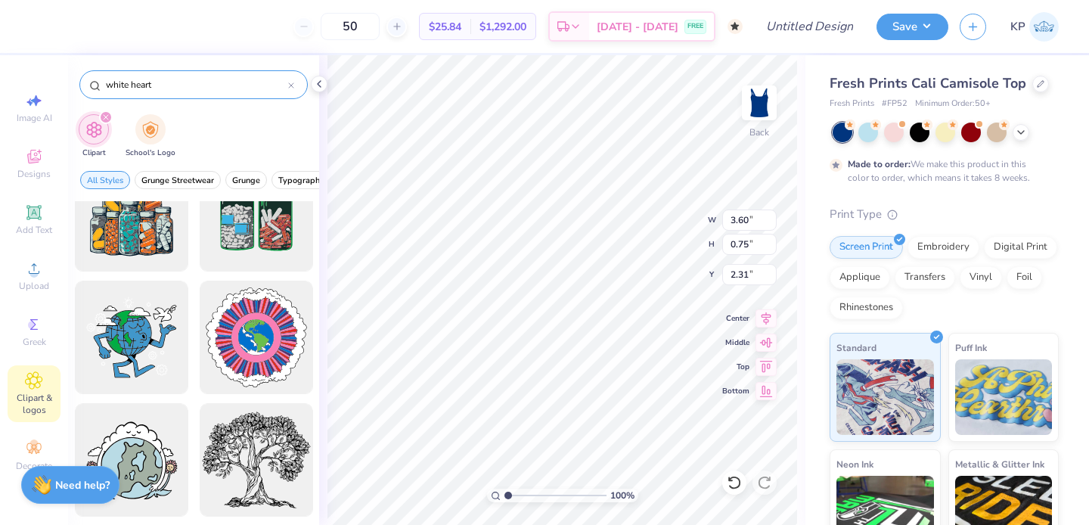
click at [200, 88] on input "white heart" at bounding box center [196, 84] width 184 height 15
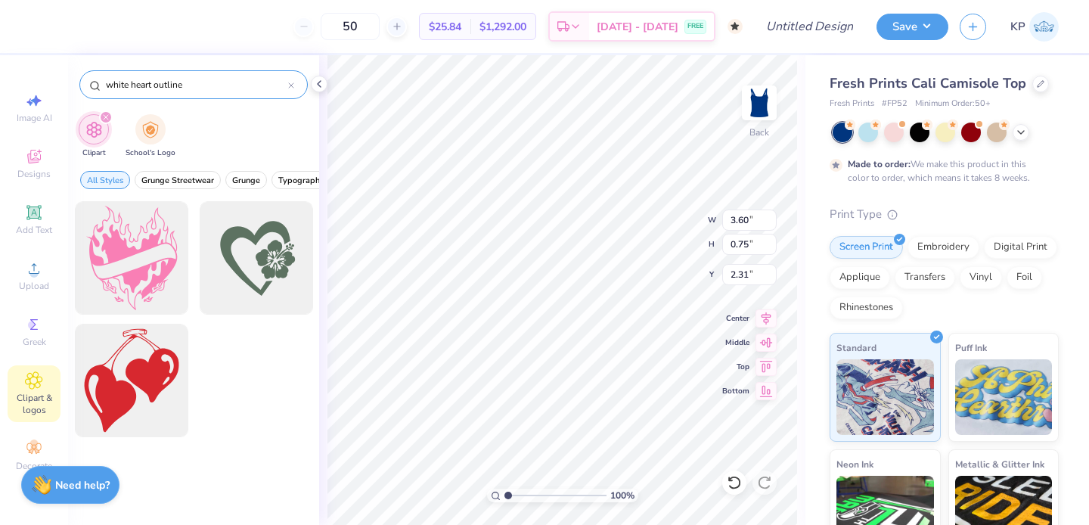
click at [287, 83] on input "white heart outline" at bounding box center [196, 84] width 184 height 15
click at [292, 85] on icon at bounding box center [291, 85] width 6 height 6
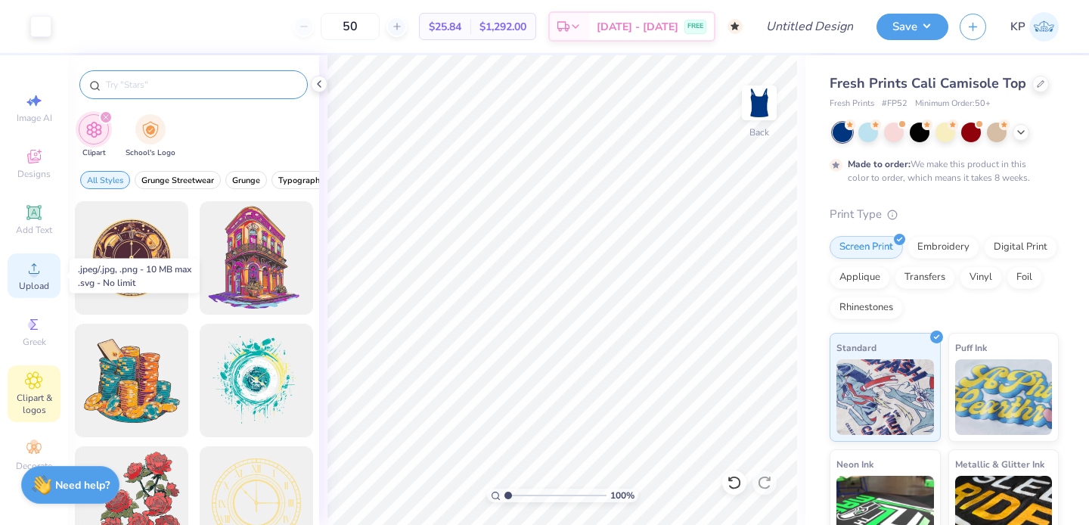
click at [35, 272] on circle at bounding box center [34, 273] width 8 height 8
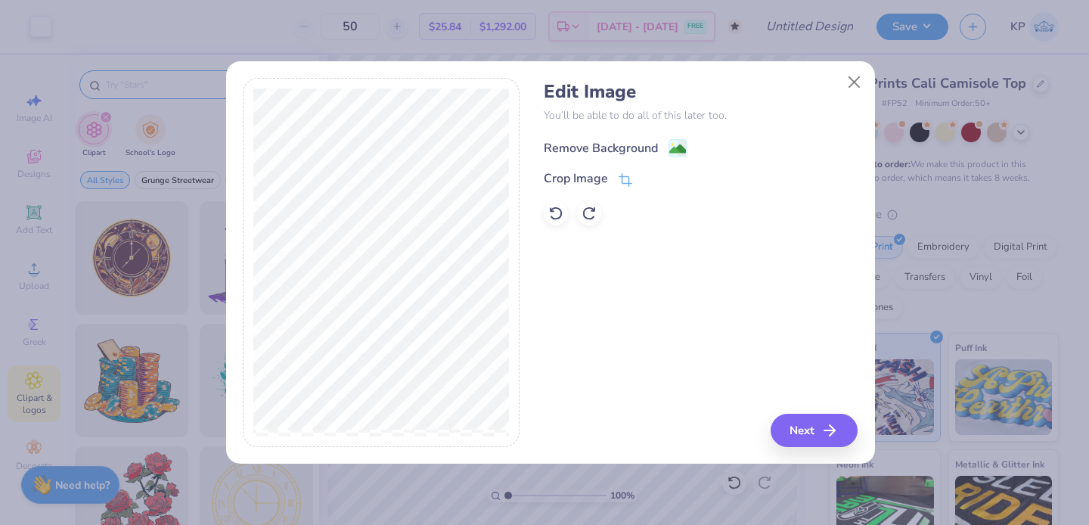
click at [582, 144] on div "Remove Background" at bounding box center [601, 148] width 114 height 18
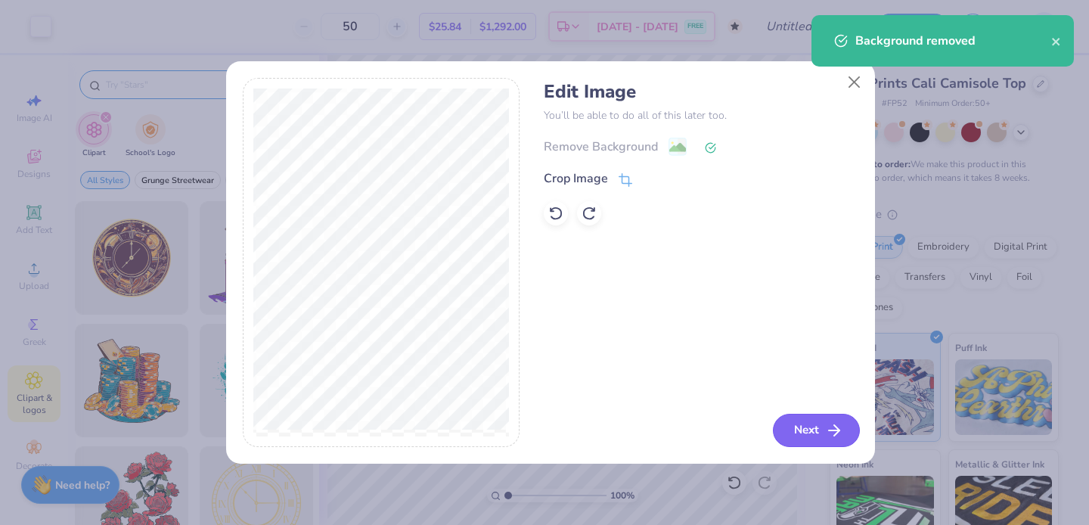
click at [822, 436] on button "Next" at bounding box center [816, 430] width 87 height 33
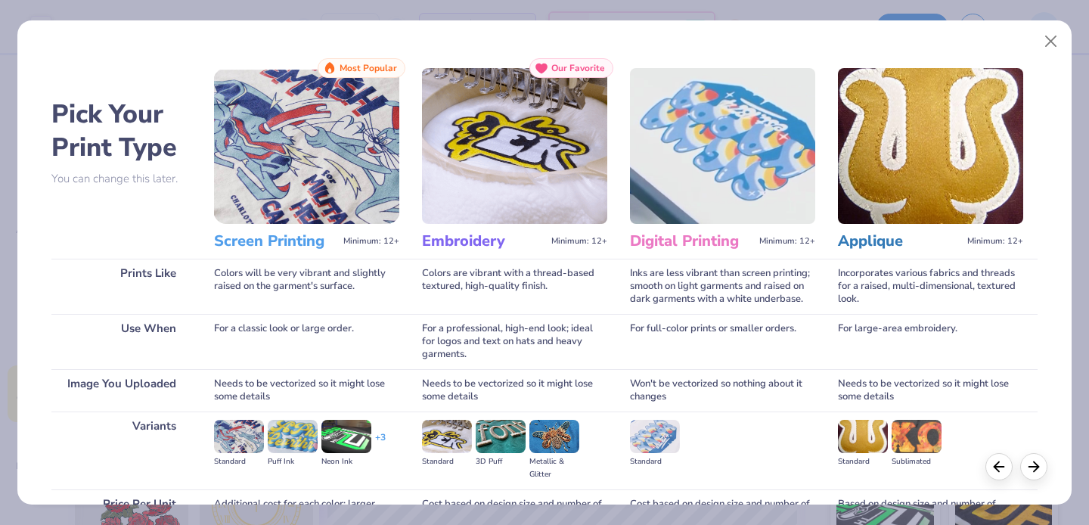
scroll to position [154, 0]
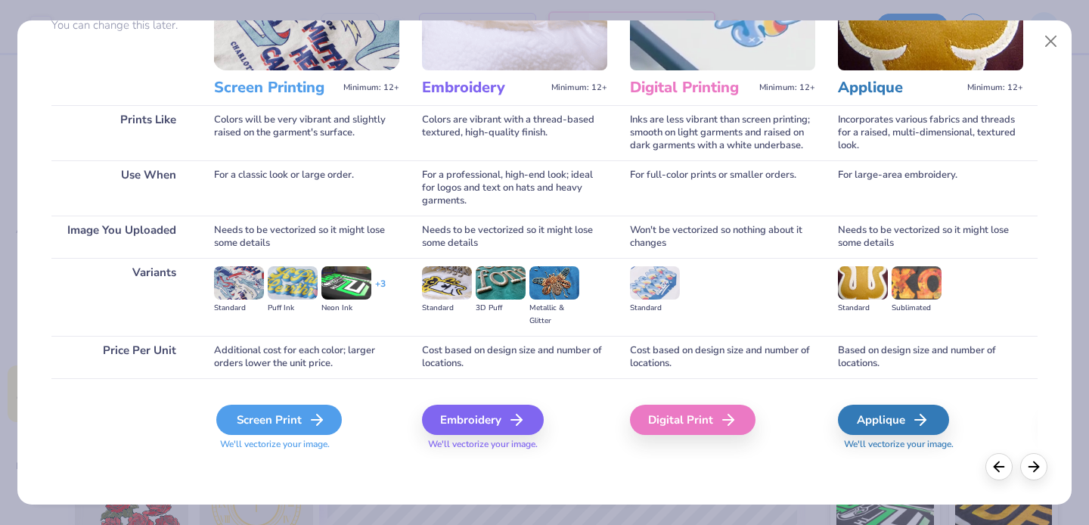
click at [300, 421] on div "Screen Print" at bounding box center [279, 420] width 126 height 30
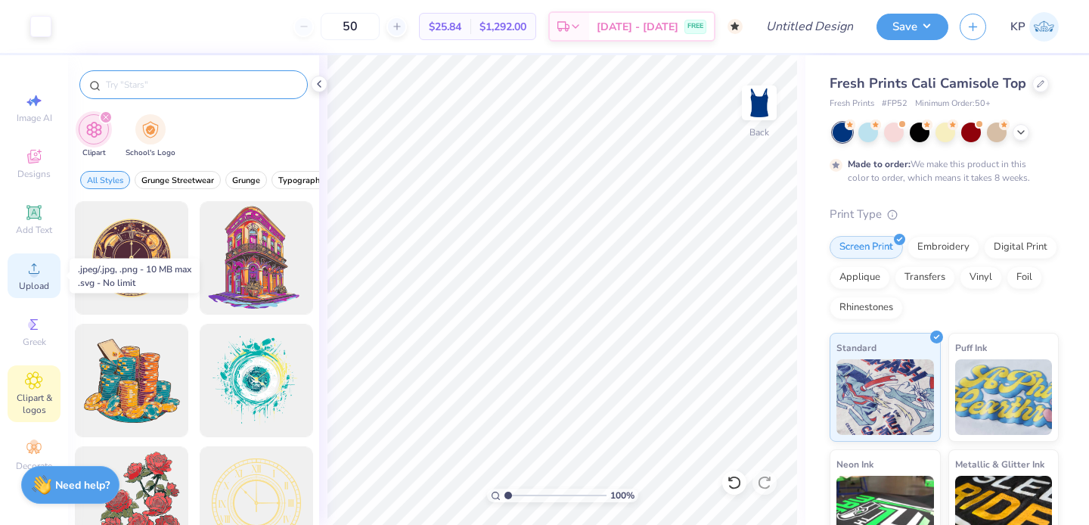
click at [36, 266] on icon at bounding box center [34, 268] width 11 height 11
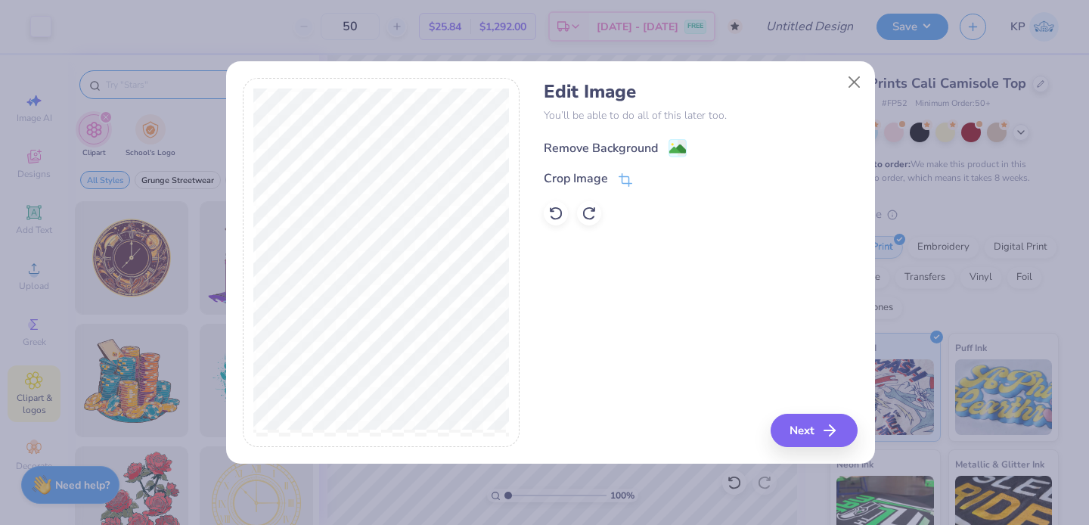
click at [637, 139] on div "Remove Background" at bounding box center [601, 148] width 114 height 18
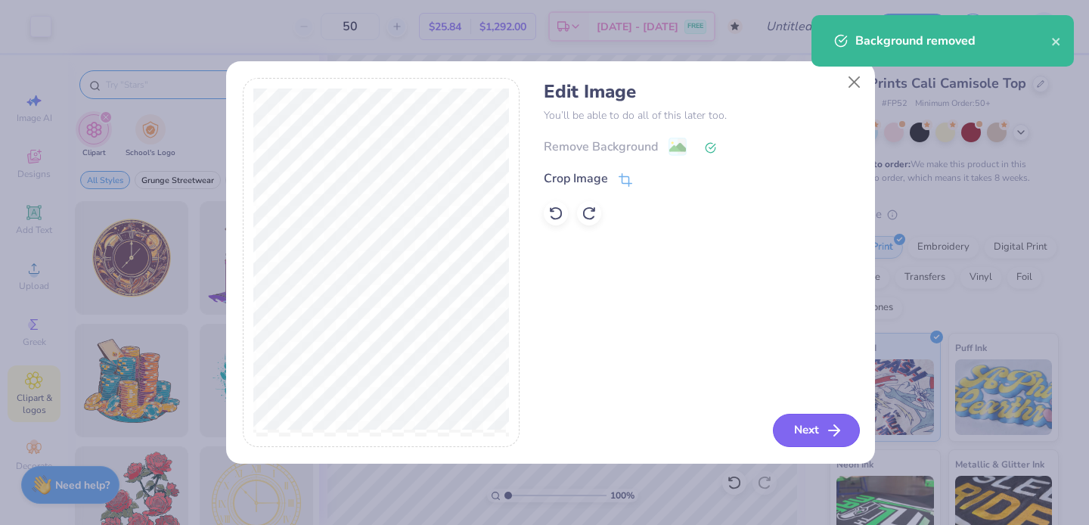
click at [801, 426] on button "Next" at bounding box center [816, 430] width 87 height 33
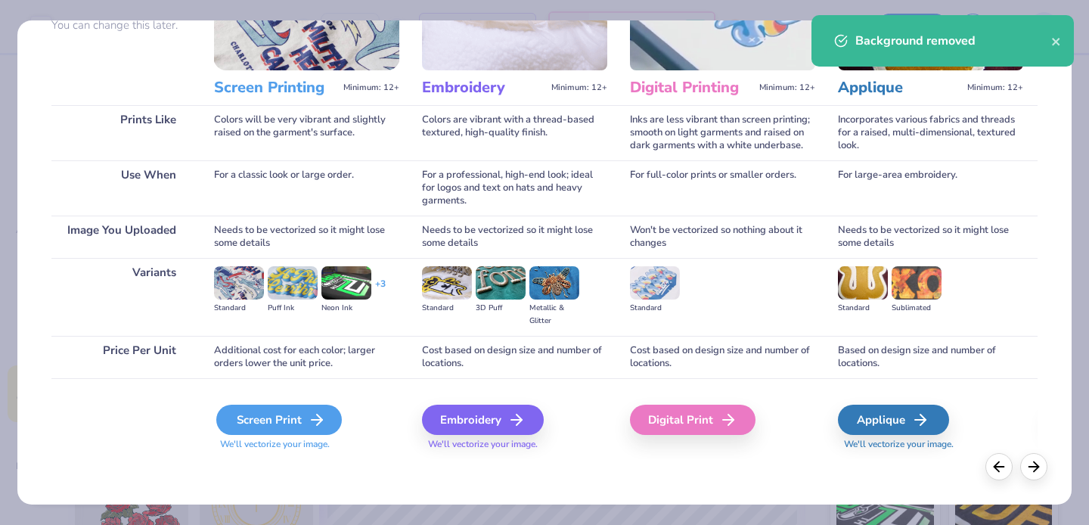
click at [287, 429] on div "Screen Print" at bounding box center [279, 420] width 126 height 30
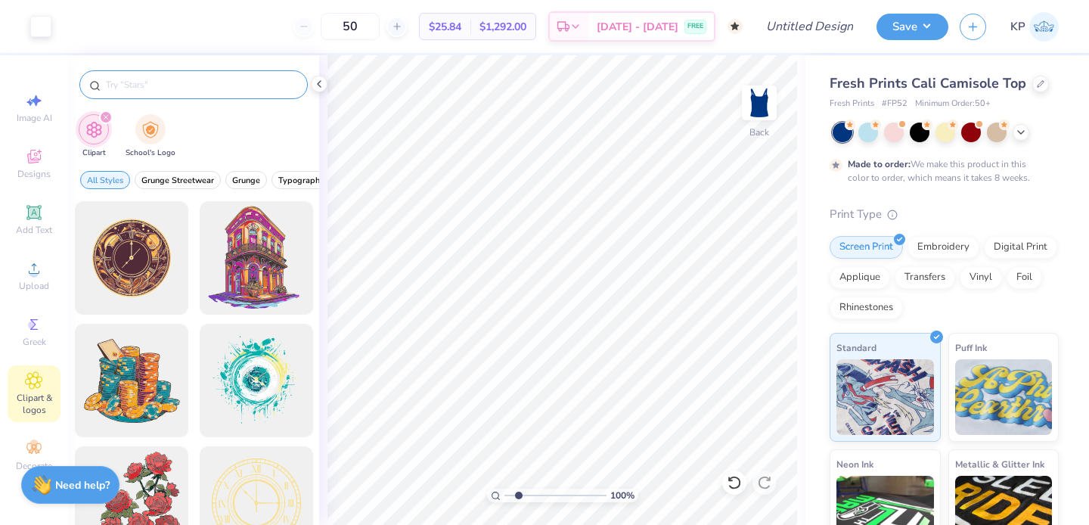
click at [518, 494] on input "range" at bounding box center [556, 496] width 102 height 14
drag, startPoint x: 522, startPoint y: 495, endPoint x: 505, endPoint y: 492, distance: 17.7
click at [505, 492] on input "range" at bounding box center [556, 496] width 102 height 14
click at [815, 35] on input "Design Title" at bounding box center [828, 26] width 74 height 30
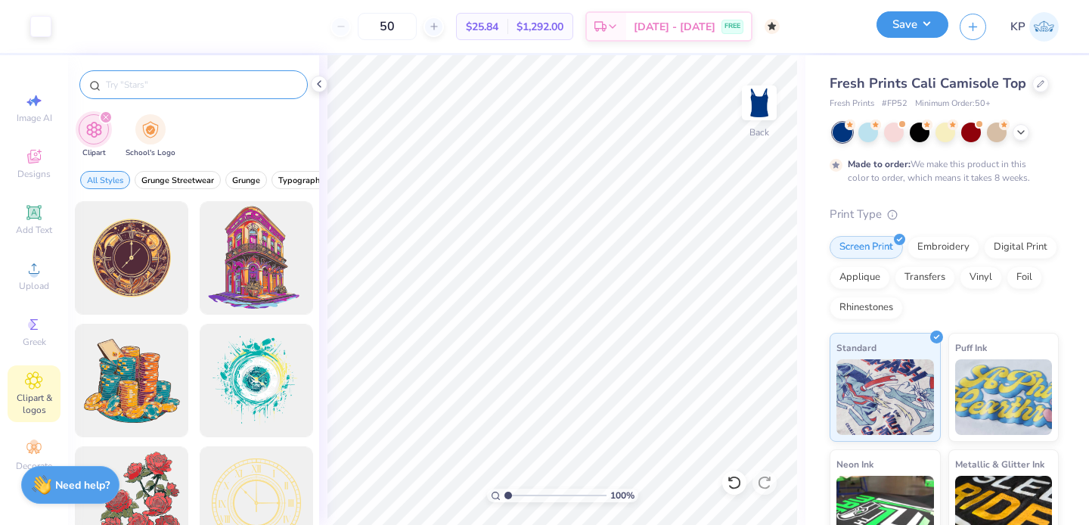
scroll to position [0, 0]
click at [938, 27] on button "Save" at bounding box center [913, 24] width 72 height 26
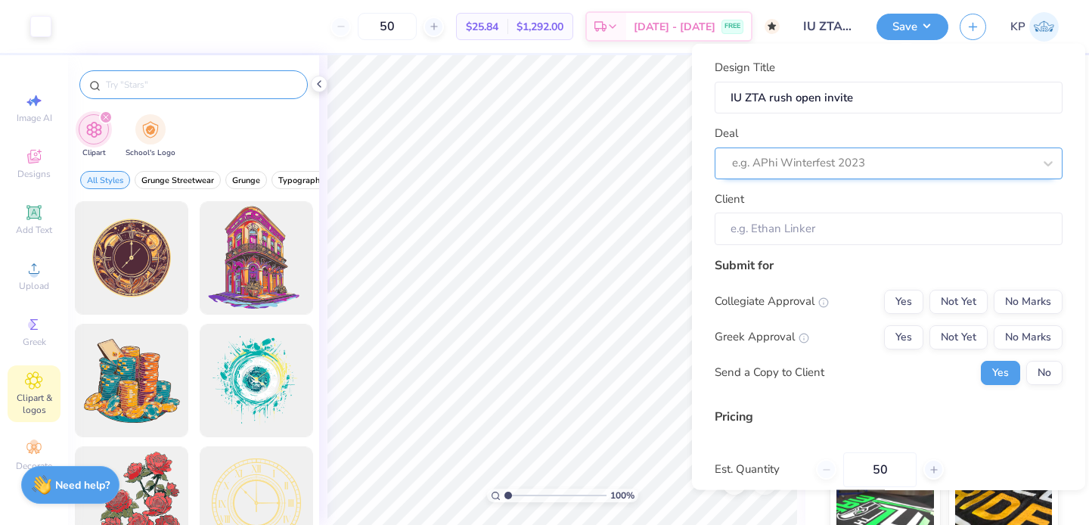
click at [881, 157] on div at bounding box center [882, 163] width 301 height 20
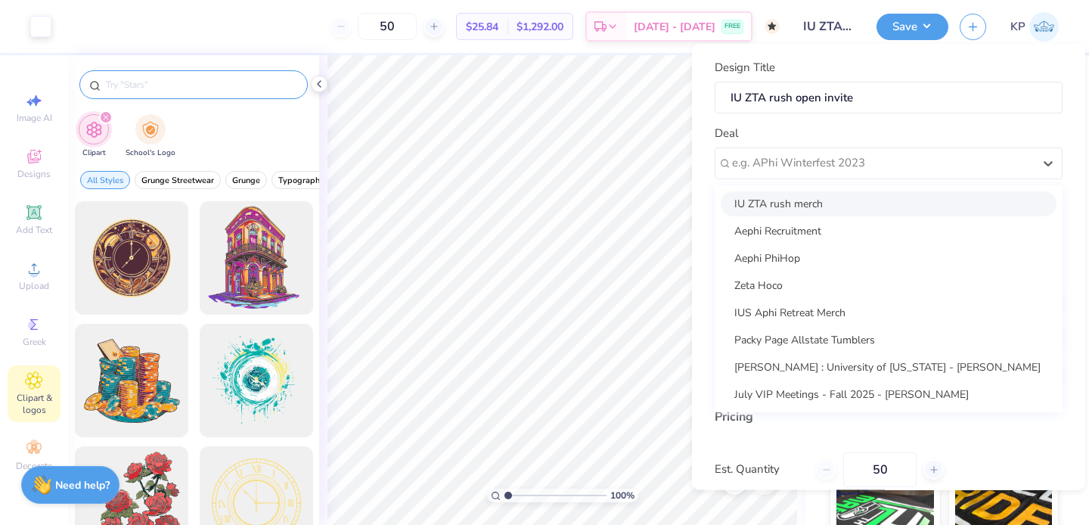
click at [843, 205] on div "IU ZTA rush merch" at bounding box center [889, 203] width 336 height 25
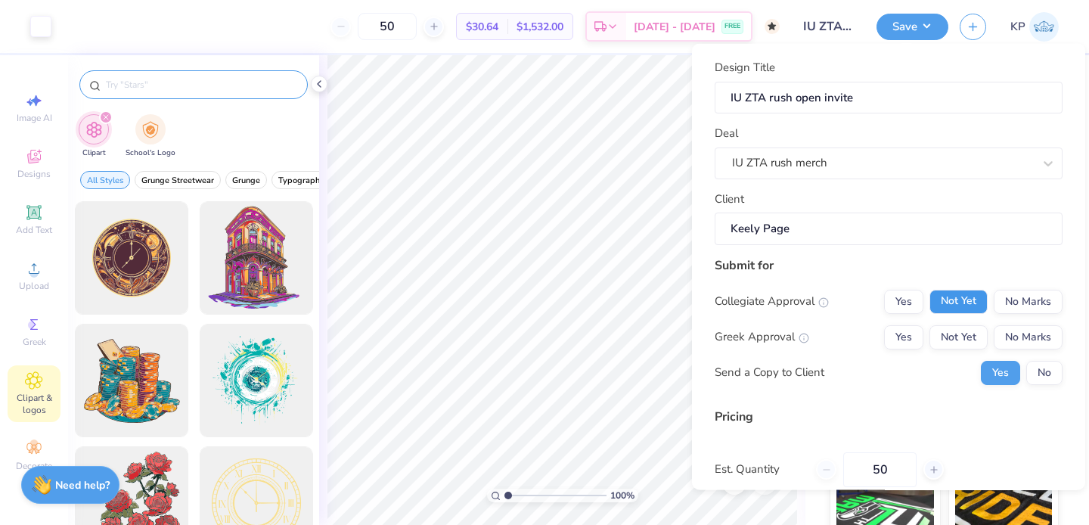
click at [930, 299] on button "Not Yet" at bounding box center [959, 301] width 58 height 24
click at [930, 328] on button "Not Yet" at bounding box center [959, 337] width 58 height 24
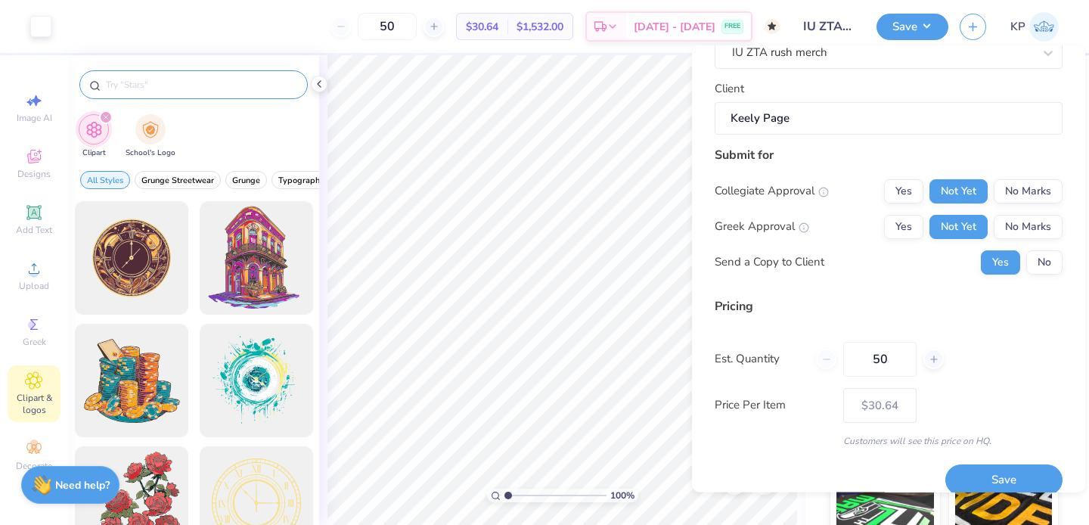
scroll to position [113, 0]
click at [899, 360] on input "50" at bounding box center [879, 358] width 73 height 35
click at [971, 469] on button "Save" at bounding box center [1004, 479] width 117 height 31
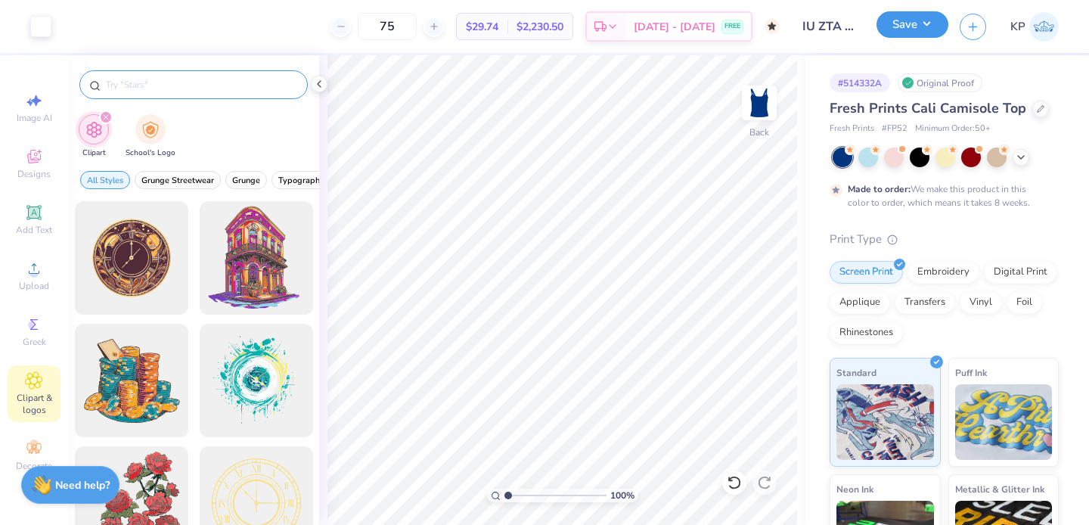
click at [920, 34] on button "Save" at bounding box center [913, 24] width 72 height 26
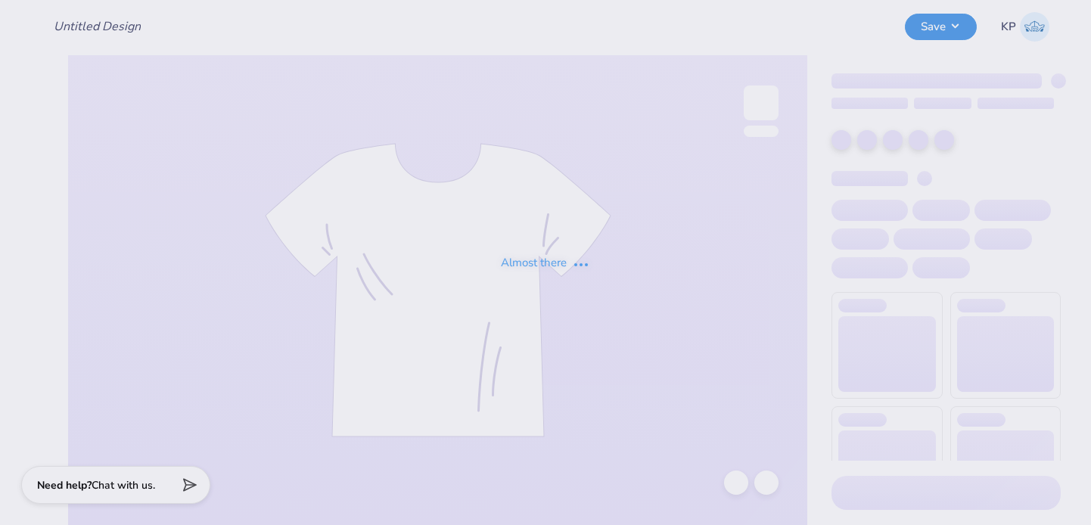
type input "IU ZTA [PERSON_NAME]"
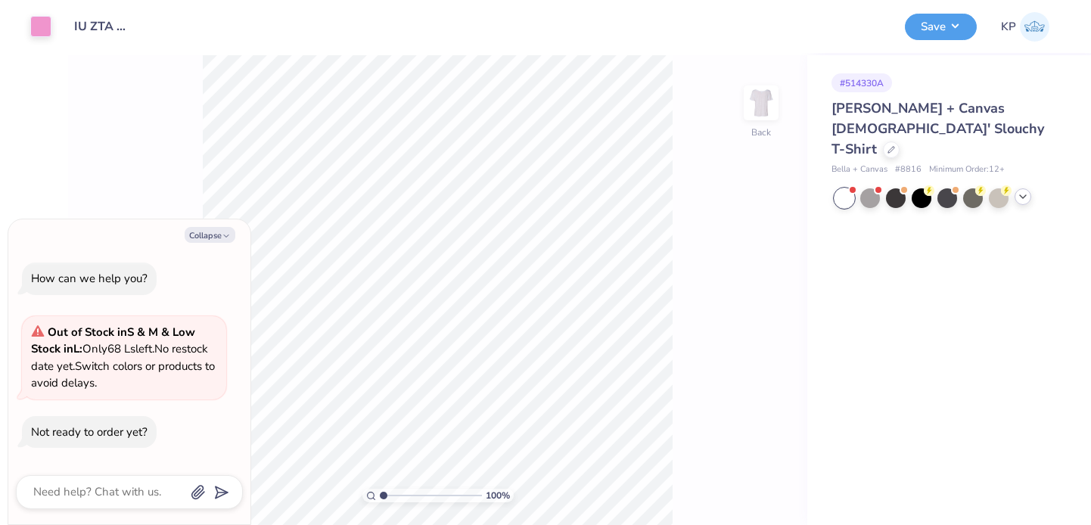
click at [1020, 191] on icon at bounding box center [1023, 197] width 12 height 12
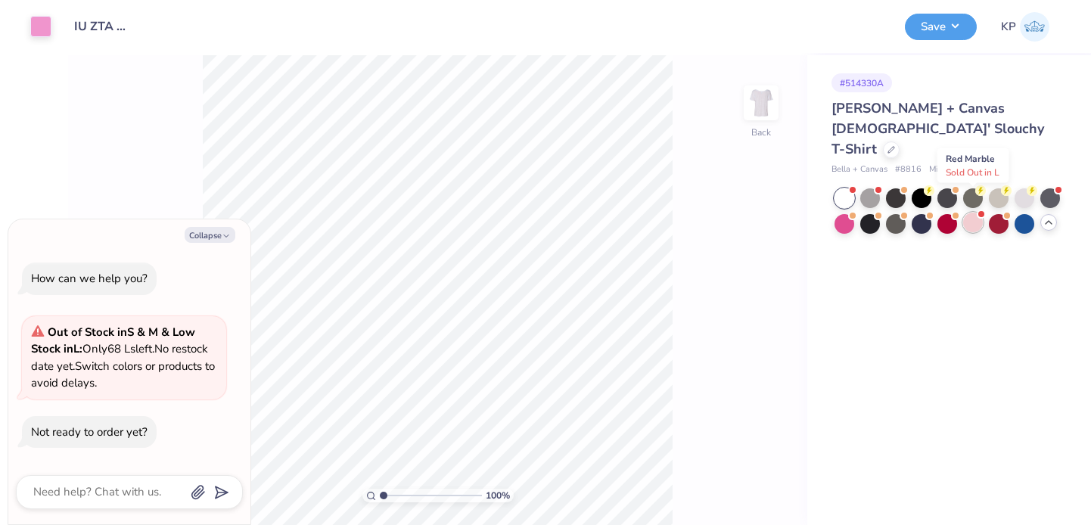
click at [977, 213] on div at bounding box center [973, 223] width 20 height 20
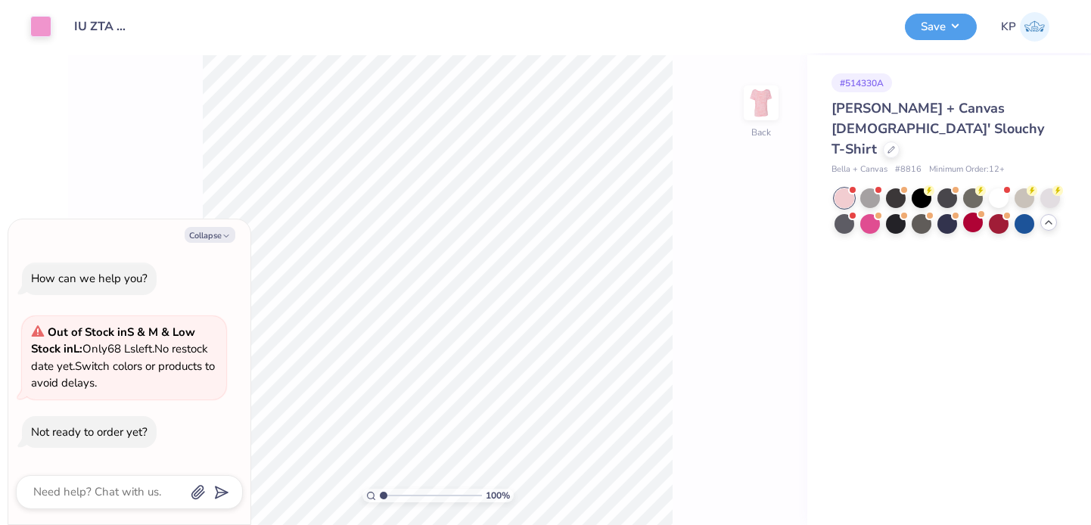
scroll to position [11, 0]
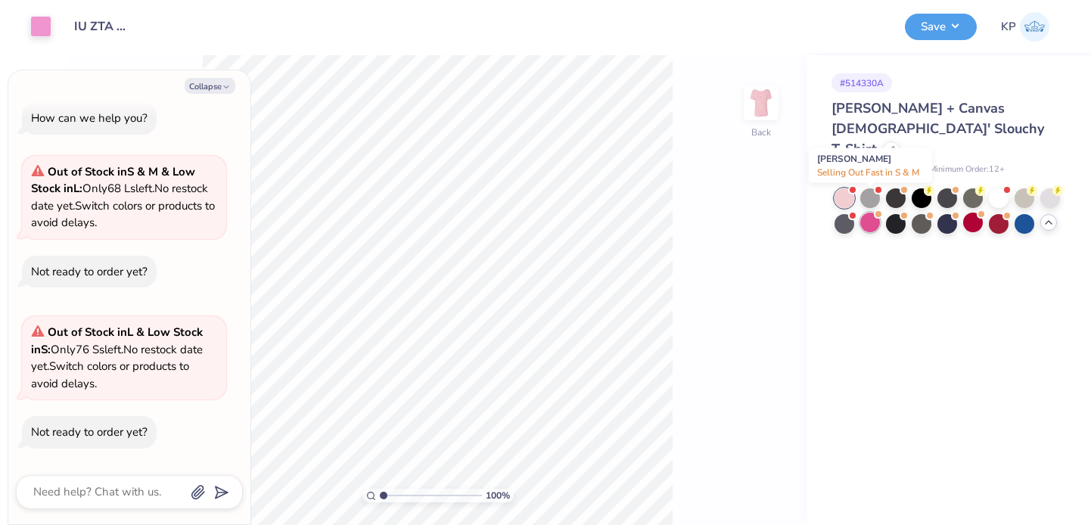
click at [874, 213] on div at bounding box center [870, 223] width 20 height 20
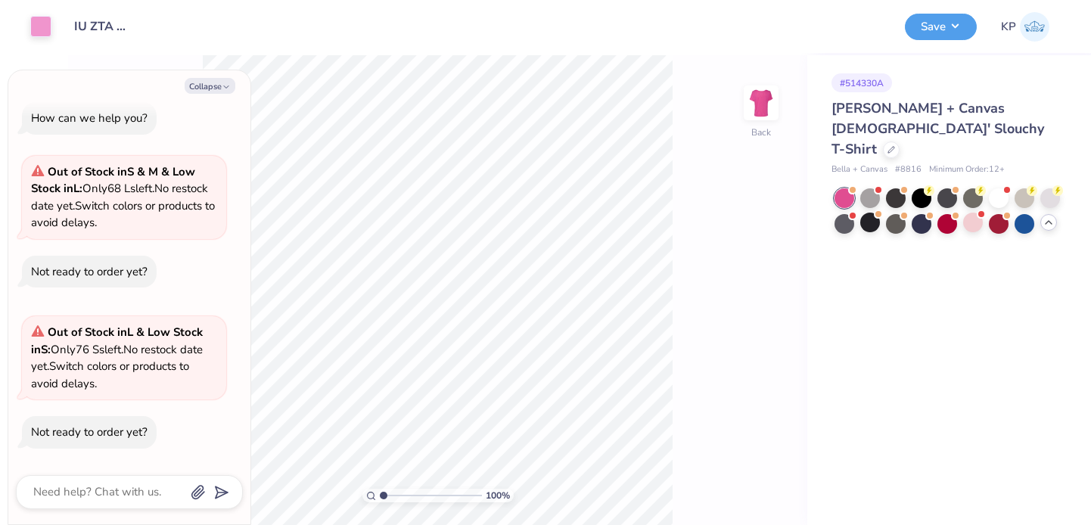
scroll to position [172, 0]
click at [968, 213] on div at bounding box center [973, 223] width 20 height 20
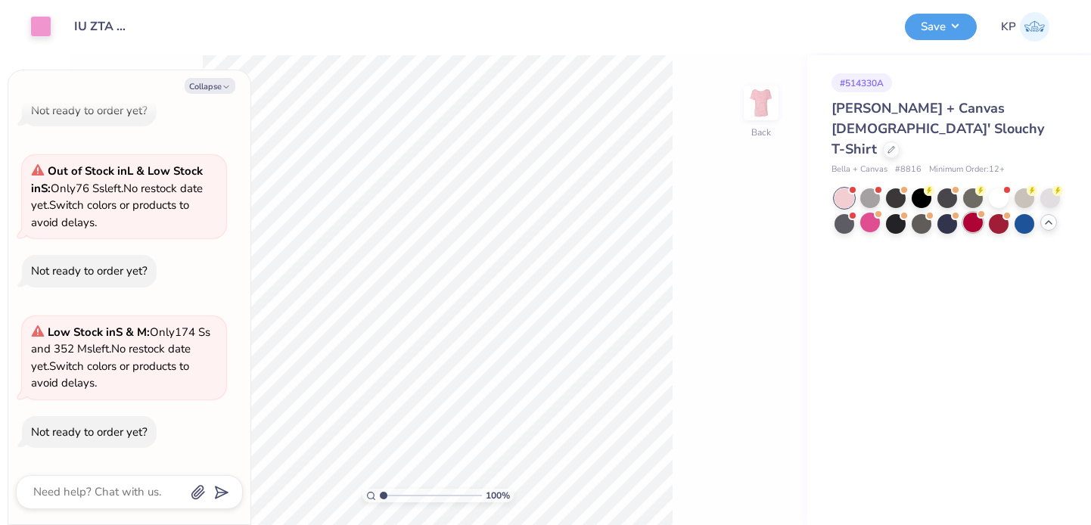
scroll to position [333, 0]
click at [975, 213] on div at bounding box center [973, 223] width 20 height 20
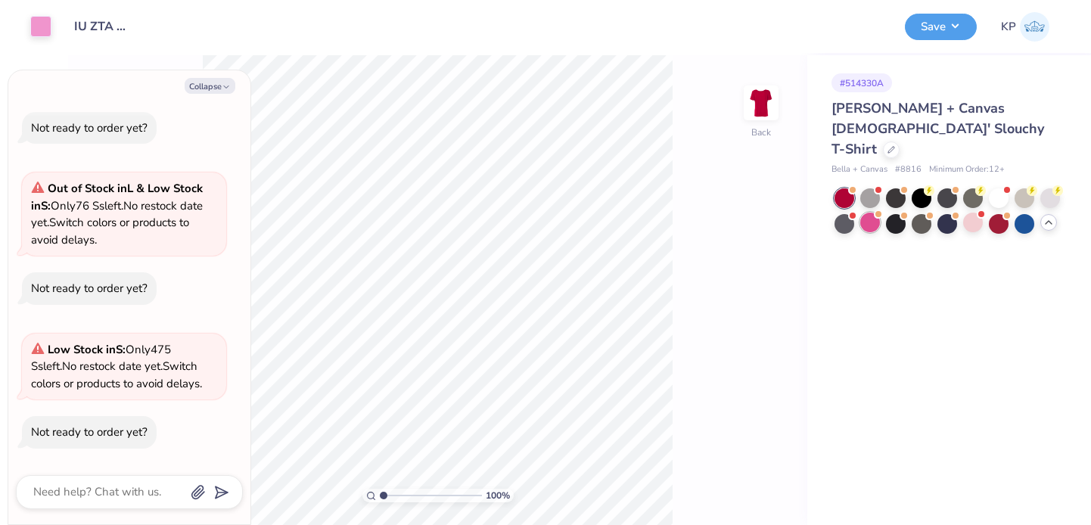
click at [864, 213] on div at bounding box center [870, 223] width 20 height 20
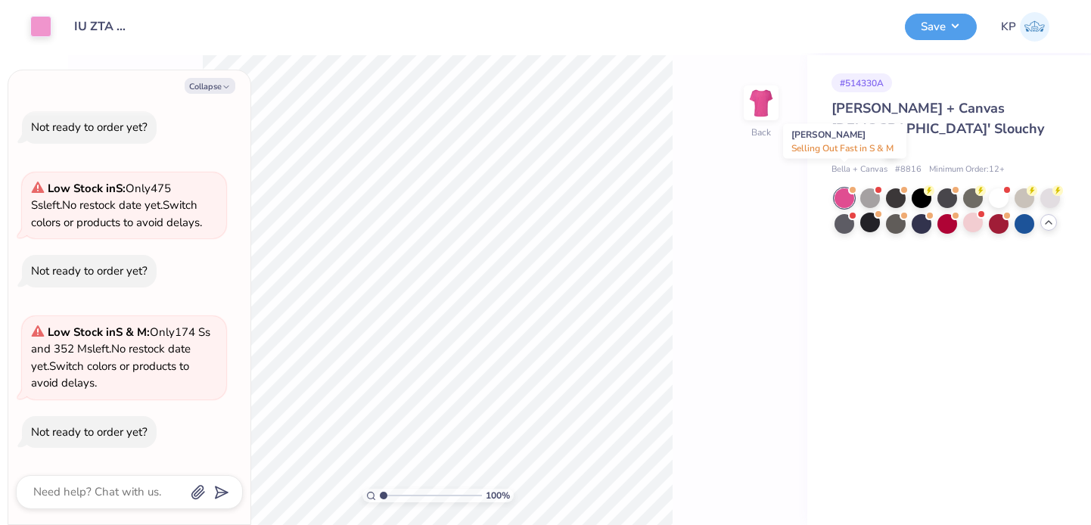
click at [847, 188] on div at bounding box center [844, 198] width 20 height 20
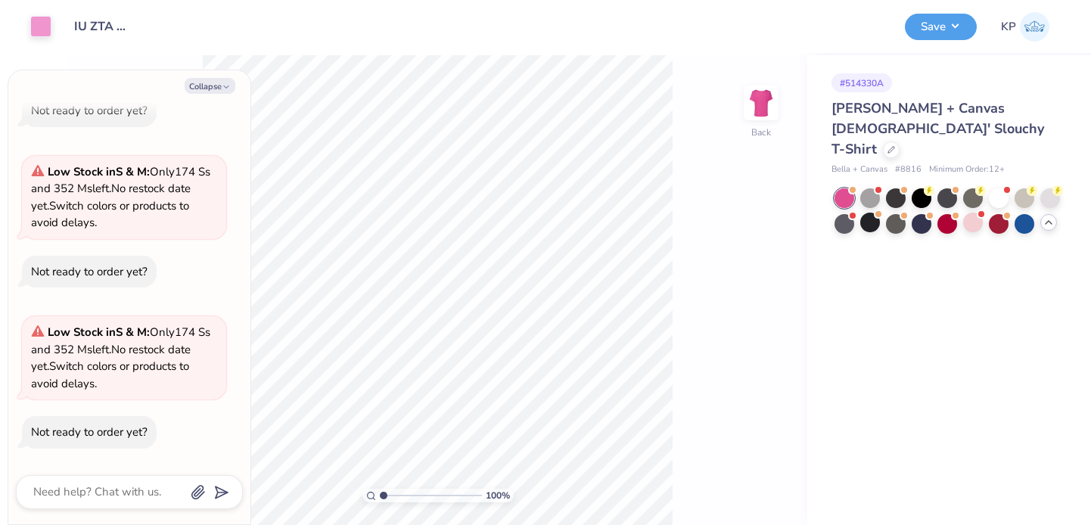
click at [973, 190] on div at bounding box center [947, 210] width 226 height 45
click at [976, 213] on div at bounding box center [973, 223] width 20 height 20
click at [876, 213] on div at bounding box center [870, 223] width 20 height 20
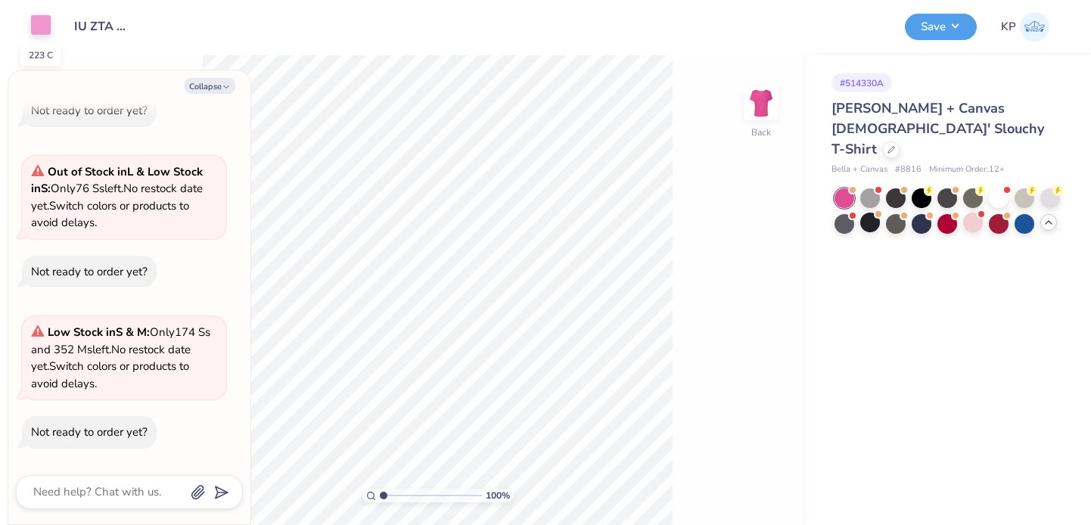
click at [42, 17] on div at bounding box center [40, 24] width 21 height 21
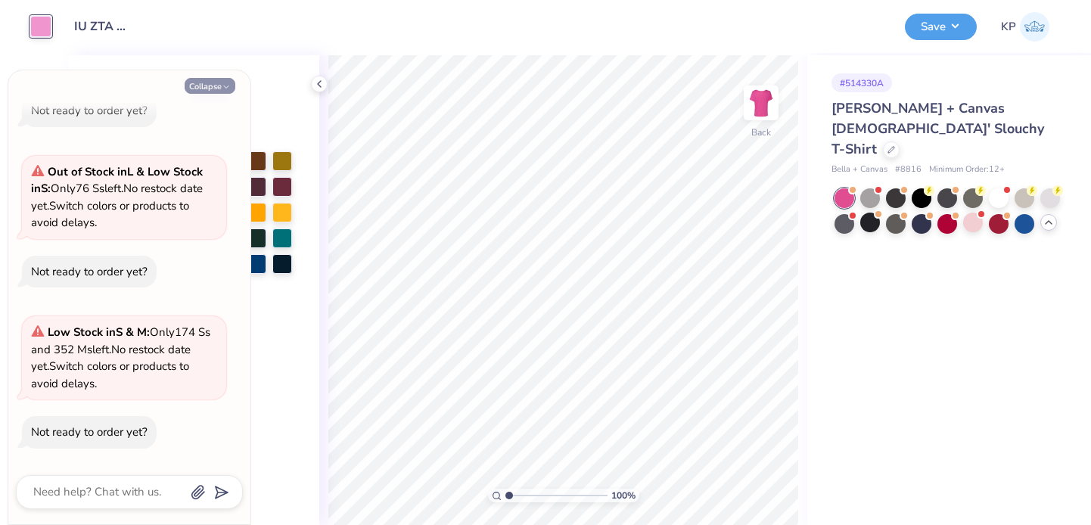
click at [213, 79] on button "Collapse" at bounding box center [210, 86] width 51 height 16
type textarea "x"
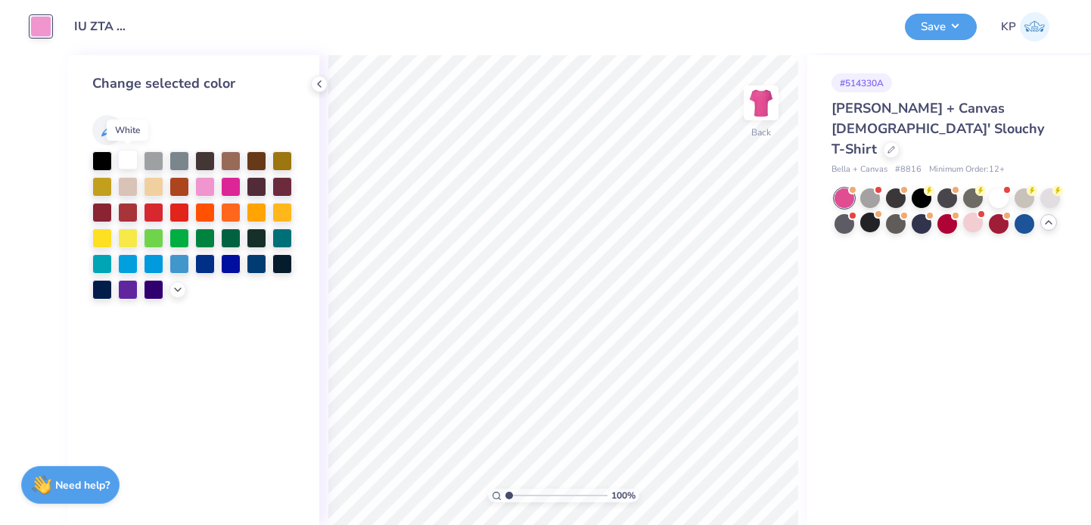
click at [123, 151] on div at bounding box center [128, 160] width 20 height 20
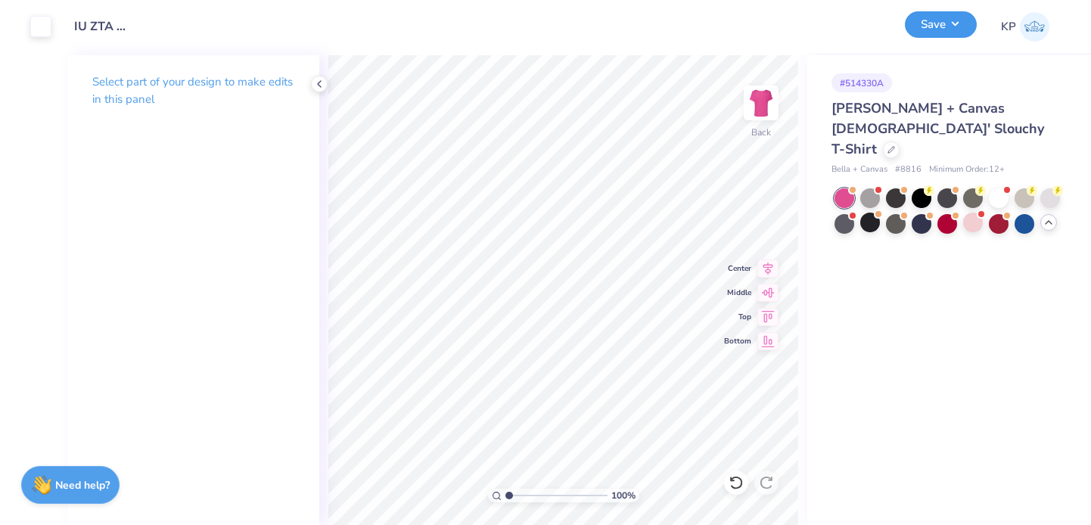
click at [952, 33] on button "Save" at bounding box center [941, 24] width 72 height 26
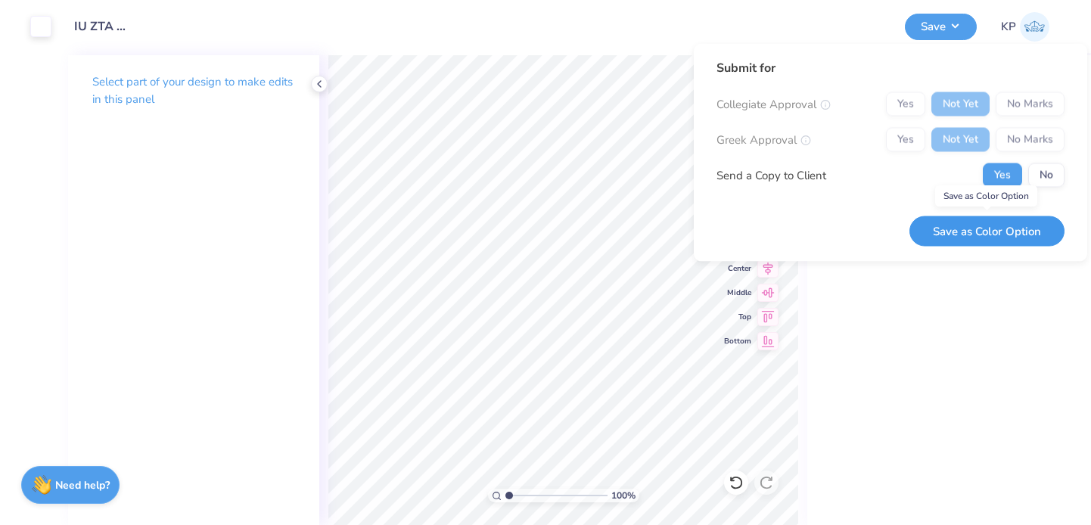
click at [958, 222] on button "Save as Color Option" at bounding box center [986, 231] width 155 height 31
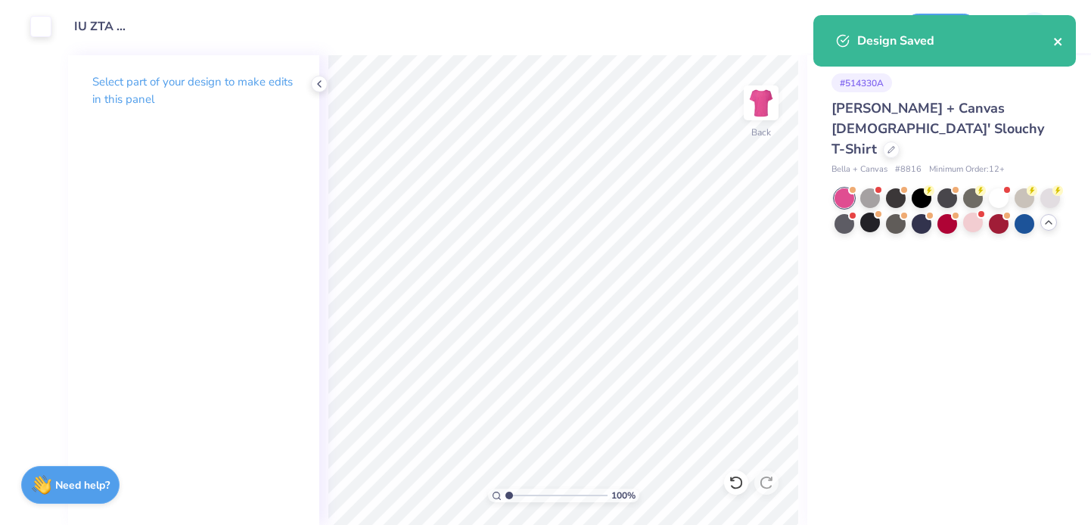
click at [1063, 42] on icon "close" at bounding box center [1058, 42] width 11 height 12
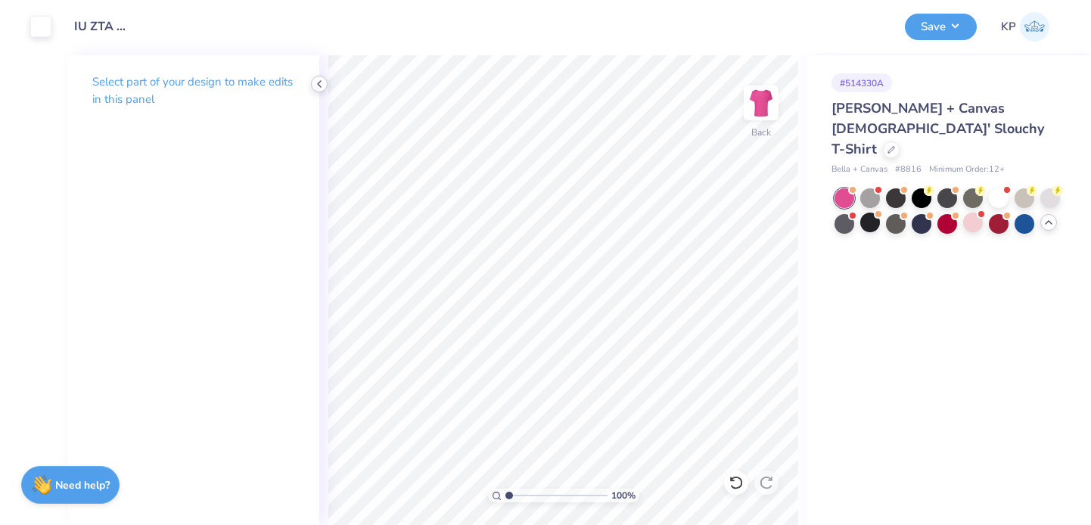
click at [315, 85] on icon at bounding box center [319, 84] width 12 height 12
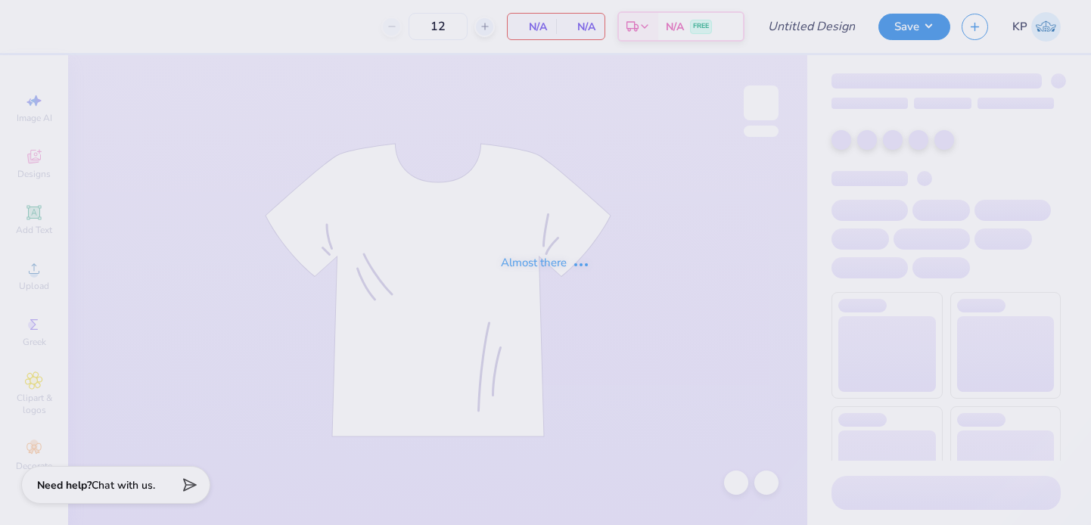
type input "IU ZTA [PERSON_NAME]"
type input "85"
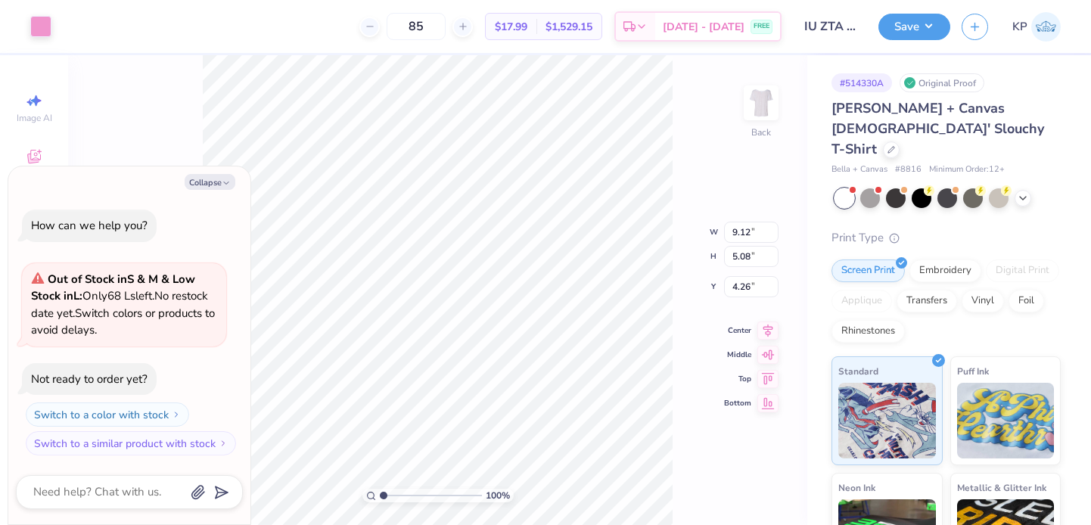
type textarea "x"
type input "3.44"
click at [909, 20] on button "Save" at bounding box center [914, 24] width 72 height 26
type textarea "x"
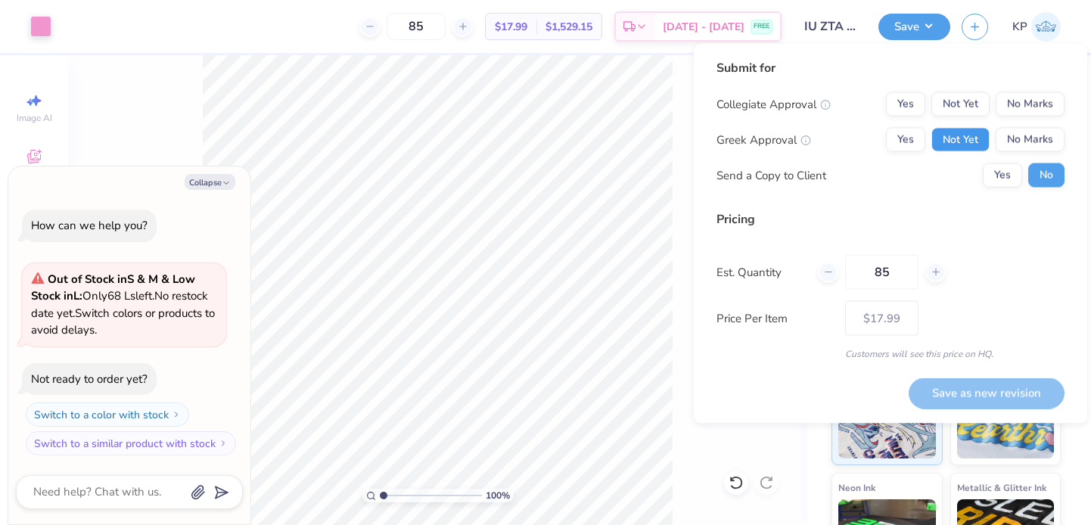
click at [961, 129] on button "Not Yet" at bounding box center [960, 140] width 58 height 24
click at [962, 109] on button "Not Yet" at bounding box center [960, 104] width 58 height 24
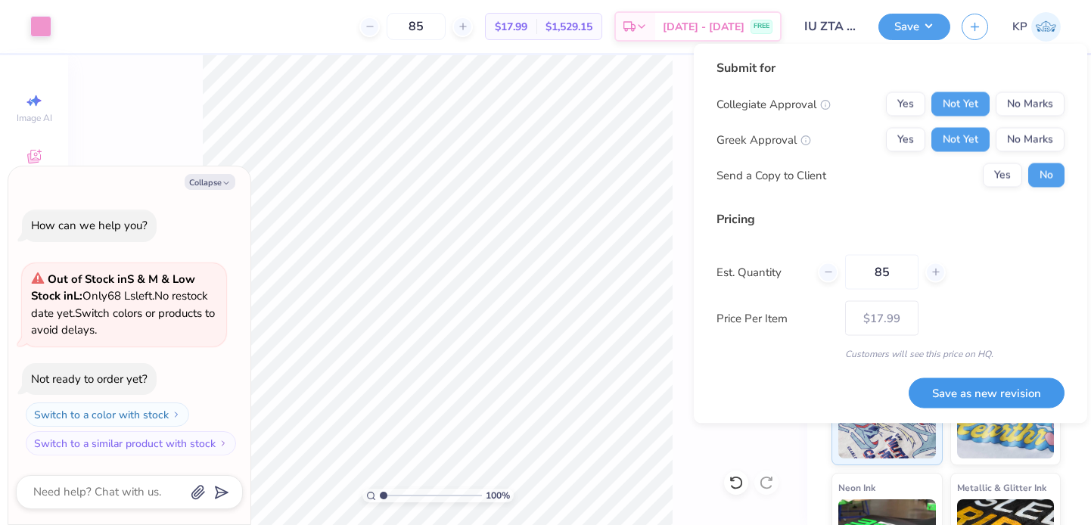
click at [962, 383] on button "Save as new revision" at bounding box center [986, 392] width 156 height 31
type input "$17.99"
type textarea "x"
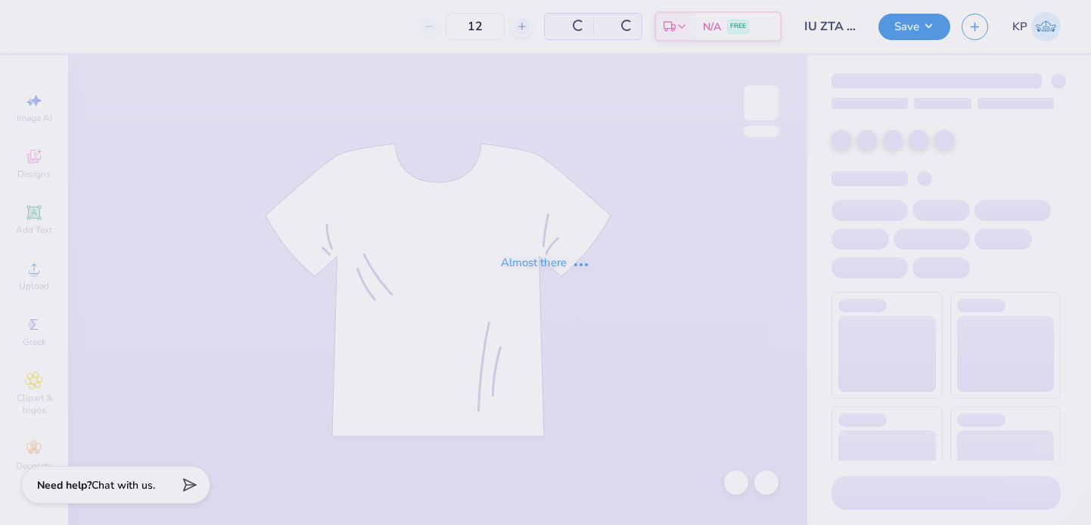
type input "75"
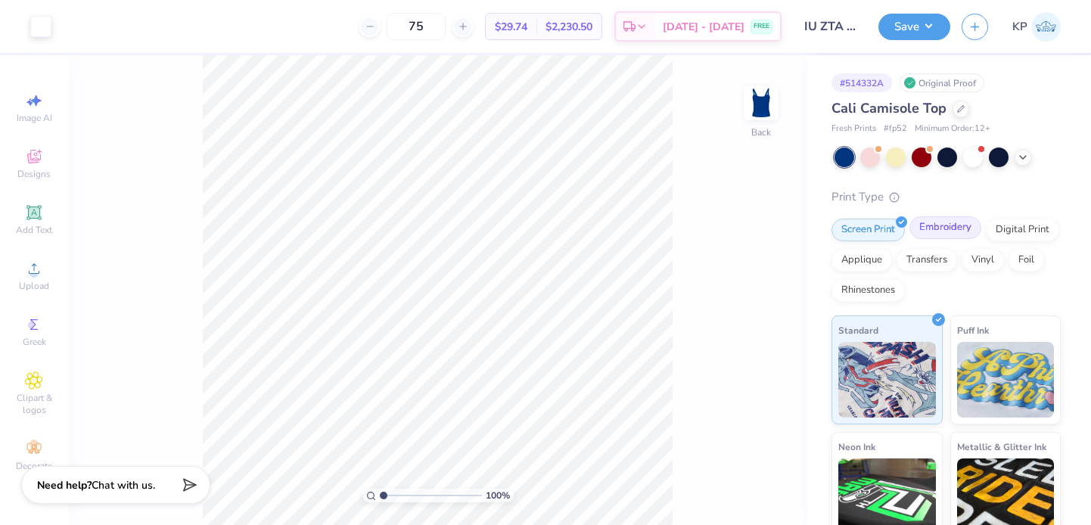
click at [950, 225] on div "Embroidery" at bounding box center [945, 227] width 72 height 23
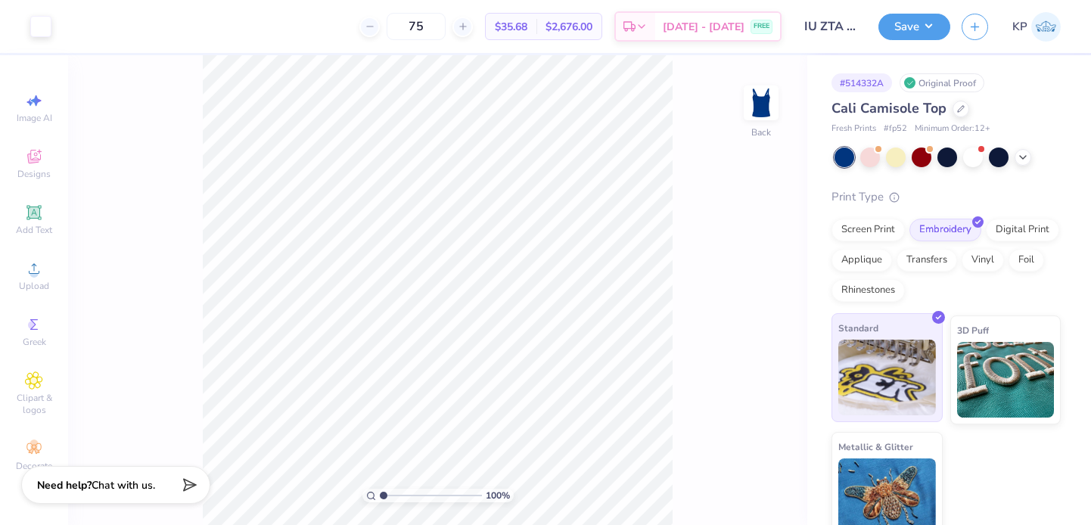
scroll to position [16, 0]
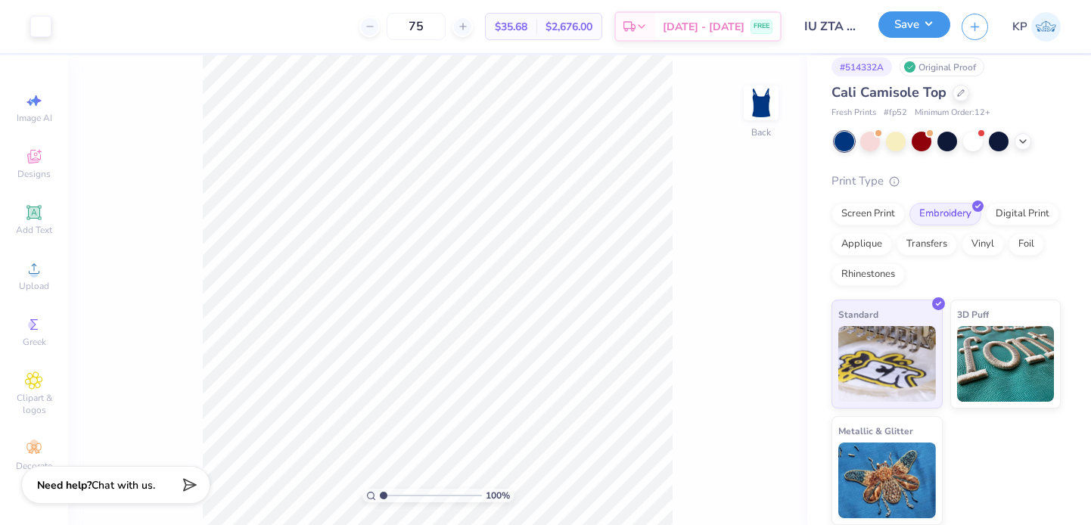
click at [905, 26] on button "Save" at bounding box center [914, 24] width 72 height 26
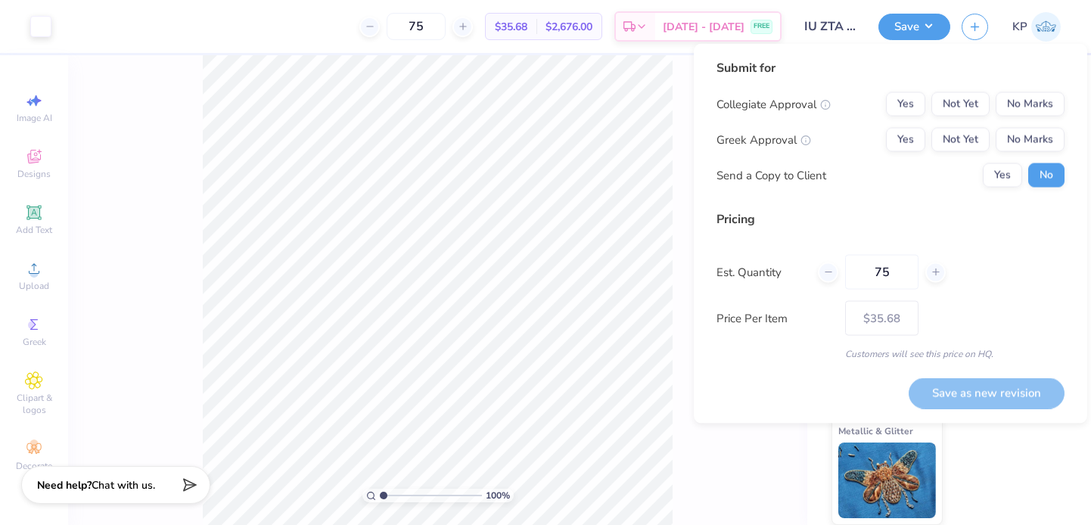
click at [967, 116] on div "Collegiate Approval Yes Not Yet No Marks Greek Approval Yes Not Yet No Marks Se…" at bounding box center [890, 139] width 348 height 95
click at [961, 98] on button "Not Yet" at bounding box center [960, 104] width 58 height 24
click at [962, 131] on button "Not Yet" at bounding box center [960, 140] width 58 height 24
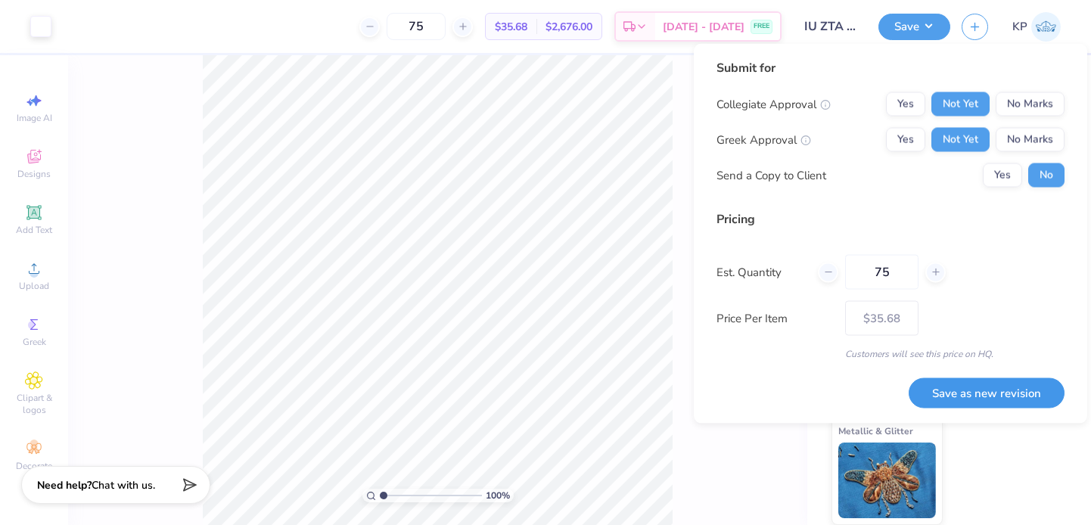
click at [1002, 395] on button "Save as new revision" at bounding box center [986, 392] width 156 height 31
type input "$35.68"
